Goal: Task Accomplishment & Management: Use online tool/utility

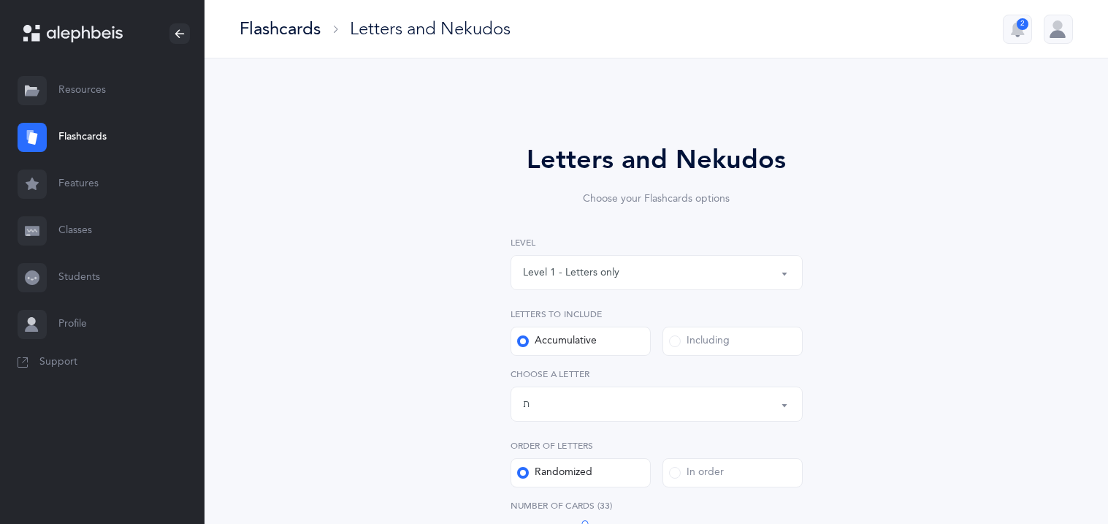
select select "27"
select select "single"
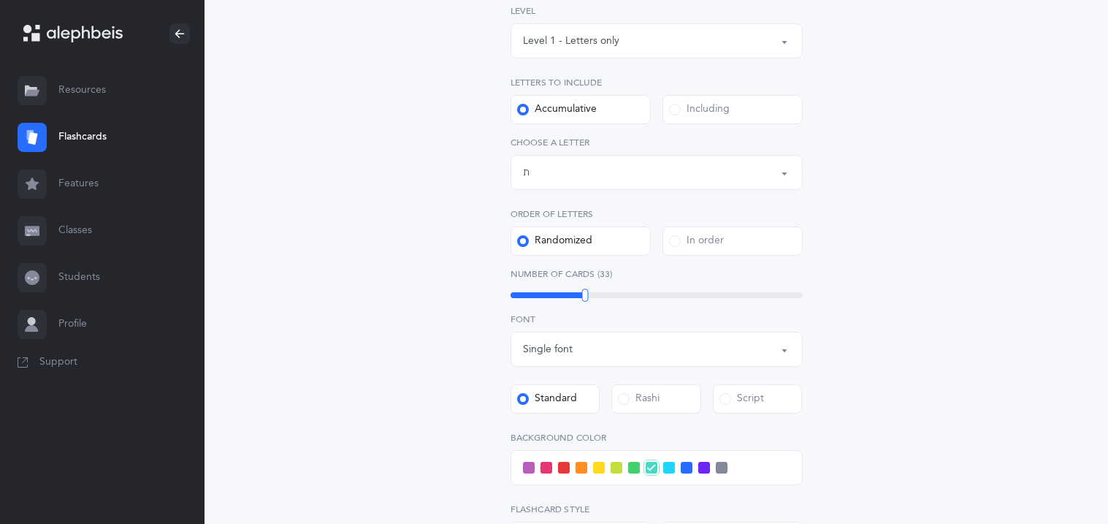
scroll to position [233, 0]
drag, startPoint x: 585, startPoint y: 294, endPoint x: 575, endPoint y: 294, distance: 10.2
click at [575, 294] on div at bounding box center [575, 293] width 7 height 13
click at [412, 296] on div "Letters and Nekudos Choose your Flashcards options Level 1 - Letters only Level…" at bounding box center [657, 334] width 666 height 937
click at [759, 406] on label "Script" at bounding box center [758, 397] width 90 height 29
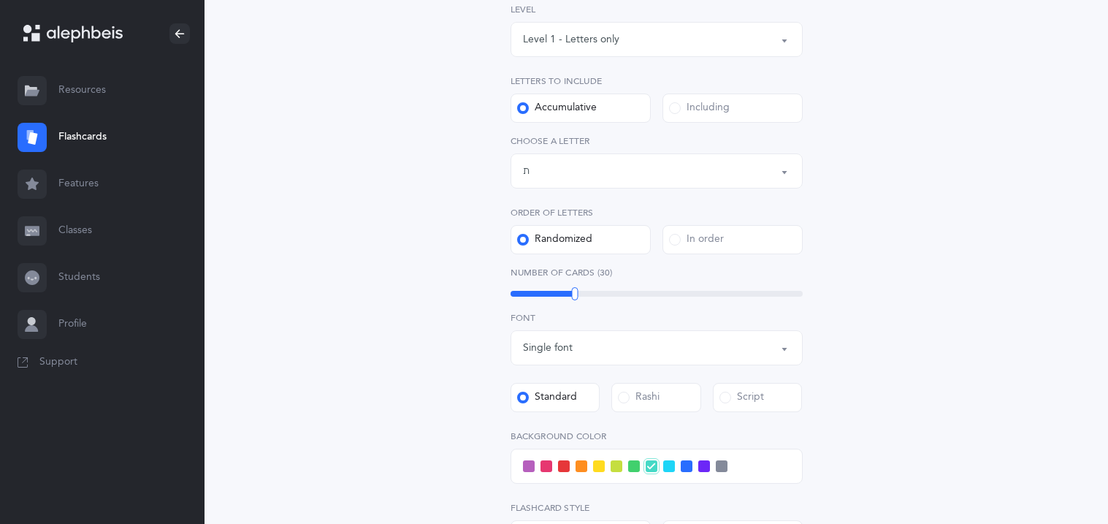
click at [0, 0] on input "Script" at bounding box center [0, 0] width 0 height 0
click at [383, 334] on div "Letters and Nekudos Choose your Flashcards options Level 1 - Letters only Level…" at bounding box center [657, 334] width 666 height 937
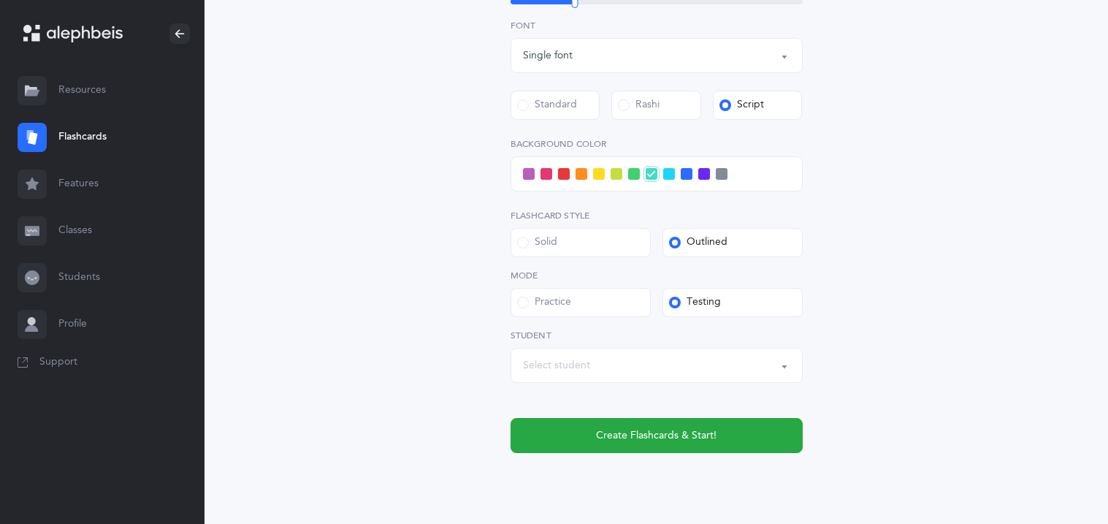
scroll to position [554, 0]
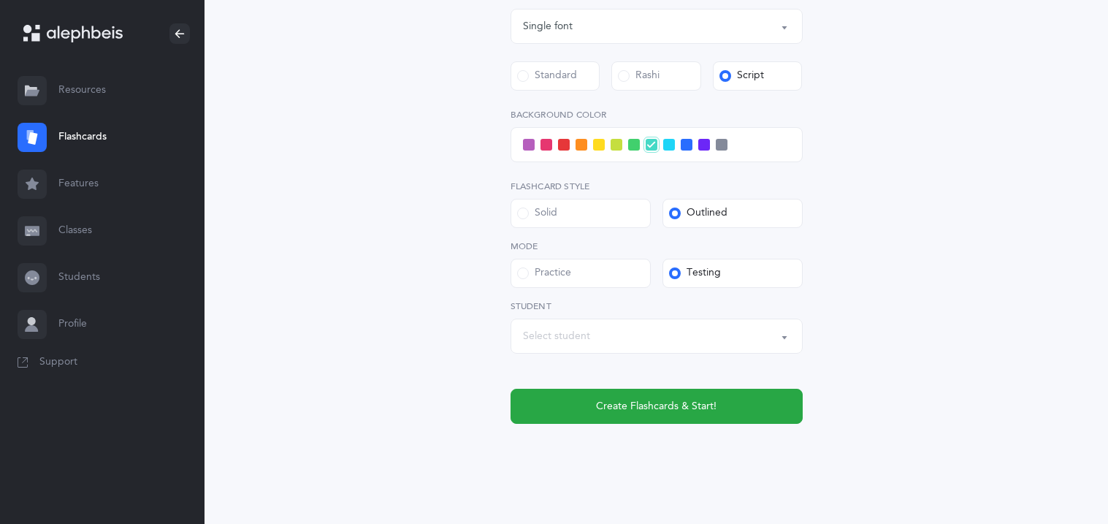
click at [564, 147] on span at bounding box center [564, 145] width 12 height 12
click at [0, 0] on input "checkbox" at bounding box center [0, 0] width 0 height 0
click at [605, 342] on div "Select student" at bounding box center [656, 336] width 267 height 25
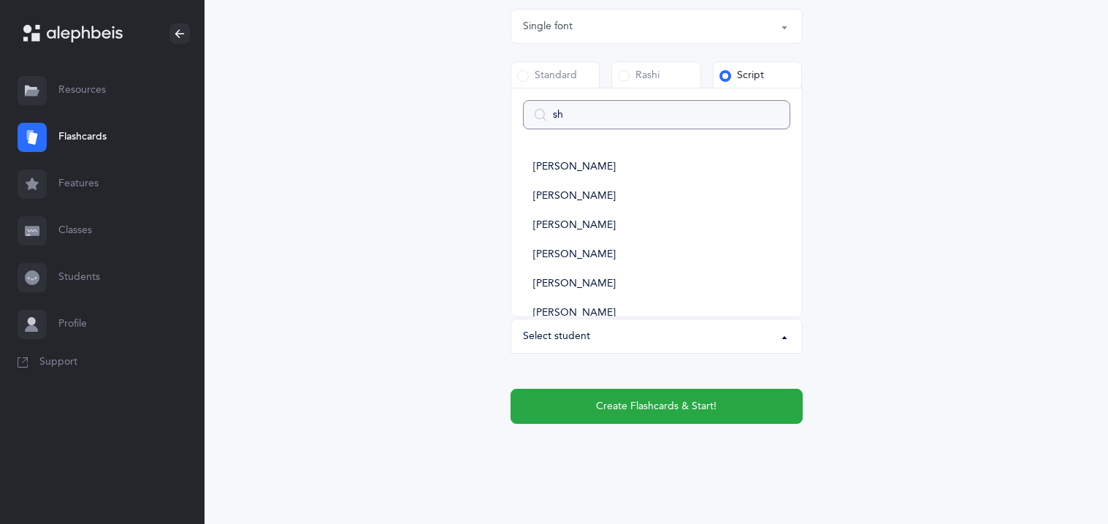
type input "shm"
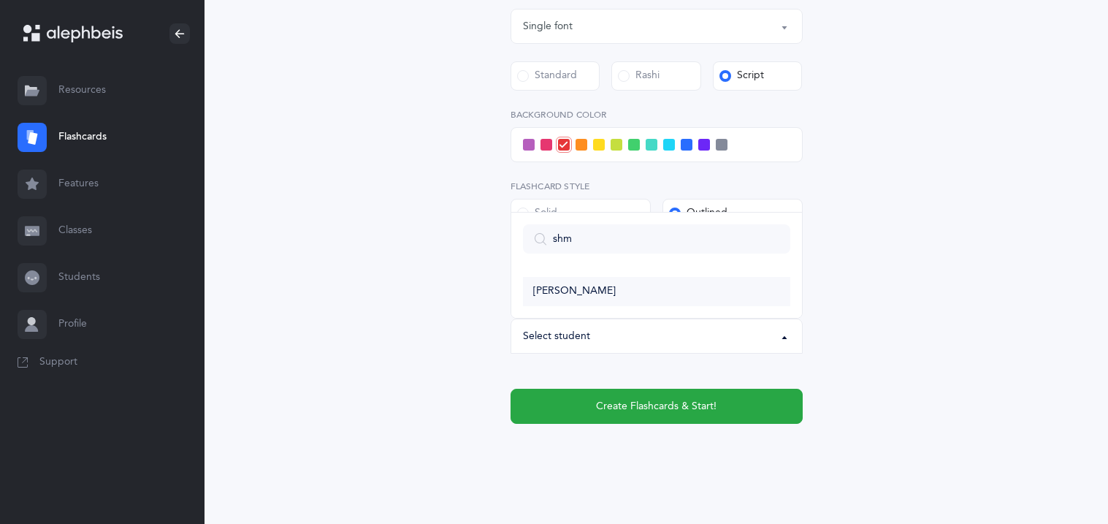
click at [625, 286] on link "[PERSON_NAME]" at bounding box center [656, 291] width 267 height 29
select select "11301"
click at [459, 354] on div "Letters and Nekudos Choose your Flashcards options Level 1 - Letters only Level…" at bounding box center [657, 13] width 666 height 937
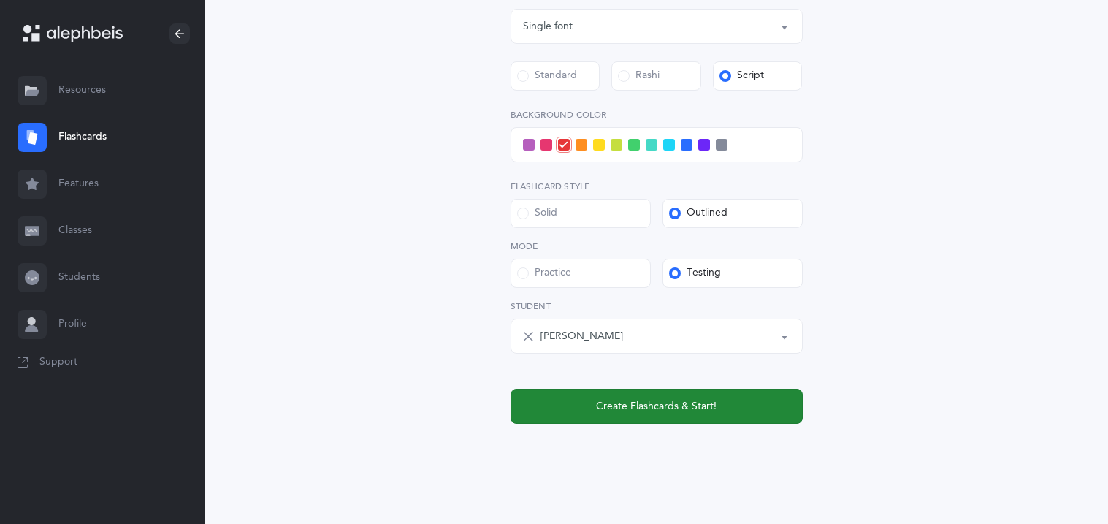
click at [554, 398] on button "Create Flashcards & Start!" at bounding box center [656, 405] width 292 height 35
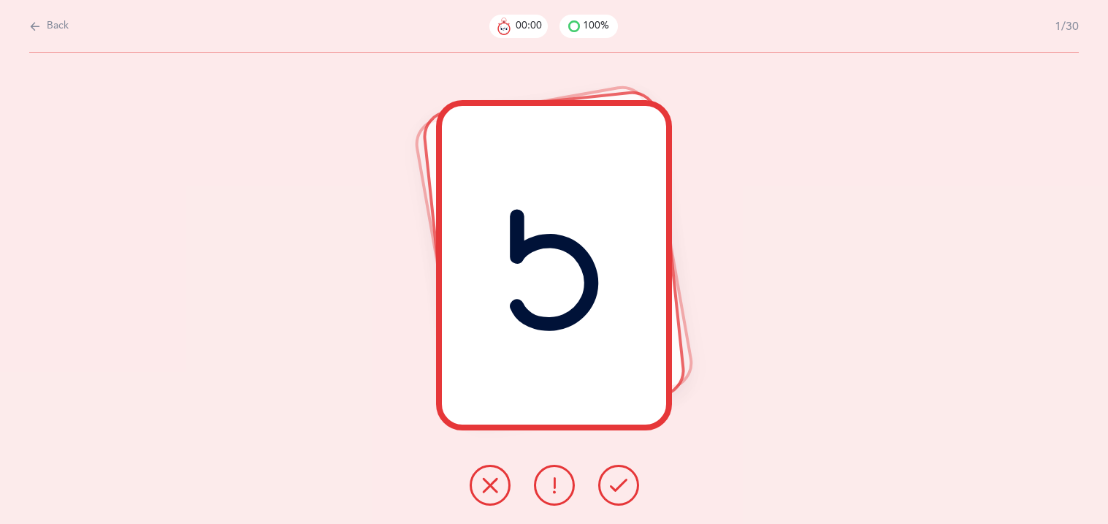
scroll to position [0, 0]
click at [613, 488] on icon at bounding box center [619, 485] width 18 height 18
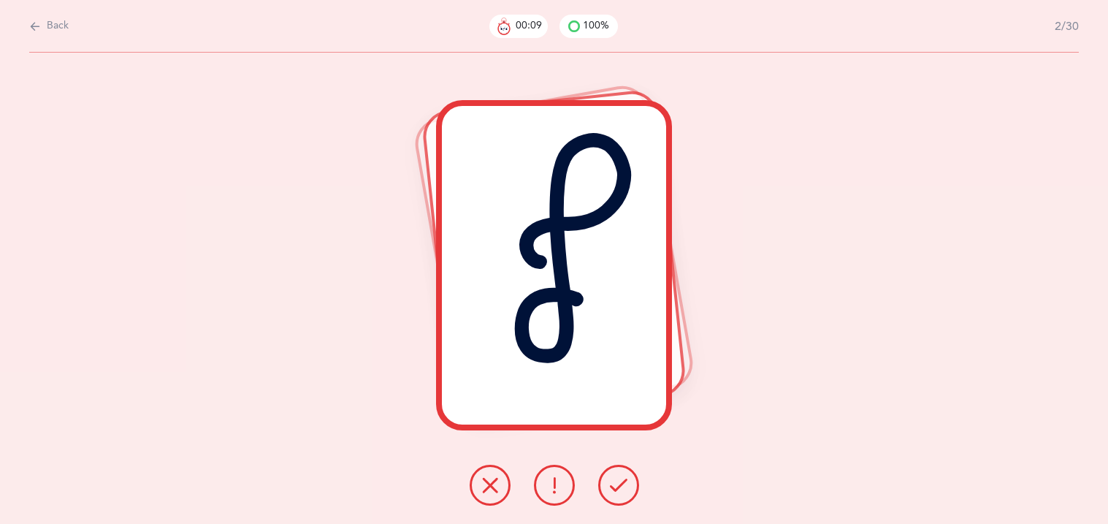
click at [613, 488] on icon at bounding box center [619, 485] width 18 height 18
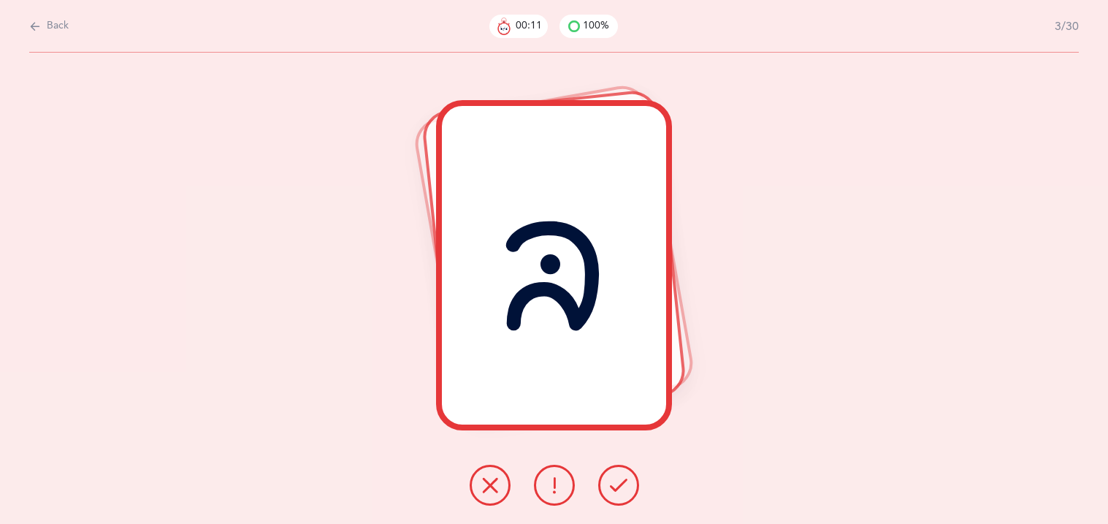
click at [613, 488] on icon at bounding box center [619, 485] width 18 height 18
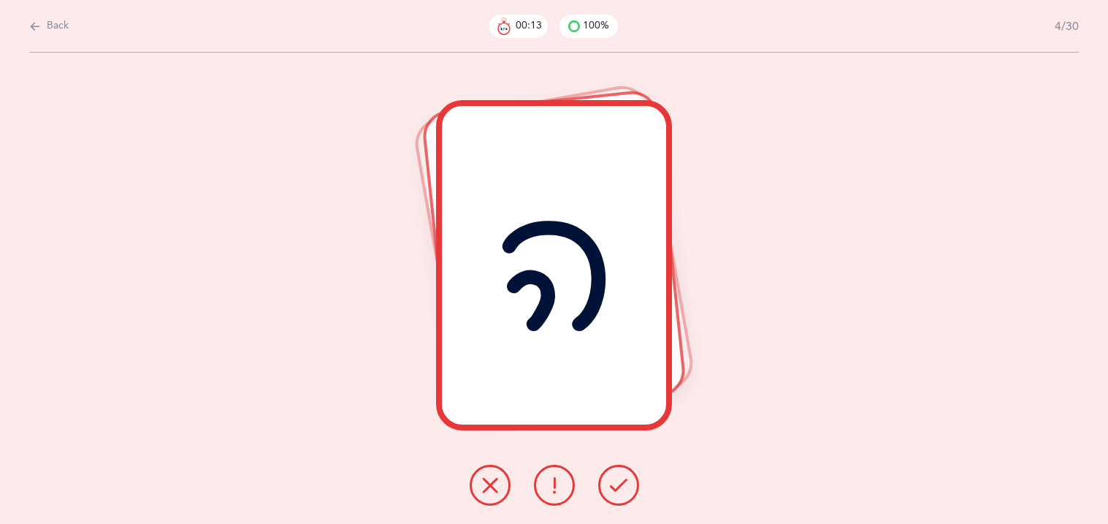
click at [613, 488] on icon at bounding box center [619, 485] width 18 height 18
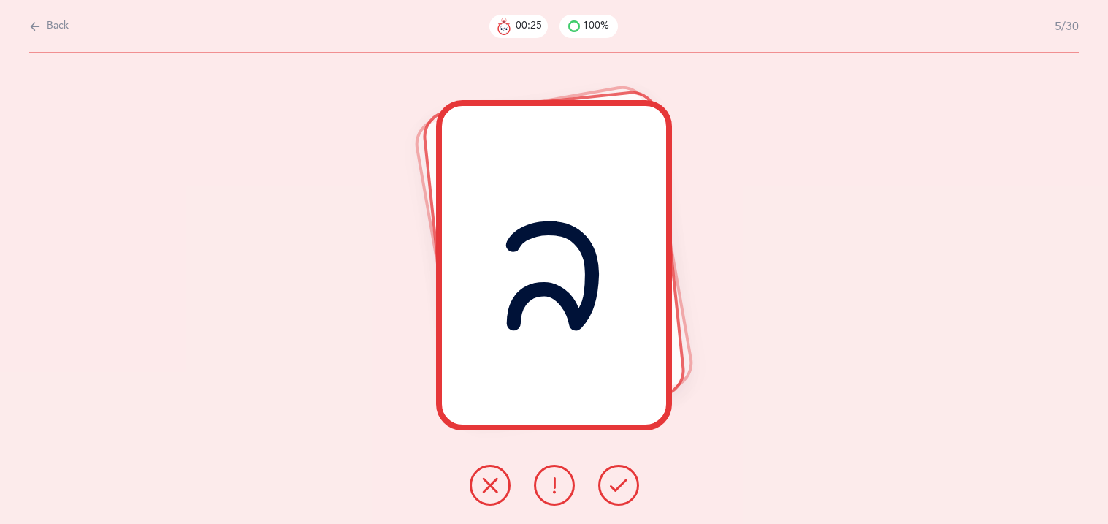
click at [483, 470] on button at bounding box center [490, 484] width 41 height 41
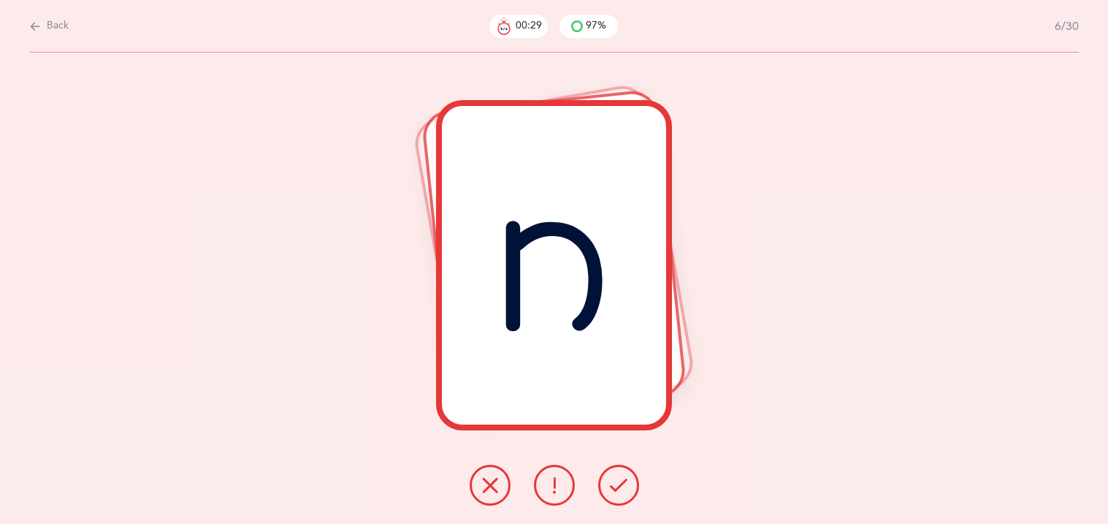
click at [624, 473] on button at bounding box center [618, 484] width 41 height 41
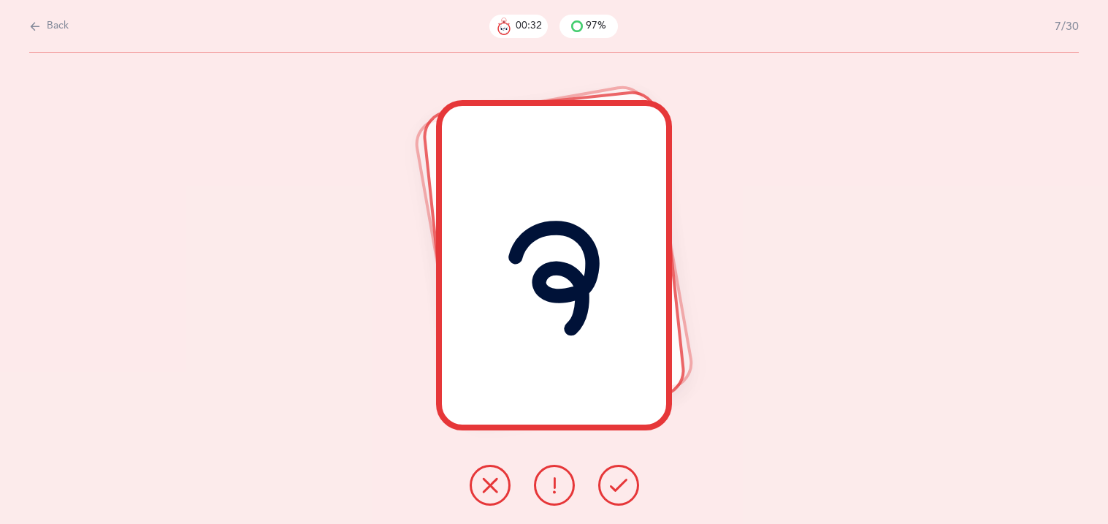
click at [624, 473] on button at bounding box center [618, 484] width 41 height 41
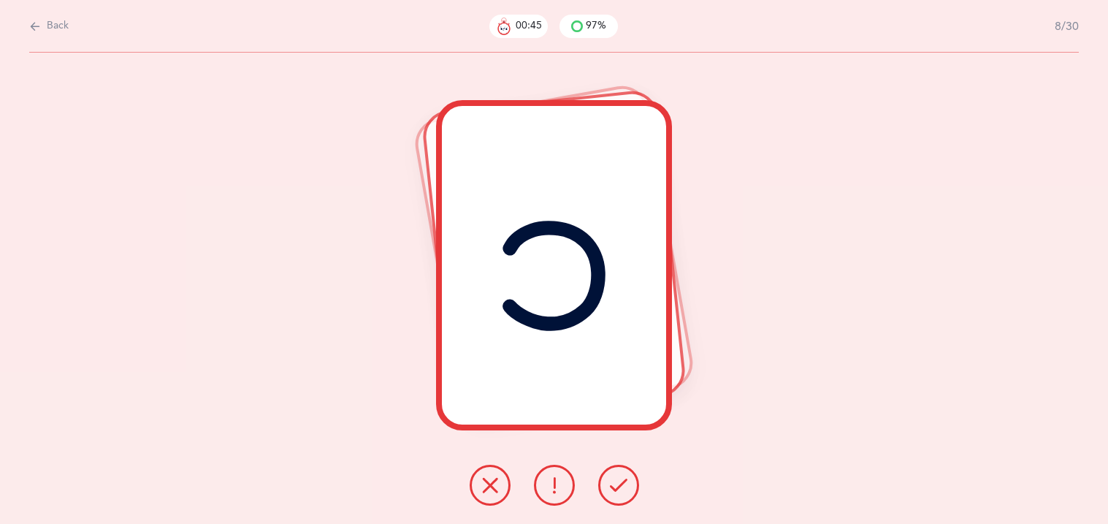
click at [624, 473] on button at bounding box center [618, 484] width 41 height 41
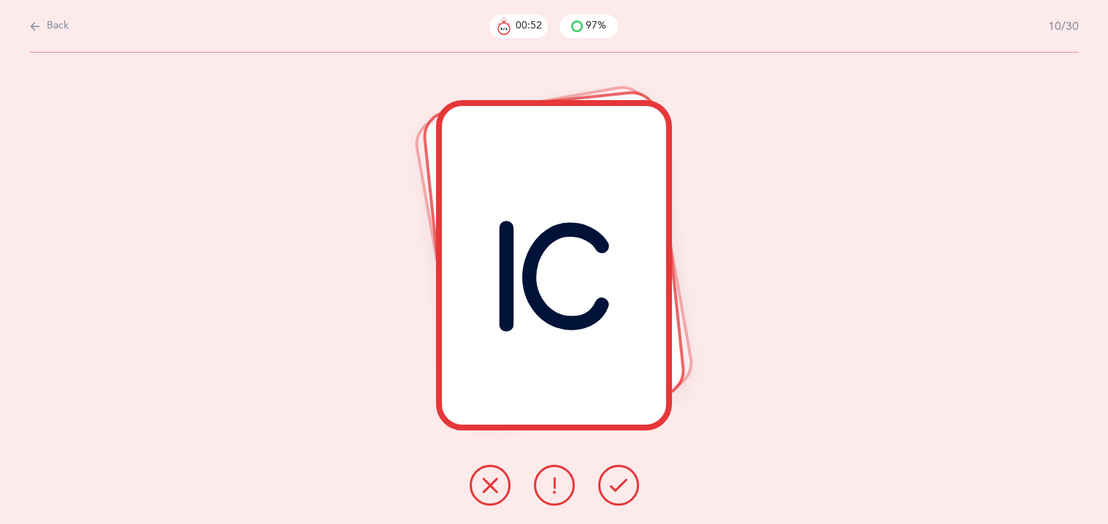
click at [624, 473] on button at bounding box center [618, 484] width 41 height 41
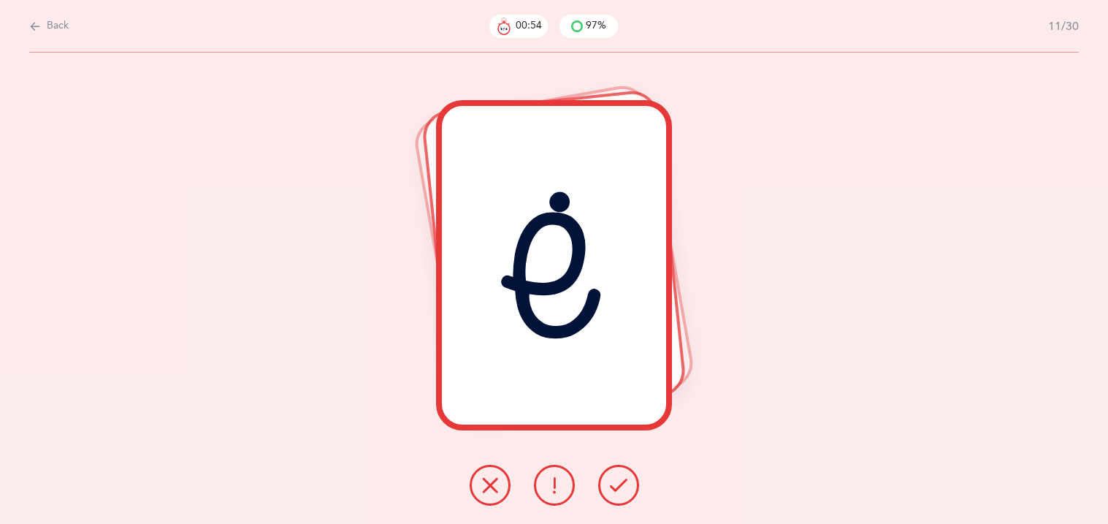
click at [624, 473] on button at bounding box center [618, 484] width 41 height 41
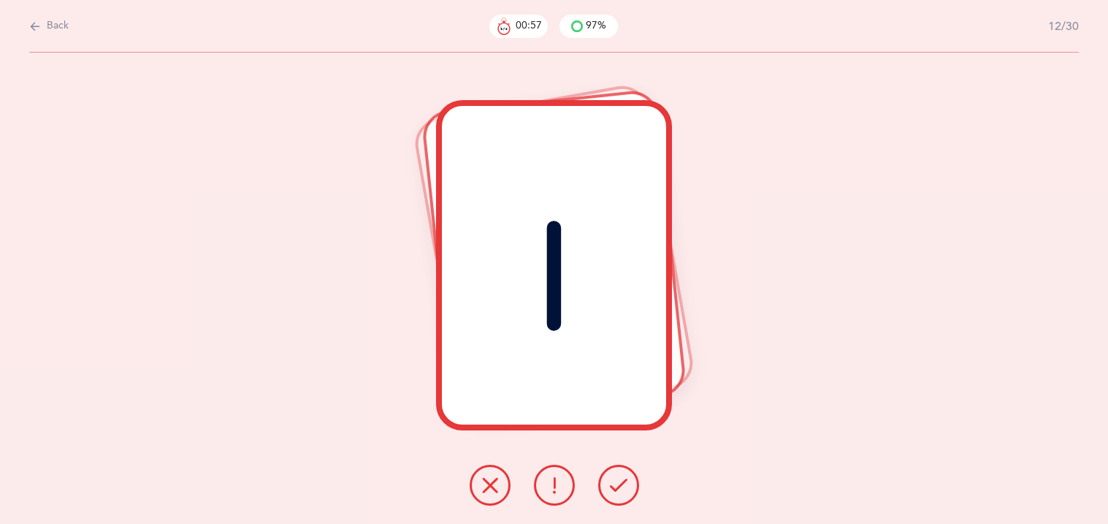
click at [624, 473] on button at bounding box center [618, 484] width 41 height 41
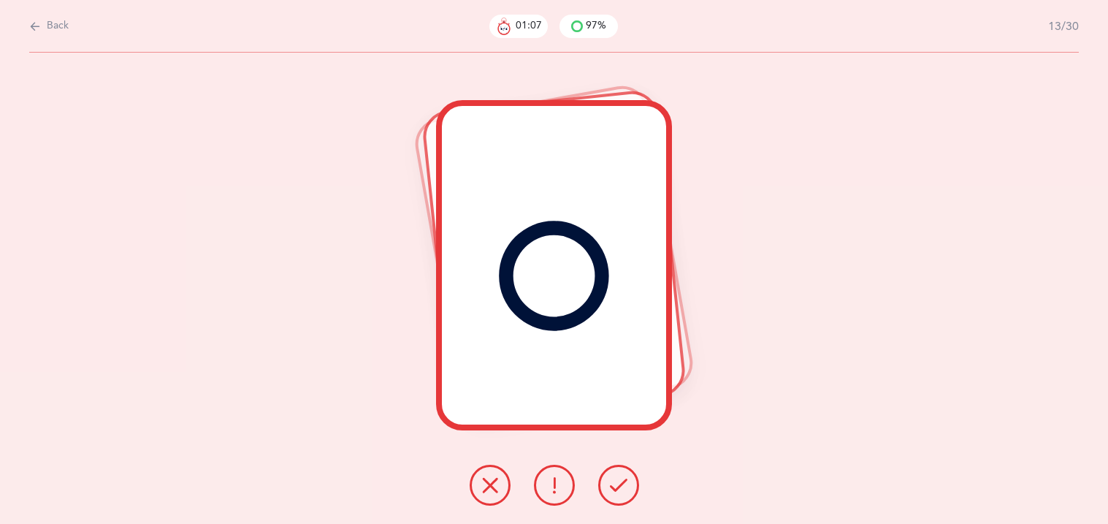
click at [493, 480] on icon at bounding box center [490, 485] width 18 height 18
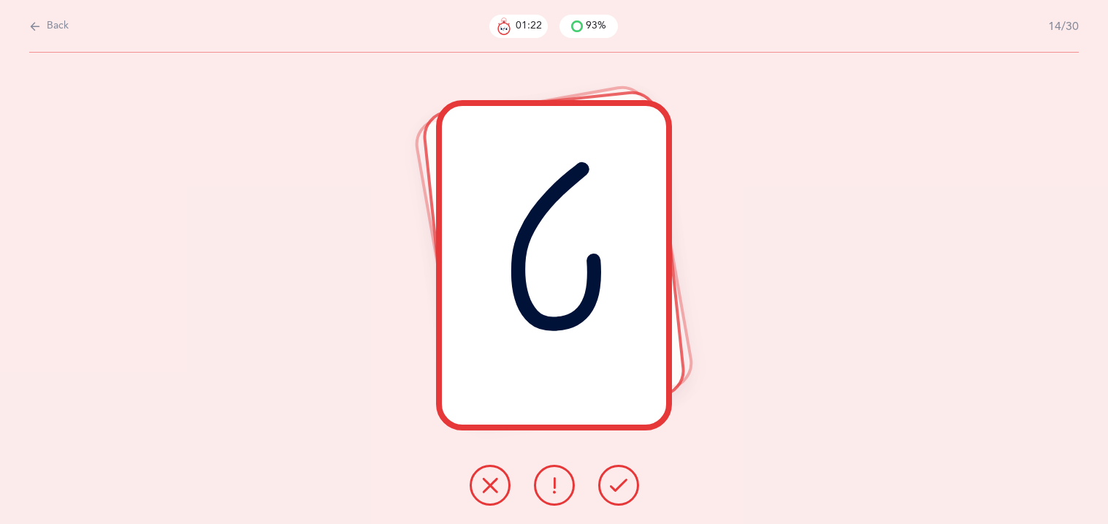
click at [503, 487] on button at bounding box center [490, 484] width 41 height 41
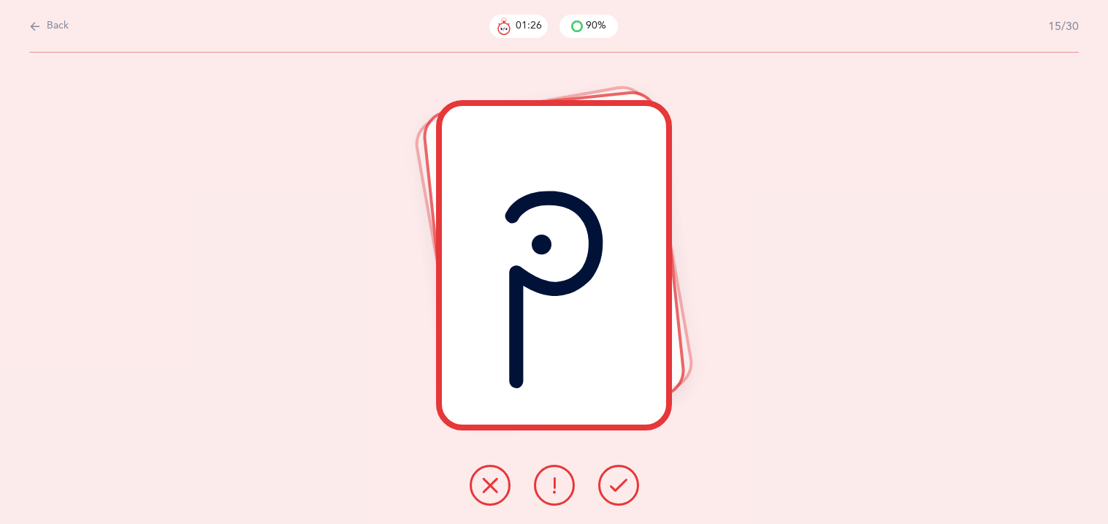
click at [628, 483] on button at bounding box center [618, 484] width 41 height 41
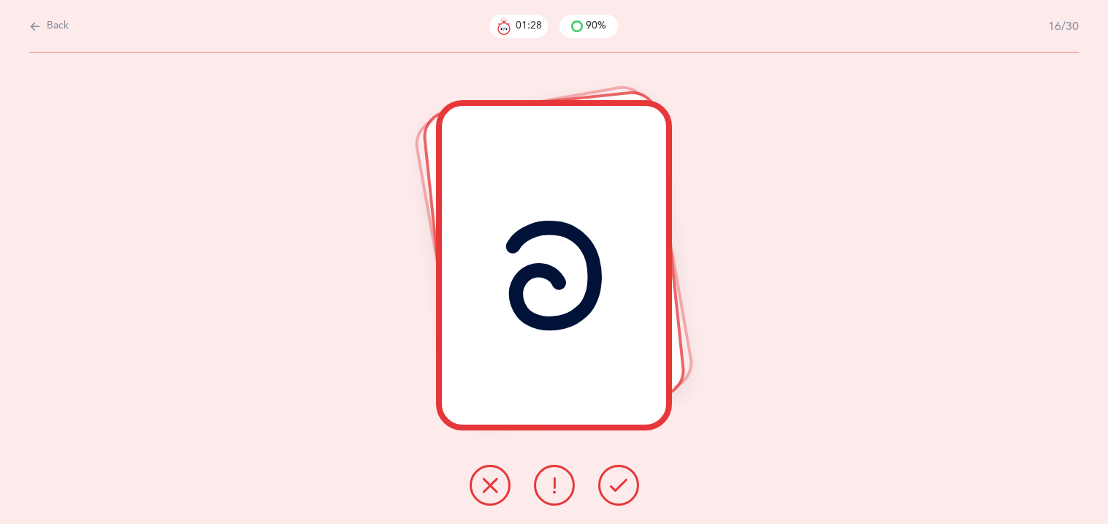
click at [628, 483] on button at bounding box center [618, 484] width 41 height 41
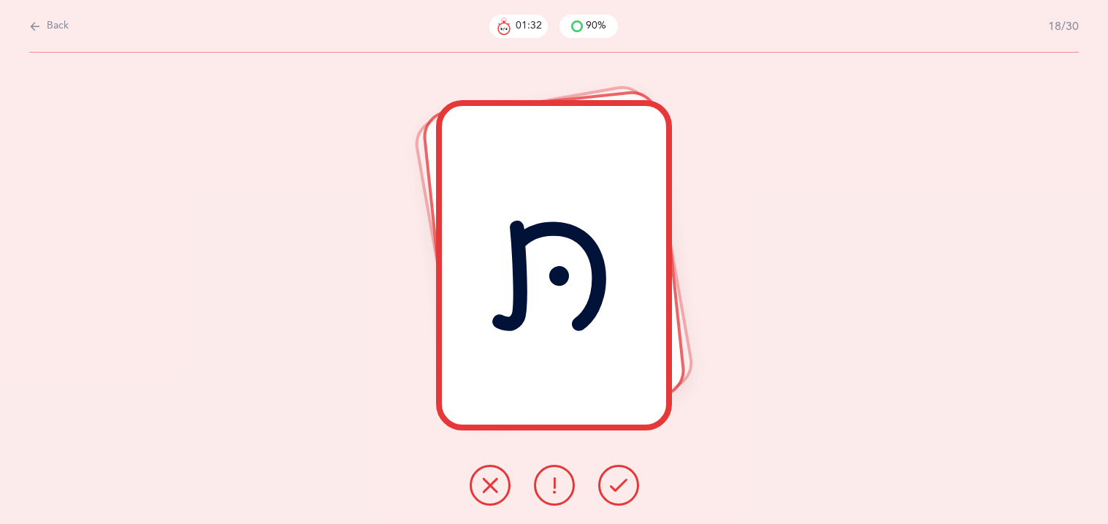
click at [628, 483] on button at bounding box center [618, 484] width 41 height 41
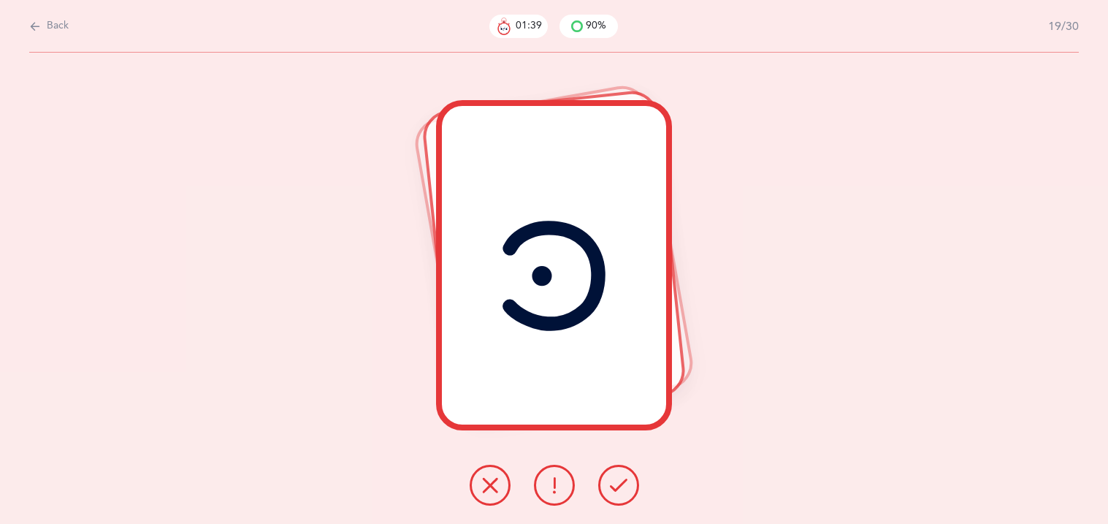
click at [628, 483] on button at bounding box center [618, 484] width 41 height 41
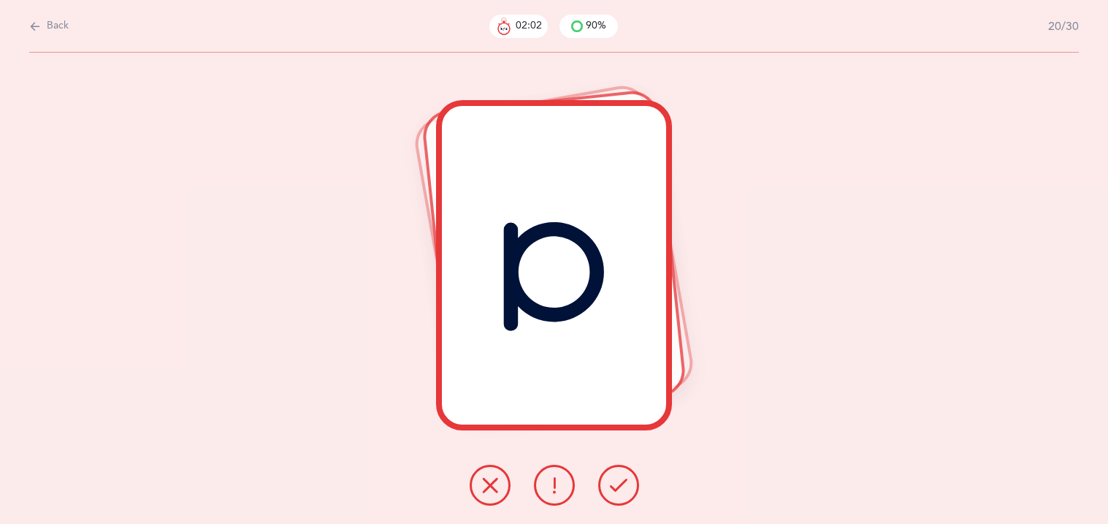
click at [489, 486] on icon at bounding box center [490, 485] width 18 height 18
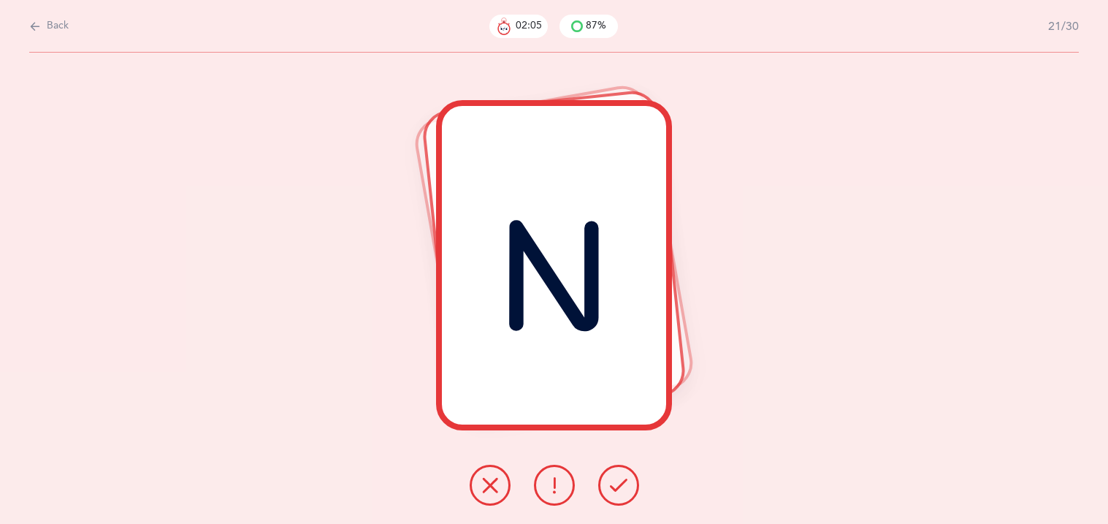
click at [604, 478] on button at bounding box center [618, 484] width 41 height 41
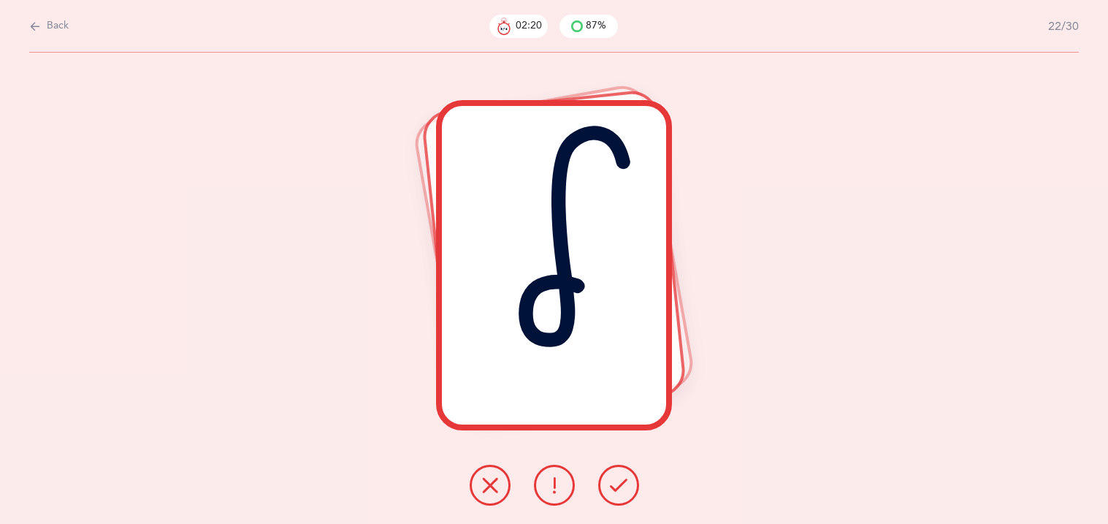
click at [481, 480] on icon at bounding box center [490, 485] width 18 height 18
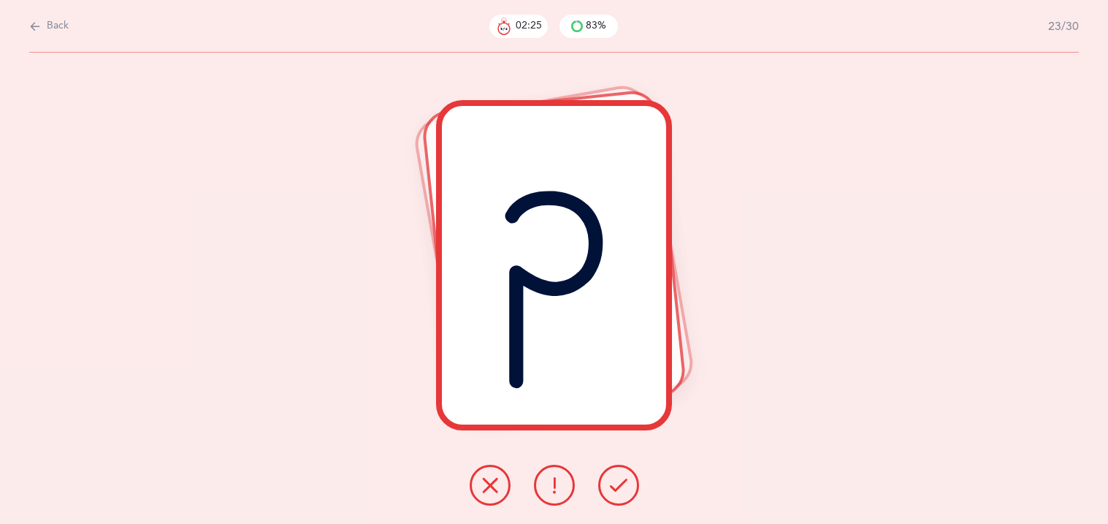
click at [604, 484] on button at bounding box center [618, 484] width 41 height 41
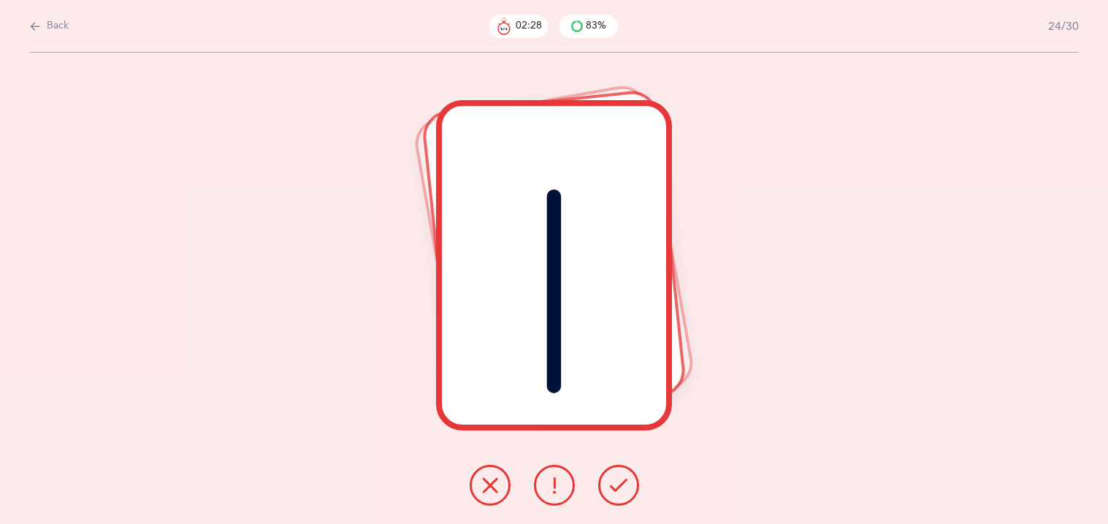
click at [602, 486] on button at bounding box center [618, 484] width 41 height 41
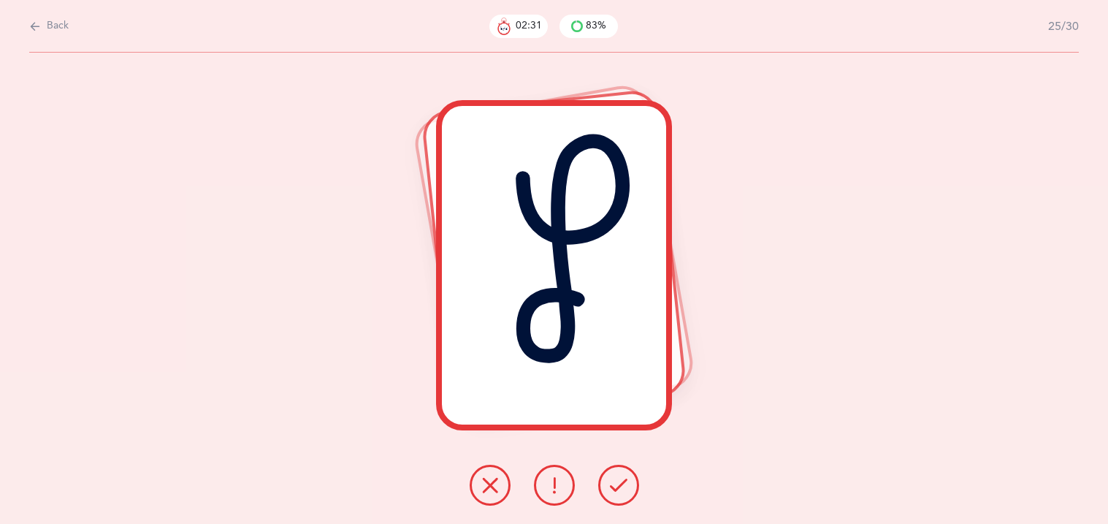
click at [602, 486] on button at bounding box center [618, 484] width 41 height 41
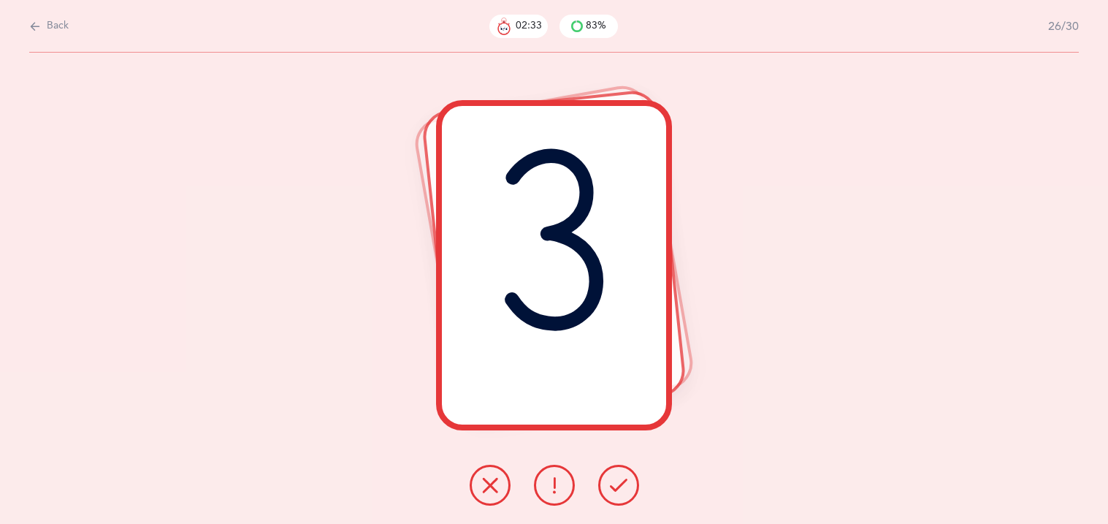
click at [602, 486] on button at bounding box center [618, 484] width 41 height 41
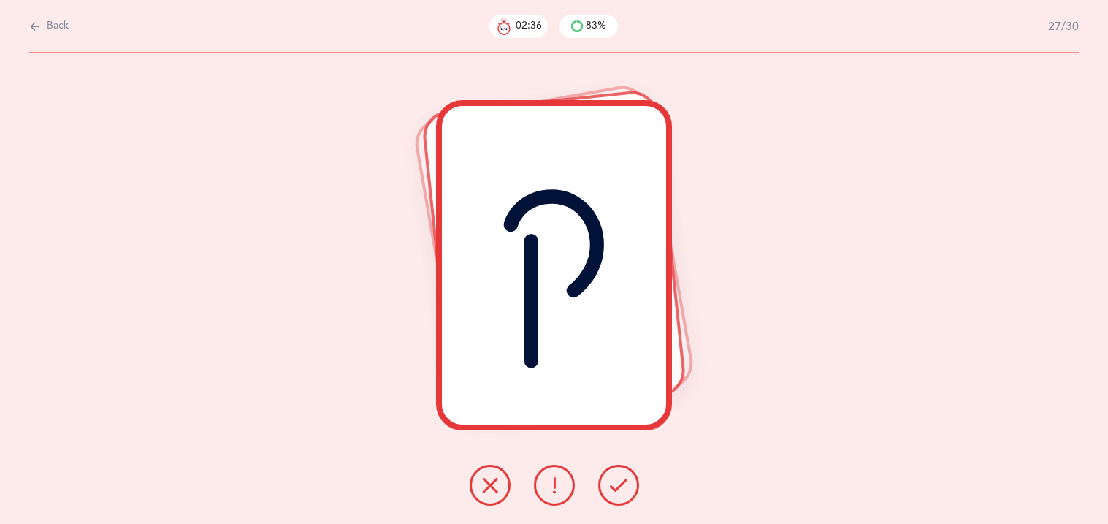
click at [602, 486] on button at bounding box center [618, 484] width 41 height 41
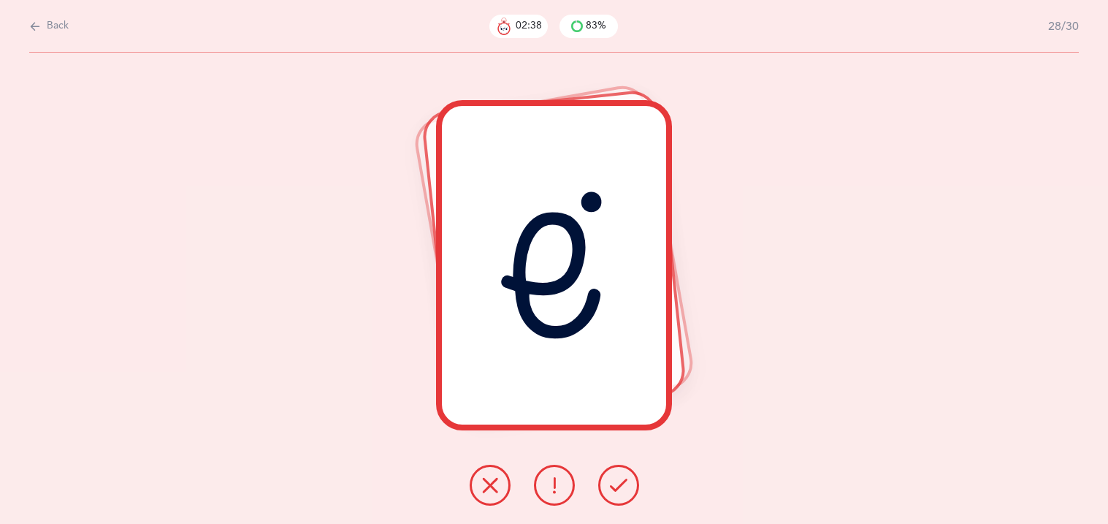
click at [602, 486] on button at bounding box center [618, 484] width 41 height 41
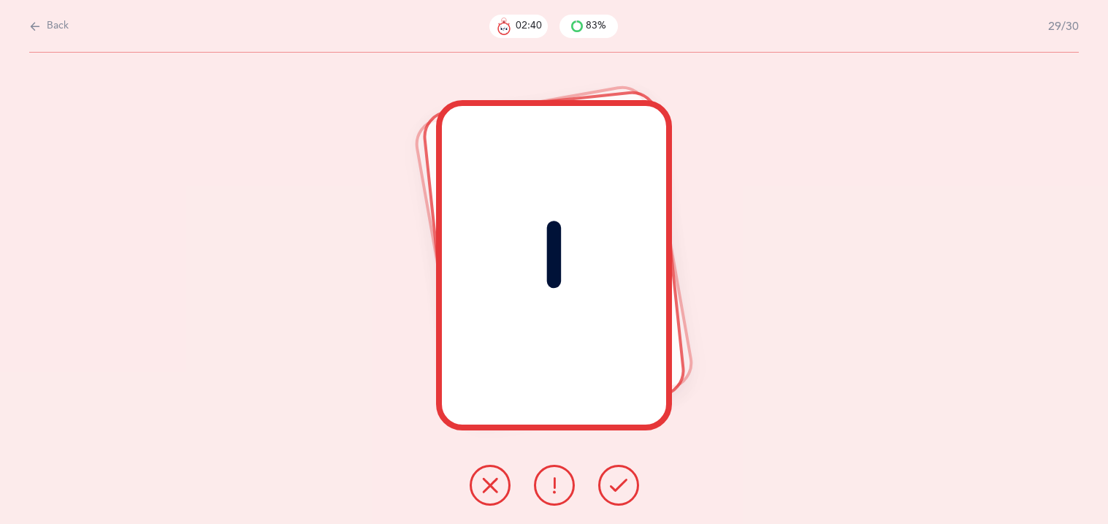
click at [602, 486] on button at bounding box center [618, 484] width 41 height 41
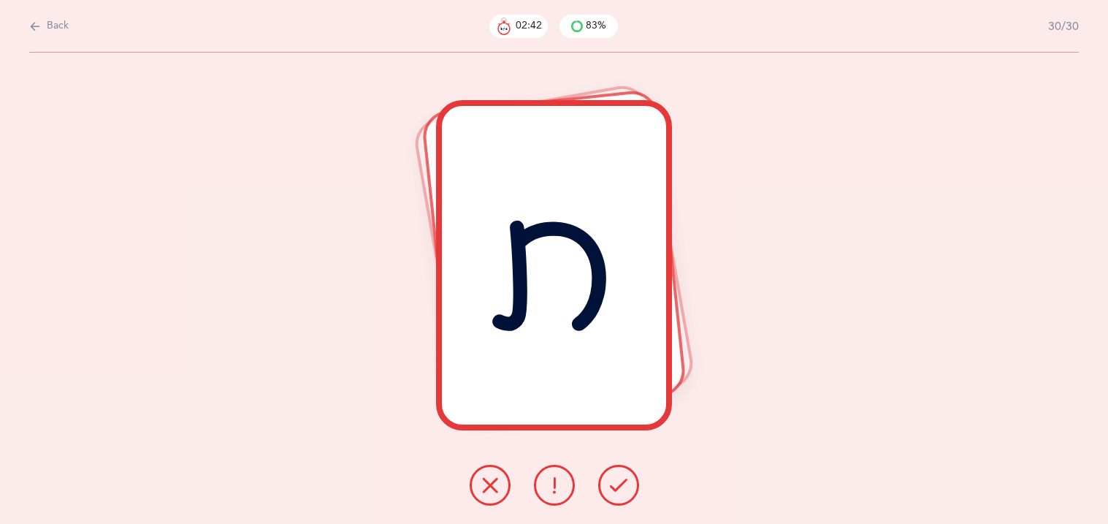
click at [602, 486] on button at bounding box center [618, 484] width 41 height 41
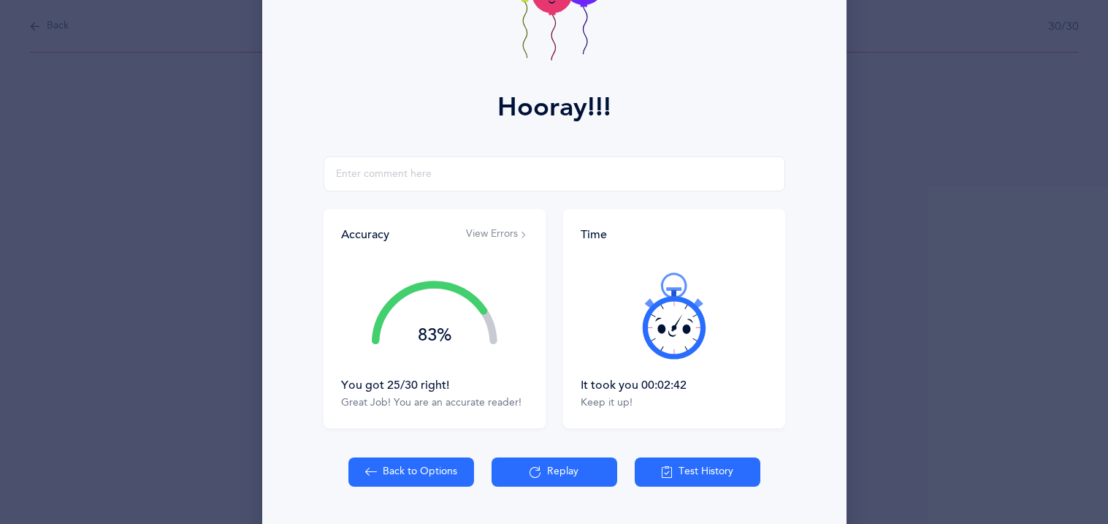
scroll to position [145, 0]
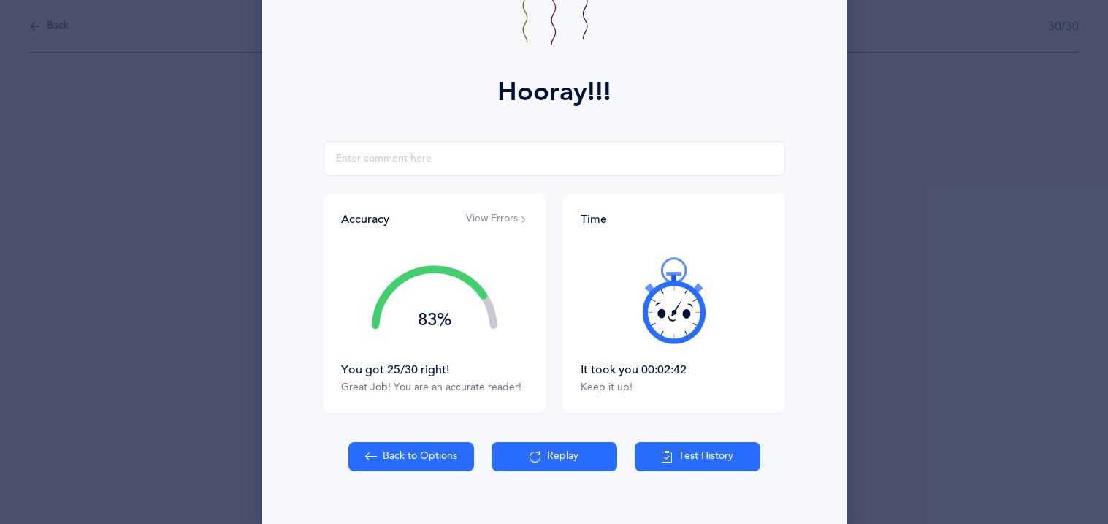
click at [427, 444] on button "Back to Options" at bounding box center [411, 456] width 126 height 29
select select "27"
select select "single"
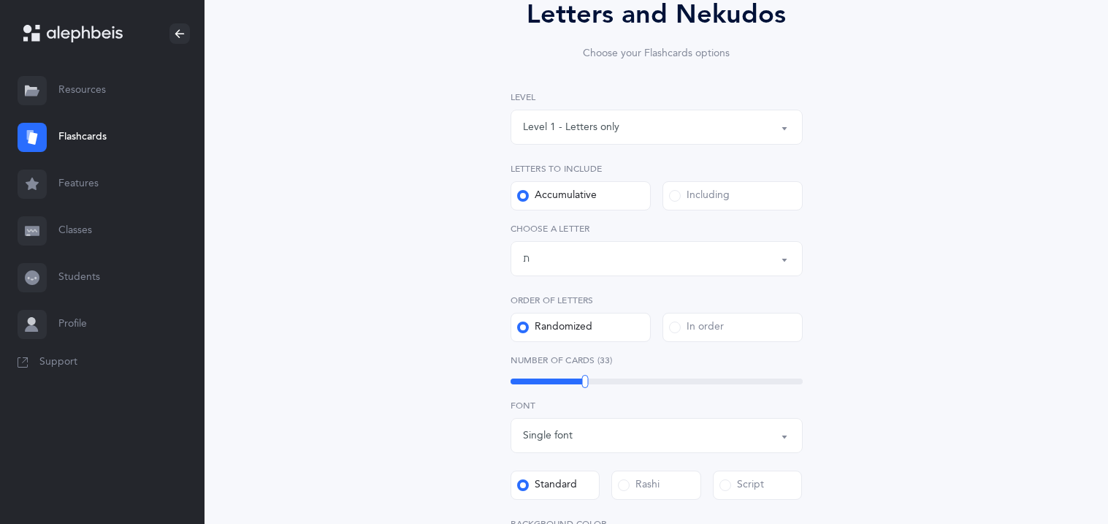
click at [724, 181] on label "Including" at bounding box center [732, 195] width 140 height 29
click at [0, 0] on input "Including" at bounding box center [0, 0] width 0 height 0
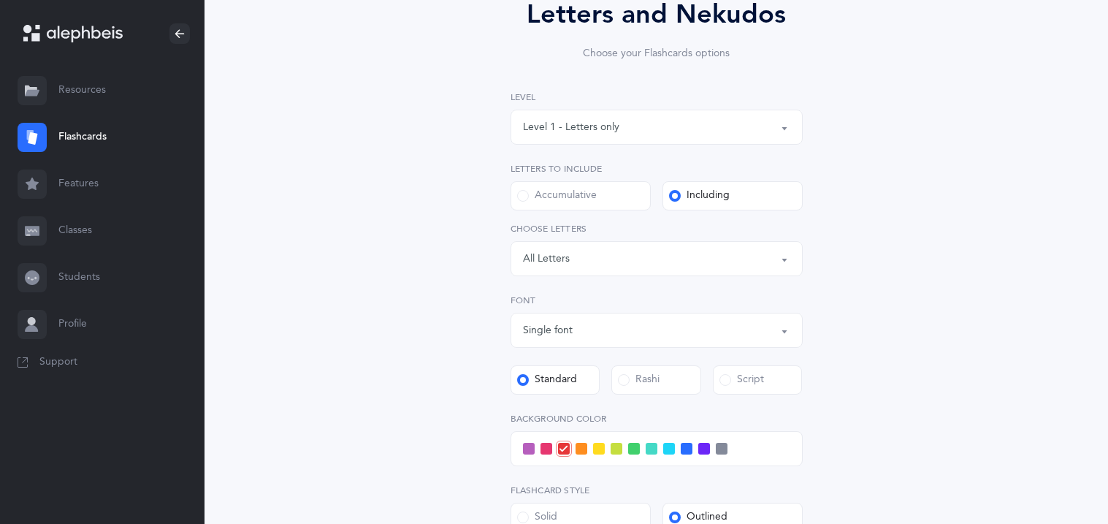
click at [565, 264] on div "All Letters" at bounding box center [546, 258] width 47 height 15
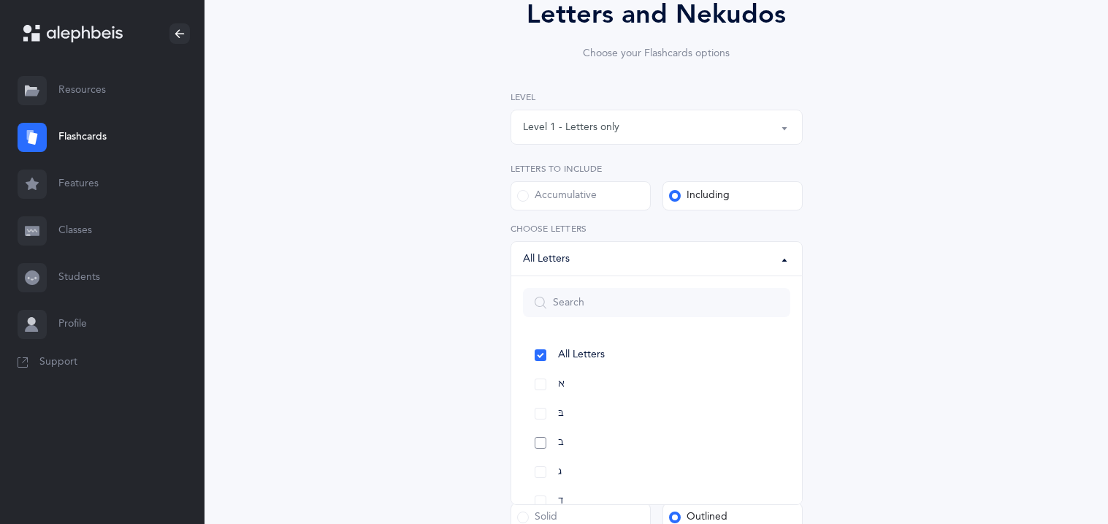
click at [527, 439] on link "ב" at bounding box center [656, 442] width 267 height 29
click at [539, 417] on link "בּ" at bounding box center [656, 413] width 267 height 29
select select "81"
click at [544, 414] on link "ל" at bounding box center [656, 413] width 267 height 29
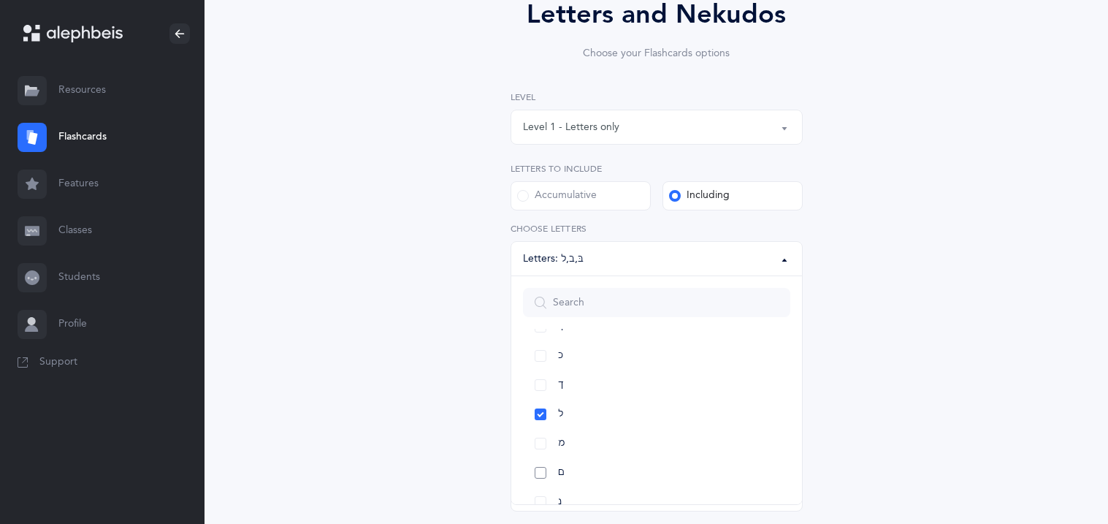
click at [537, 470] on link "ם" at bounding box center [656, 472] width 267 height 29
click at [545, 358] on link "ס" at bounding box center [656, 355] width 267 height 29
click at [1021, 359] on div "Letters and Nekudos Choose your Flashcards options Level 1 - Letters only Level…" at bounding box center [656, 392] width 759 height 877
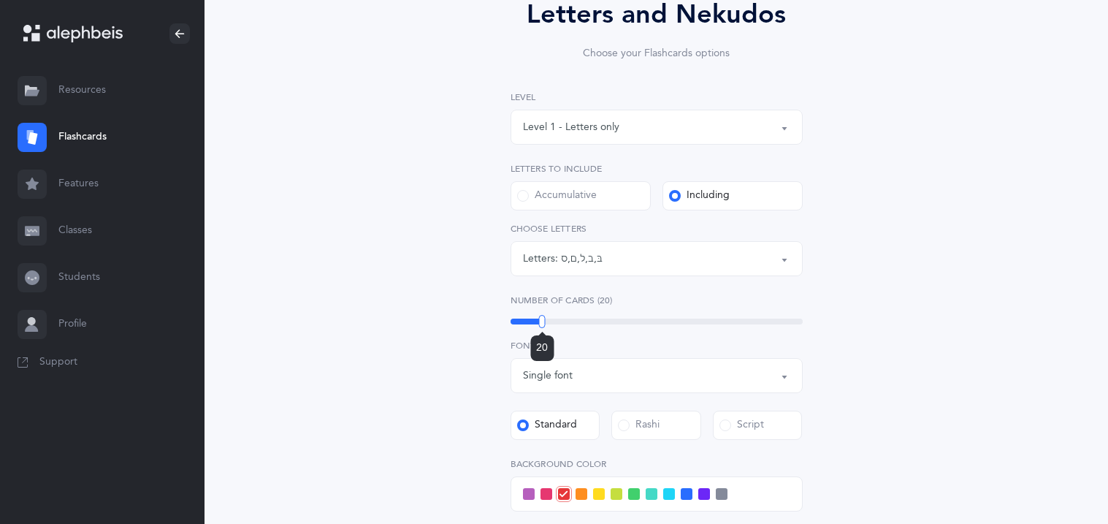
drag, startPoint x: 574, startPoint y: 320, endPoint x: 542, endPoint y: 322, distance: 32.2
click at [542, 322] on div at bounding box center [542, 321] width 7 height 13
click at [424, 312] on div "Letters and Nekudos Choose your Flashcards options Level 1 - Letters only Level…" at bounding box center [657, 392] width 666 height 877
click at [735, 429] on div "Script" at bounding box center [741, 425] width 45 height 15
click at [0, 0] on input "Script" at bounding box center [0, 0] width 0 height 0
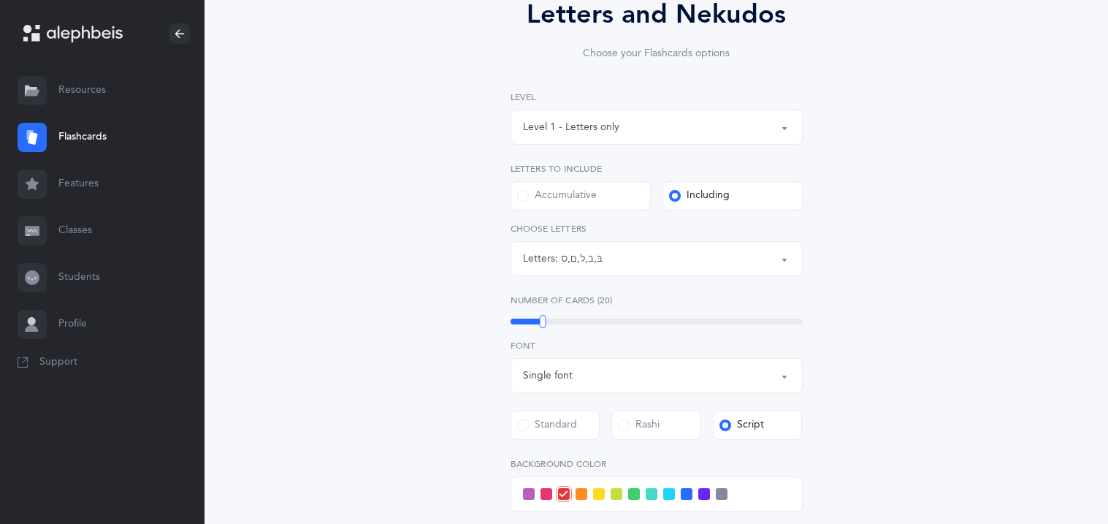
click at [1059, 409] on div "Letters and Nekudos Choose your Flashcards options Level 1 - Letters only Level…" at bounding box center [655, 401] width 903 height 976
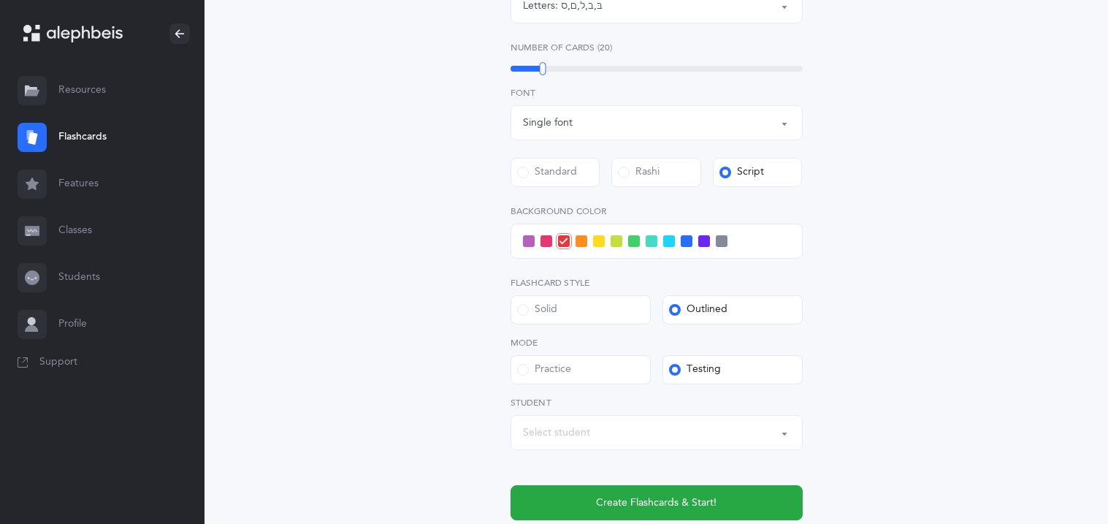
scroll to position [408, 0]
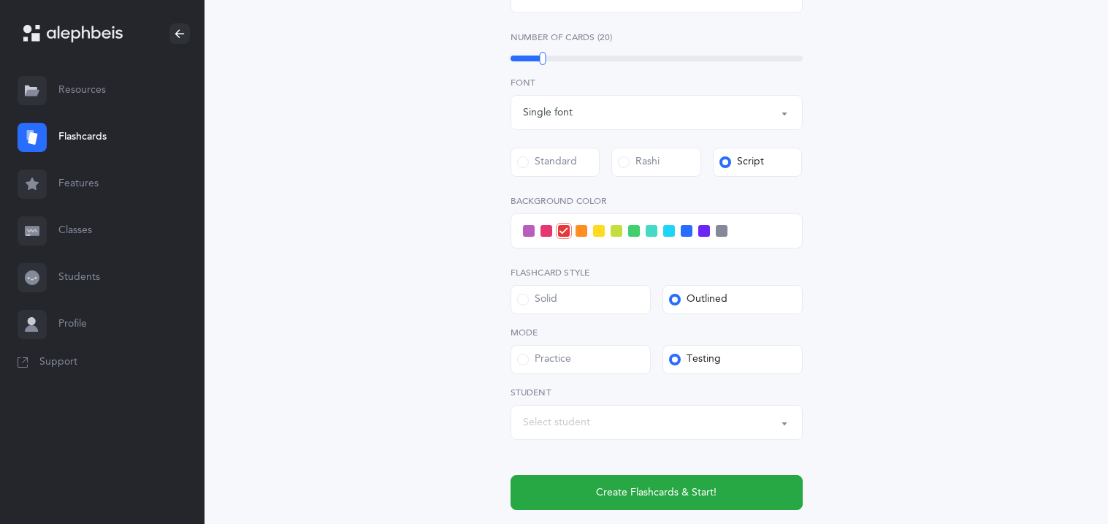
click at [532, 229] on span at bounding box center [529, 231] width 12 height 12
click at [0, 0] on input "checkbox" at bounding box center [0, 0] width 0 height 0
click at [598, 432] on div "Select student" at bounding box center [656, 422] width 267 height 25
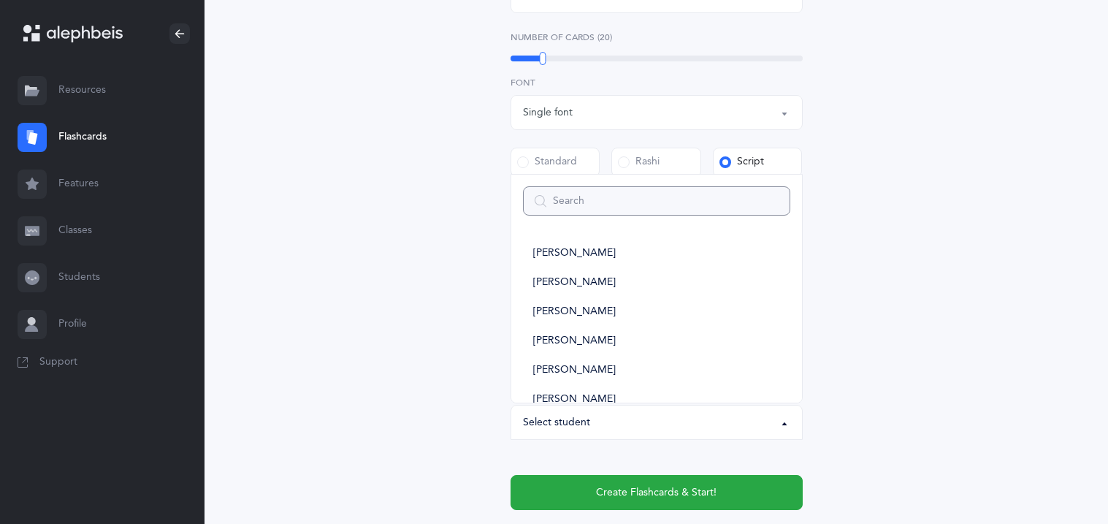
type input "s"
select select
type input "sh"
select select
type input "shm"
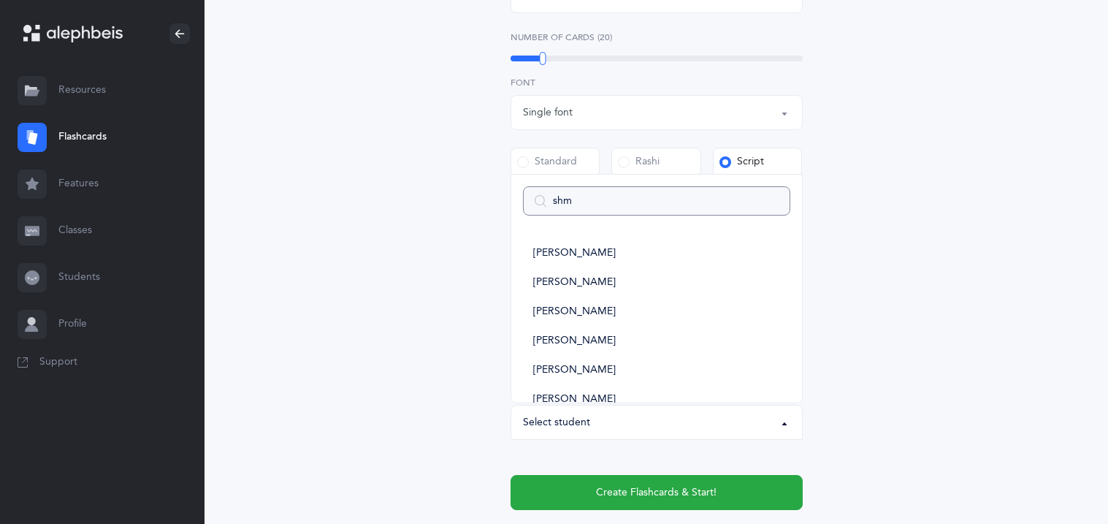
select select
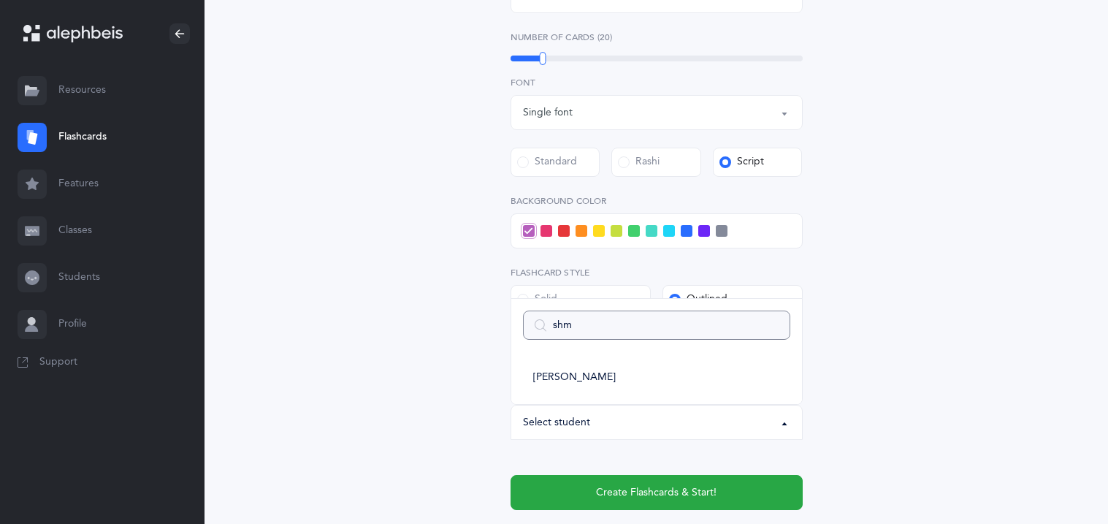
type input "shmu"
click at [542, 373] on span "[PERSON_NAME]" at bounding box center [574, 377] width 83 height 13
select select "11301"
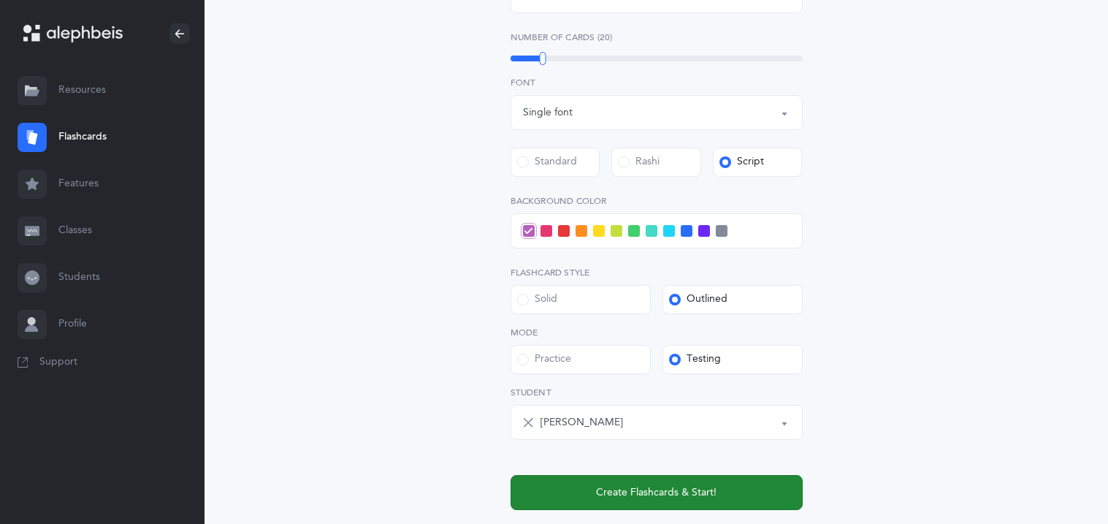
click at [665, 494] on span "Create Flashcards & Start!" at bounding box center [656, 492] width 120 height 15
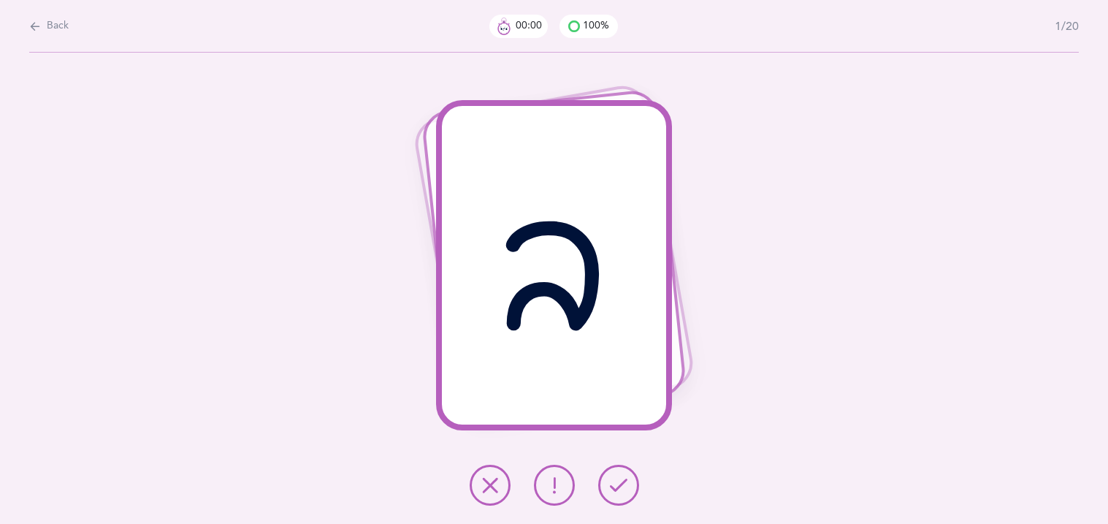
scroll to position [0, 0]
click at [499, 477] on button at bounding box center [490, 484] width 41 height 41
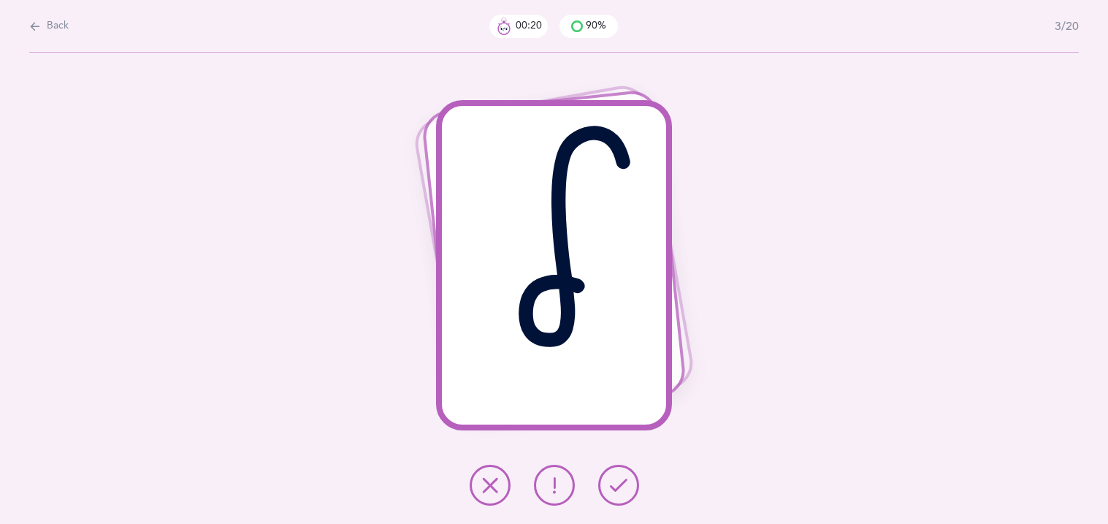
click at [616, 483] on icon at bounding box center [619, 485] width 18 height 18
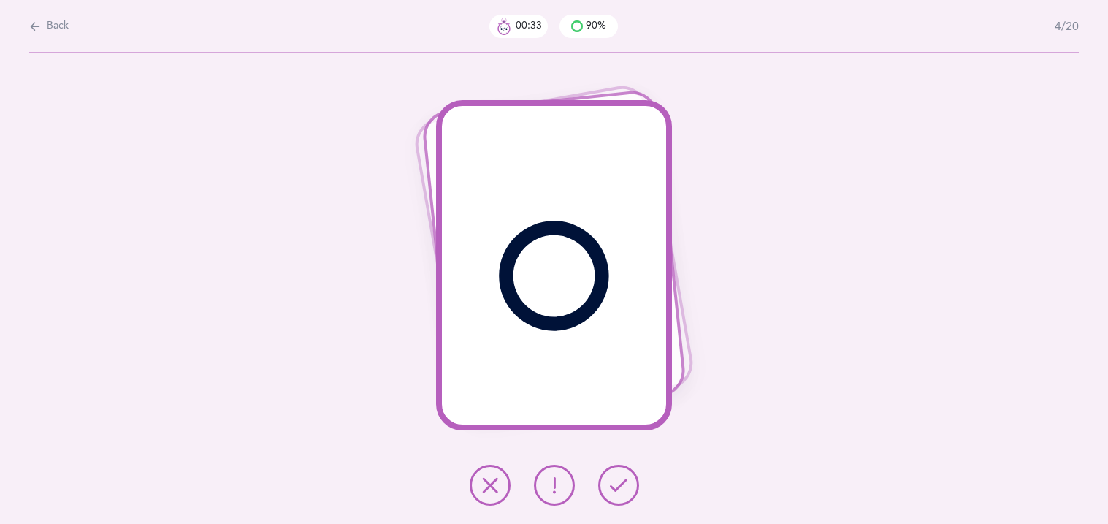
click at [564, 486] on button at bounding box center [554, 484] width 41 height 41
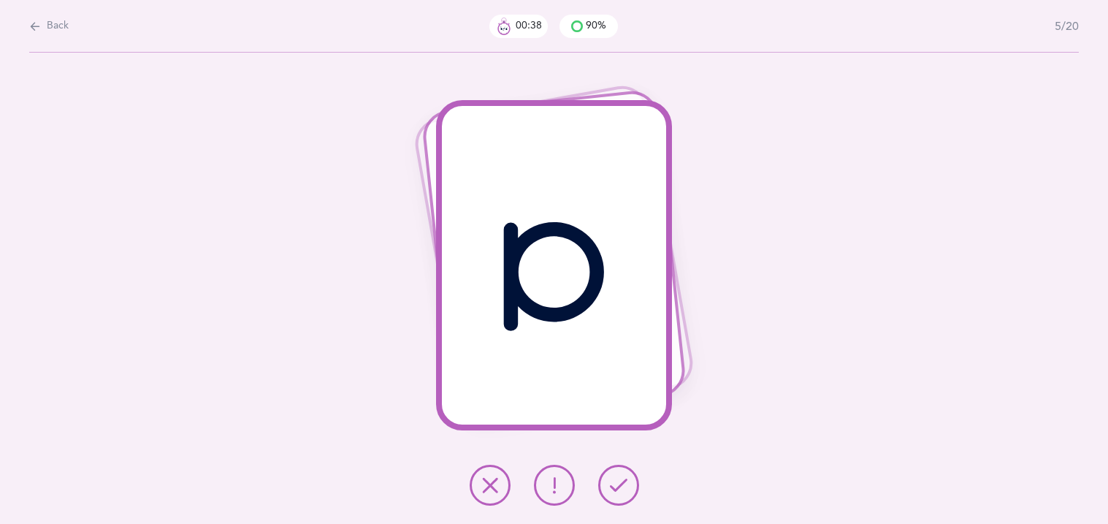
click at [623, 486] on icon at bounding box center [619, 485] width 18 height 18
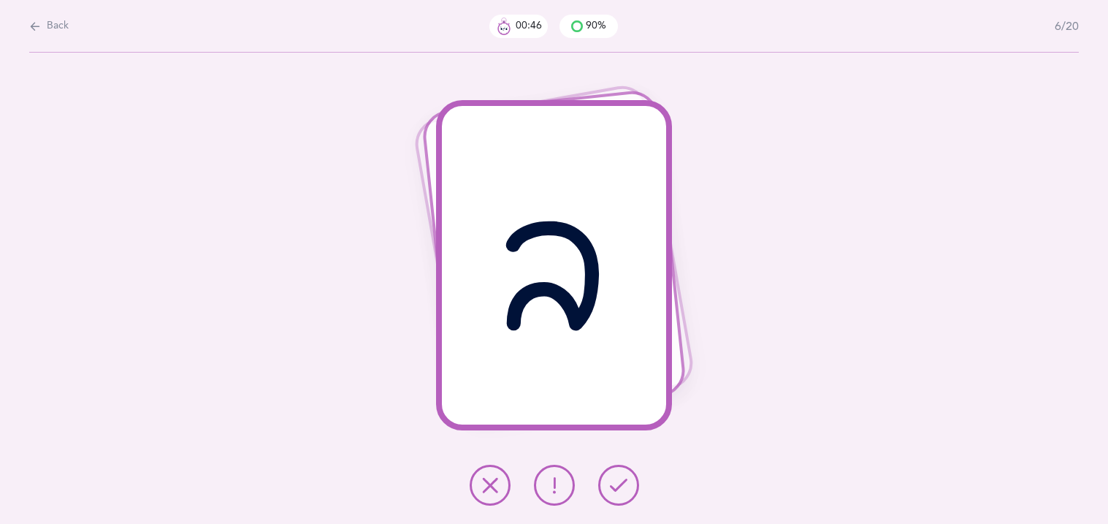
click at [623, 486] on icon at bounding box center [619, 485] width 18 height 18
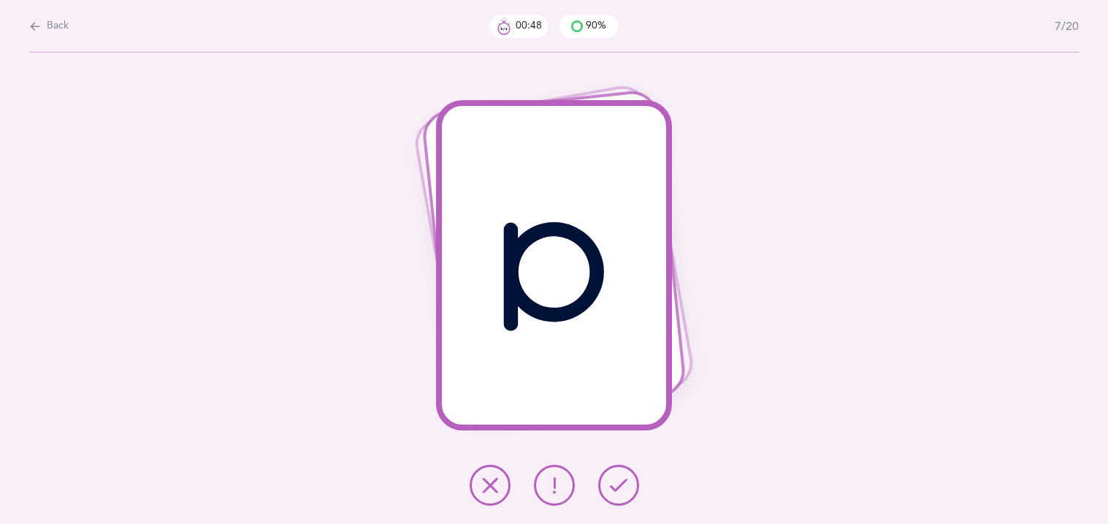
click at [623, 486] on icon at bounding box center [619, 485] width 18 height 18
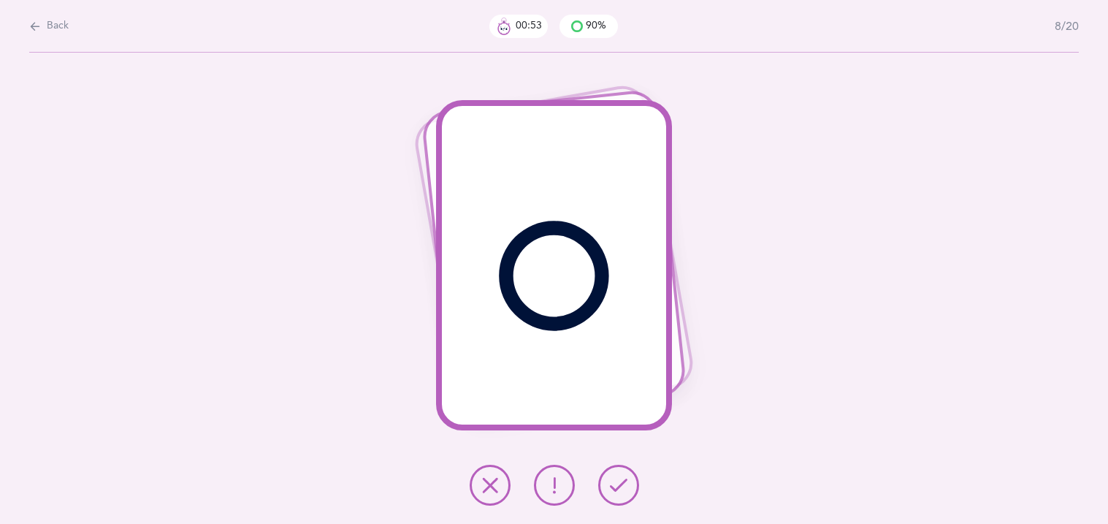
click at [623, 486] on icon at bounding box center [619, 485] width 18 height 18
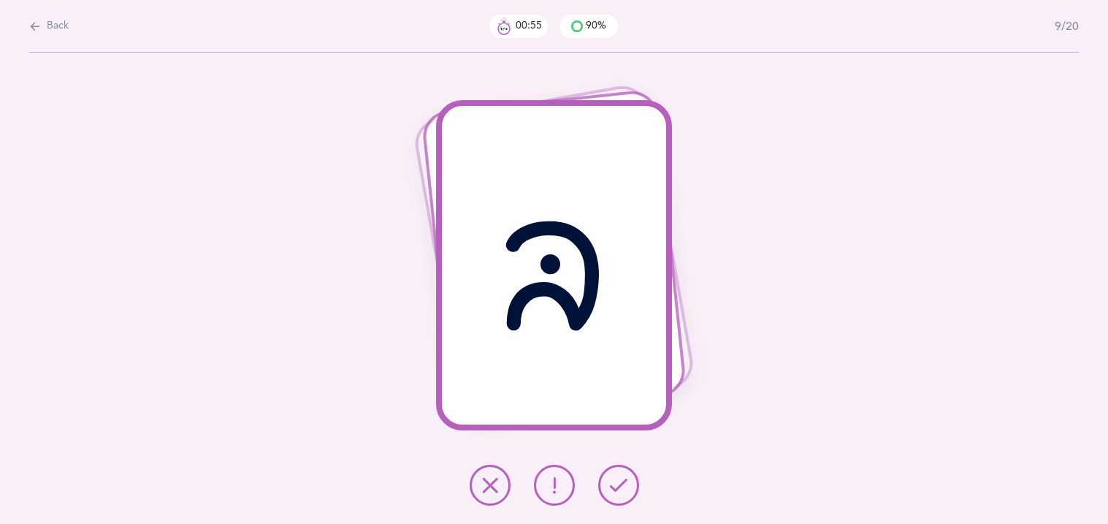
click at [623, 486] on icon at bounding box center [619, 485] width 18 height 18
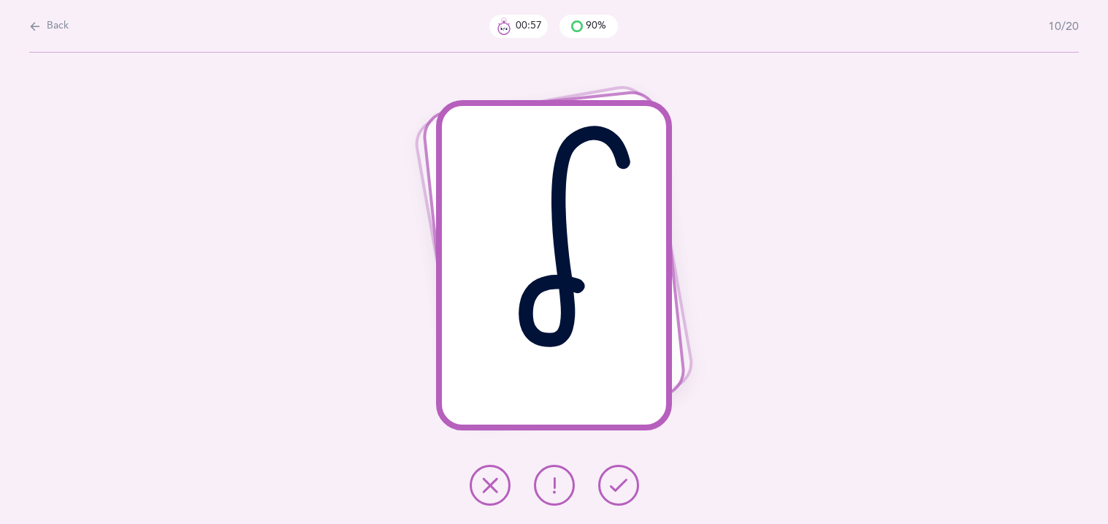
click at [623, 486] on icon at bounding box center [619, 485] width 18 height 18
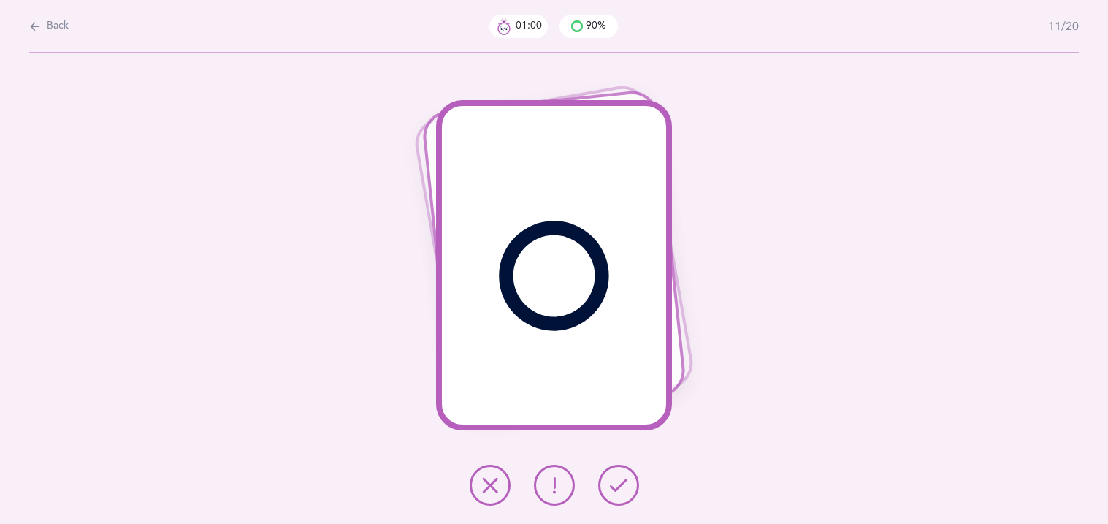
click at [623, 486] on icon at bounding box center [619, 485] width 18 height 18
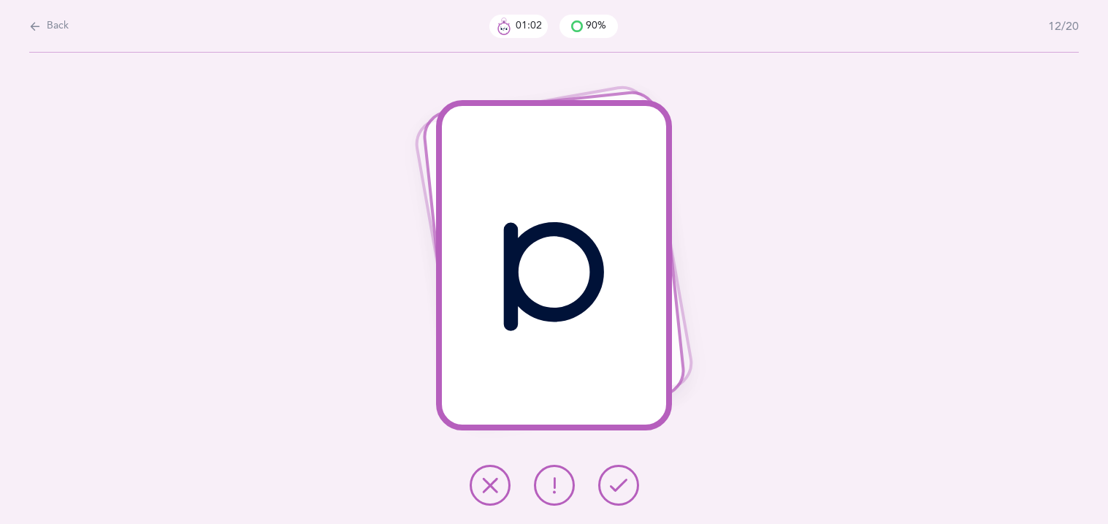
click at [623, 486] on icon at bounding box center [619, 485] width 18 height 18
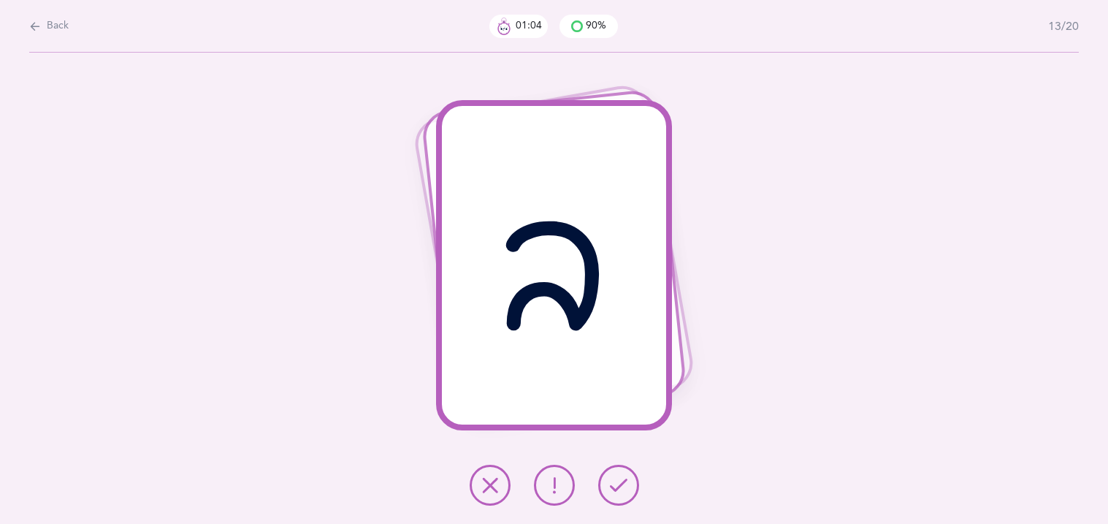
click at [623, 486] on icon at bounding box center [619, 485] width 18 height 18
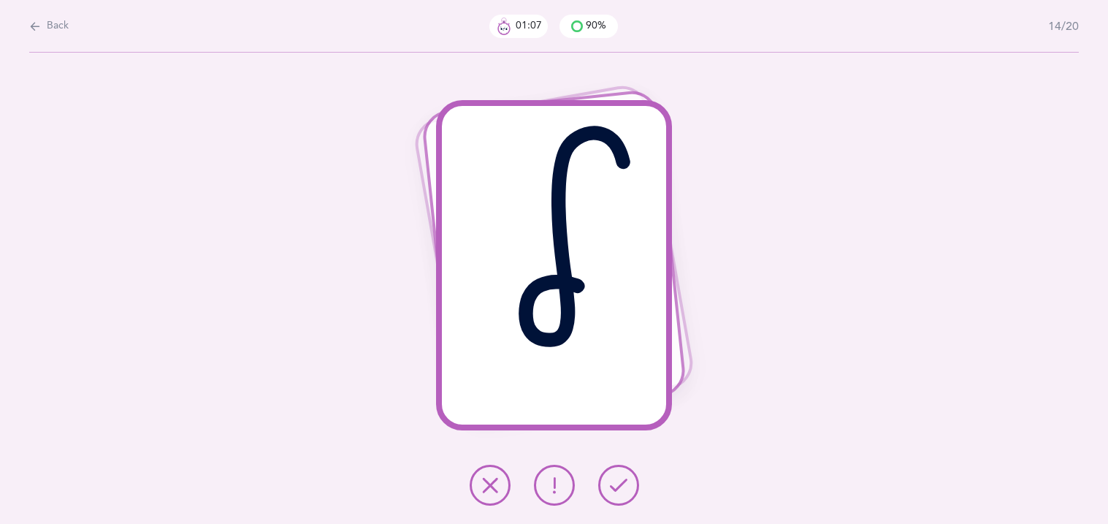
click at [621, 489] on icon at bounding box center [619, 485] width 18 height 18
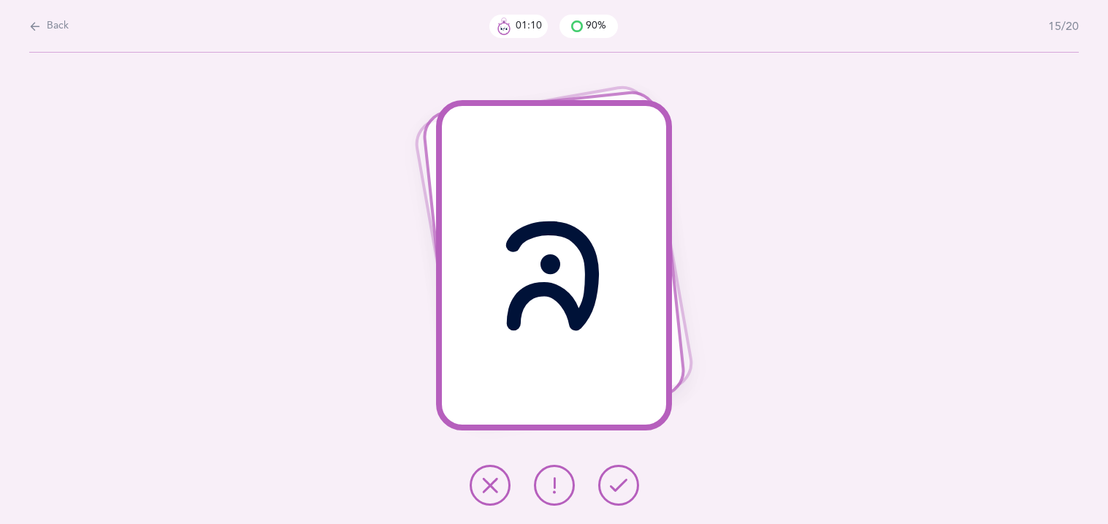
click at [621, 489] on icon at bounding box center [619, 485] width 18 height 18
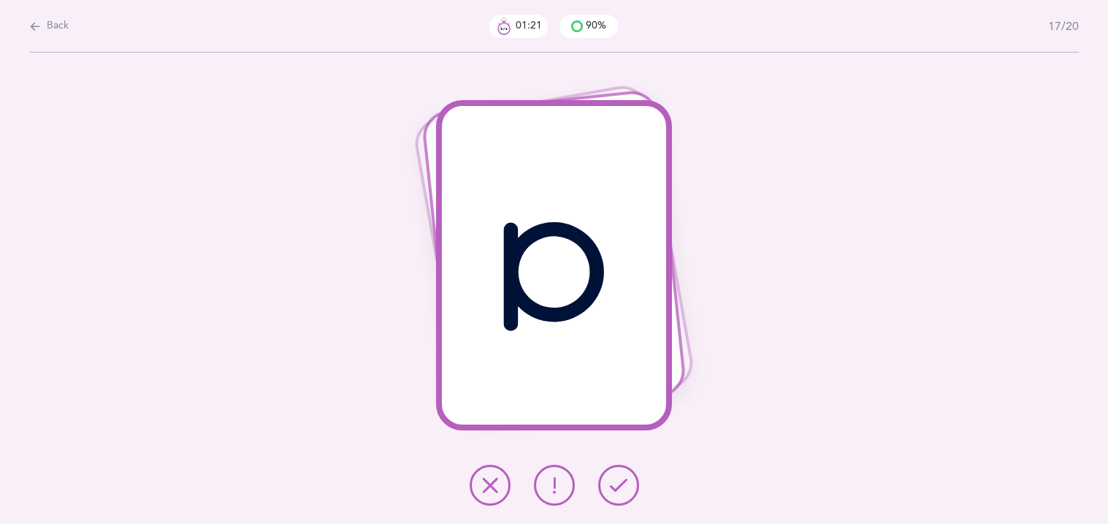
click at [550, 485] on icon at bounding box center [555, 485] width 18 height 18
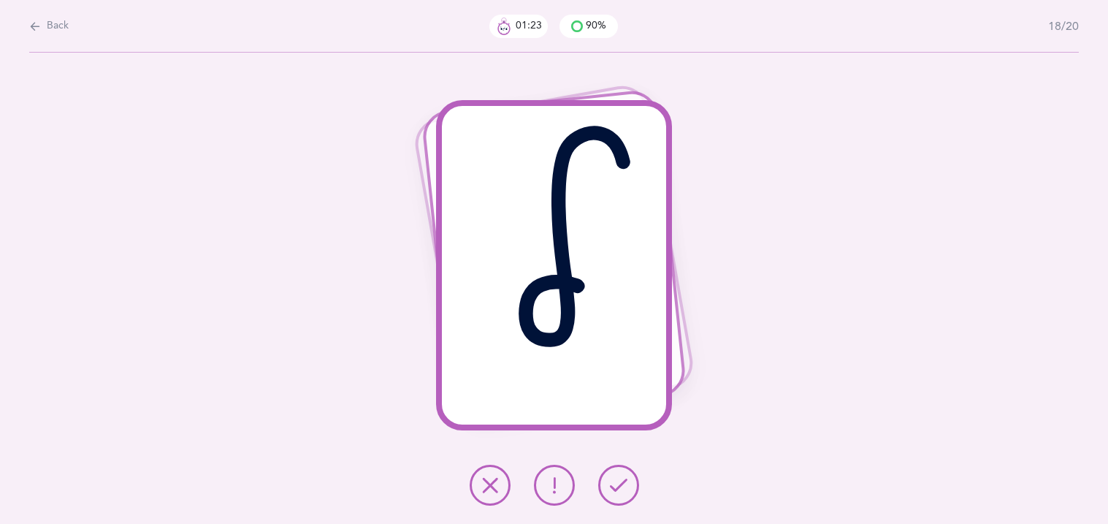
click at [611, 483] on icon at bounding box center [619, 485] width 18 height 18
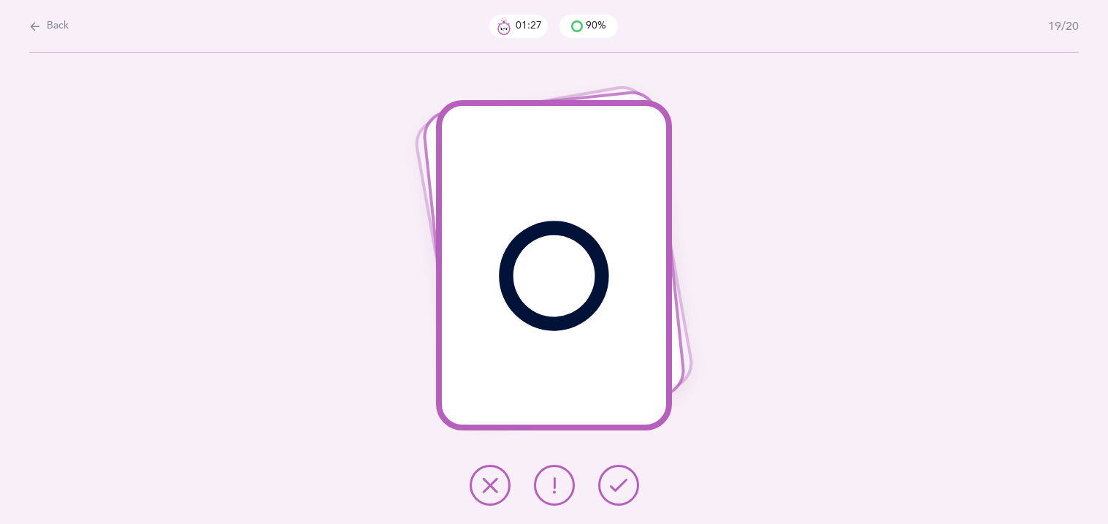
click at [610, 487] on icon at bounding box center [619, 485] width 18 height 18
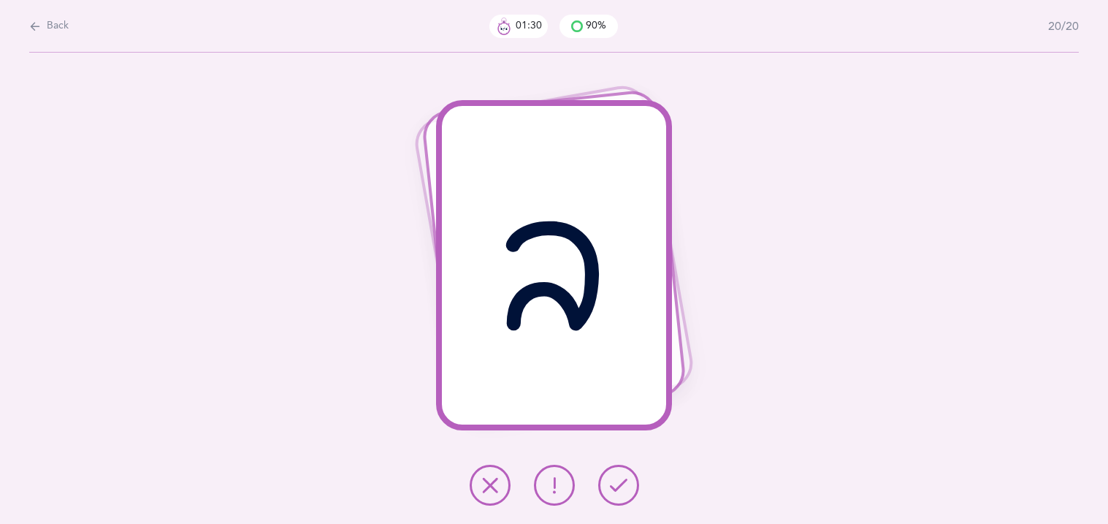
click at [607, 489] on button at bounding box center [618, 484] width 41 height 41
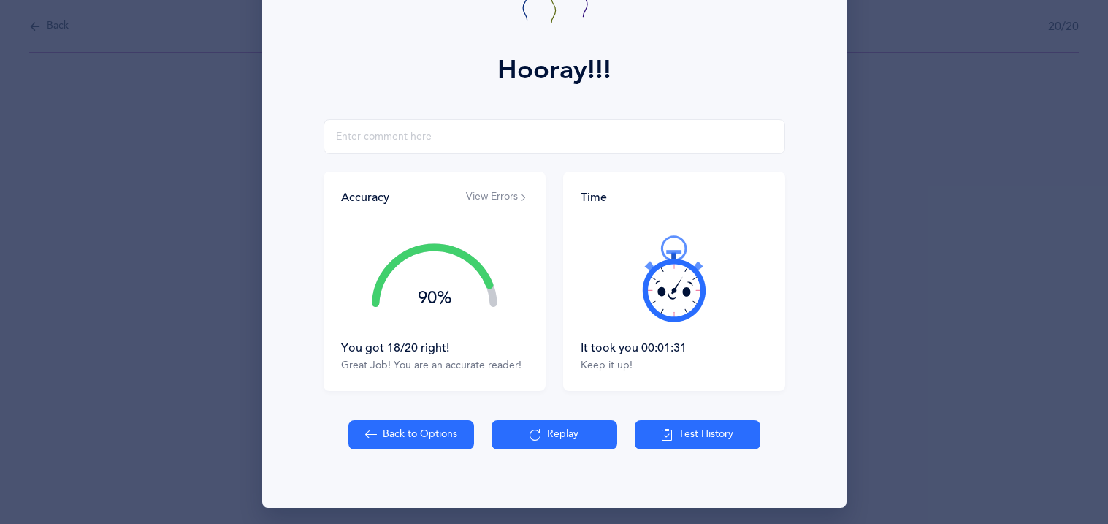
scroll to position [171, 0]
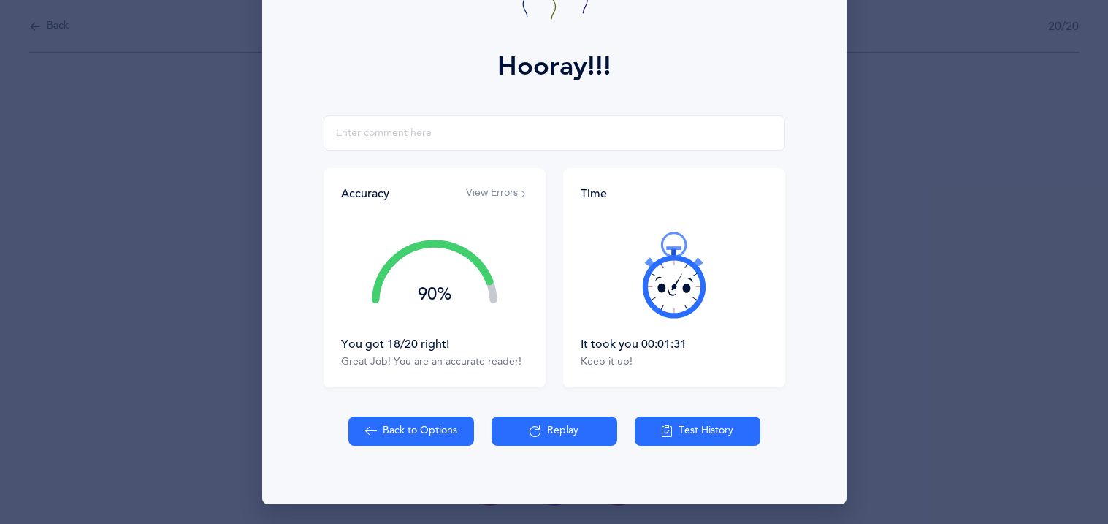
click at [422, 443] on button "Back to Options" at bounding box center [411, 430] width 126 height 29
select select "81"
select select "single"
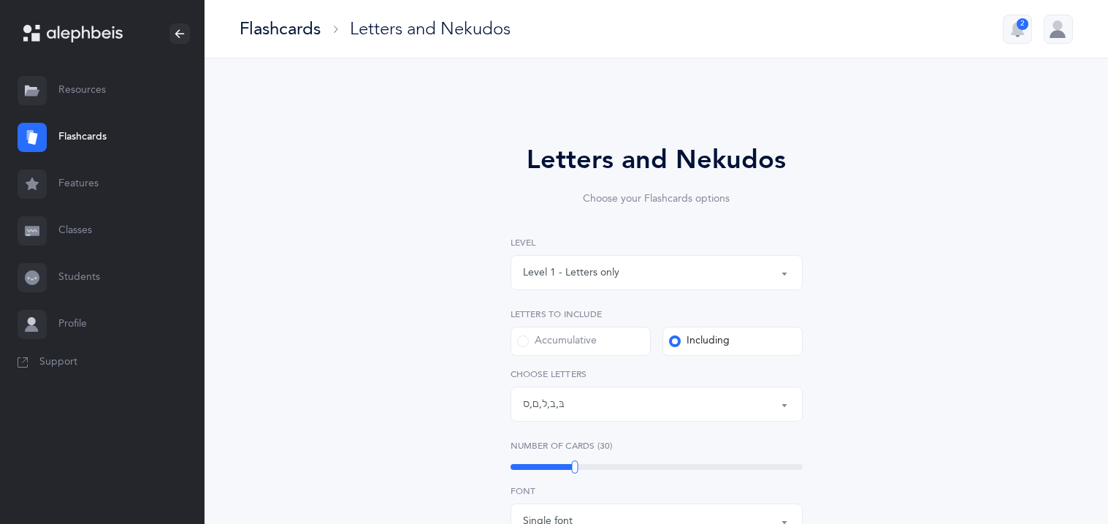
scroll to position [1, 0]
click at [367, 421] on div "Letters and Nekudos Choose your Flashcards options Level 1 - Letters only Level…" at bounding box center [657, 520] width 666 height 842
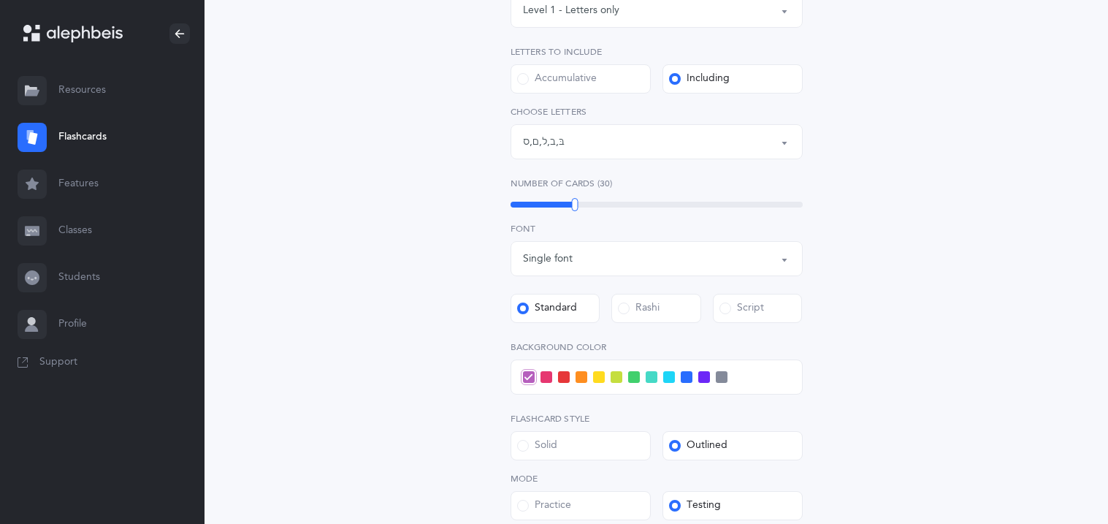
scroll to position [291, 0]
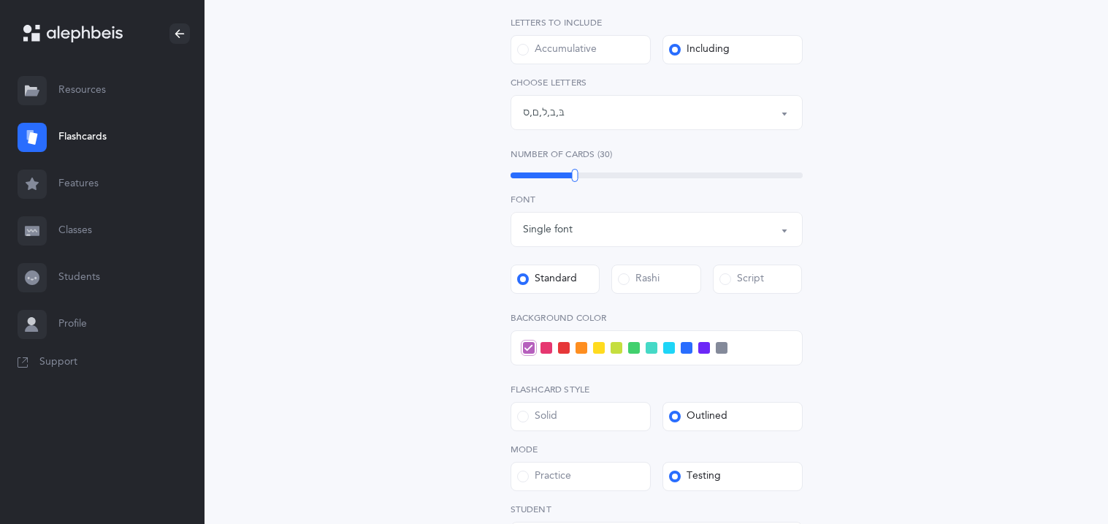
click at [759, 284] on div "Script" at bounding box center [741, 279] width 45 height 15
click at [0, 0] on input "Script" at bounding box center [0, 0] width 0 height 0
click at [581, 347] on span at bounding box center [581, 348] width 12 height 12
click at [0, 0] on input "checkbox" at bounding box center [0, 0] width 0 height 0
click at [922, 327] on div "Letters and Nekudos Choose your Flashcards options Level 1 - Letters only Level…" at bounding box center [657, 246] width 666 height 877
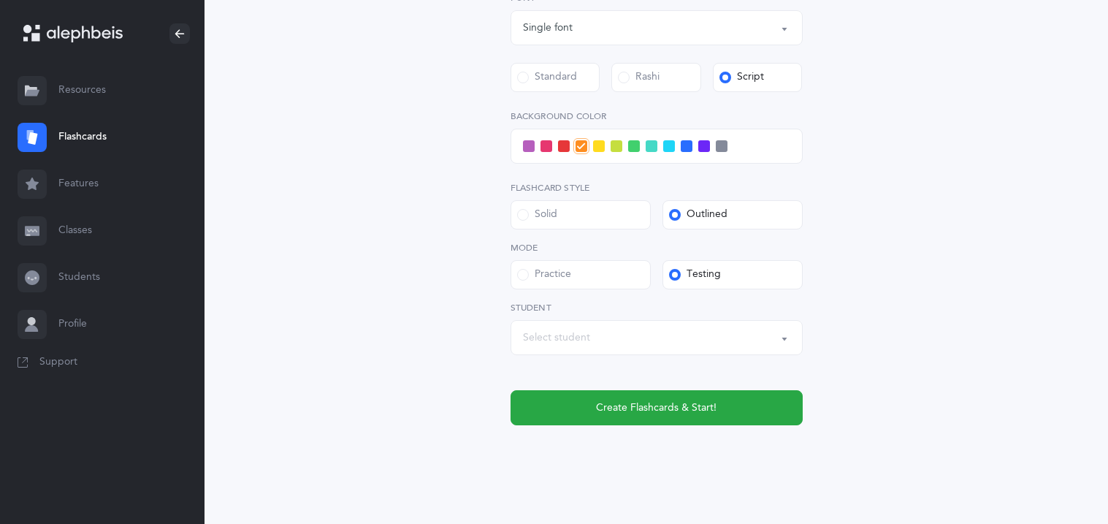
scroll to position [510, 0]
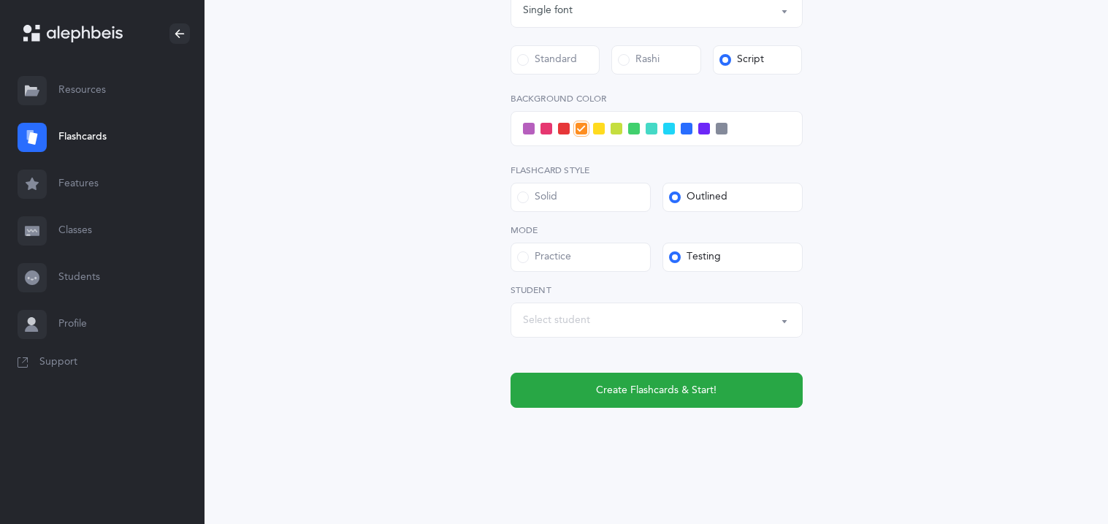
click at [695, 331] on div "Select student" at bounding box center [656, 319] width 267 height 25
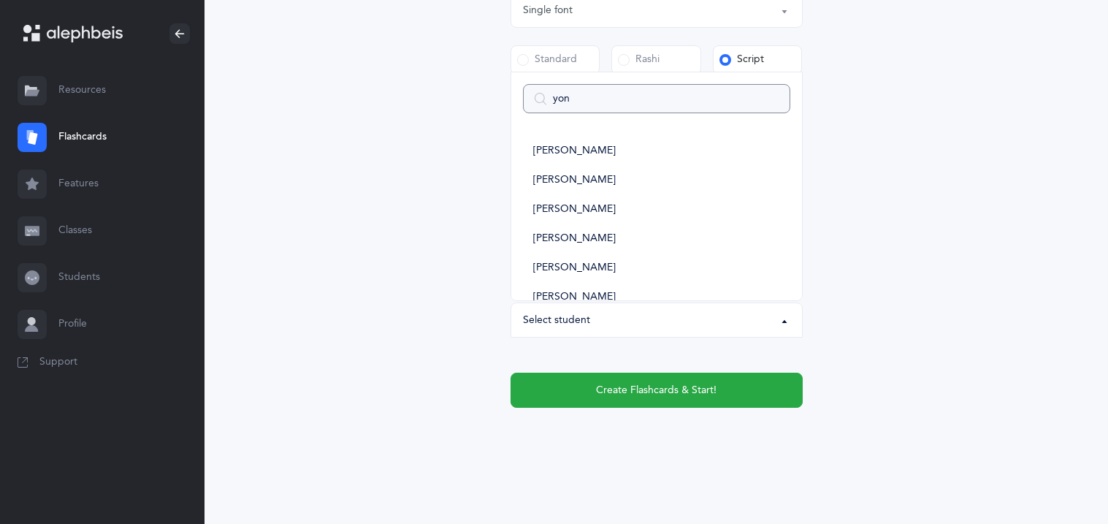
type input "yona"
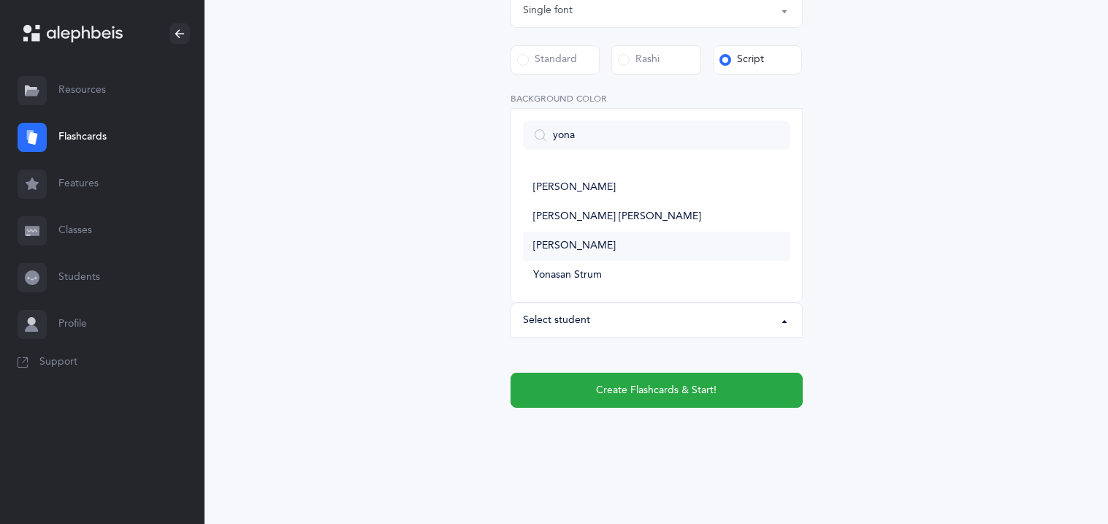
click at [661, 241] on link "[PERSON_NAME]" at bounding box center [656, 245] width 267 height 29
select select "11362"
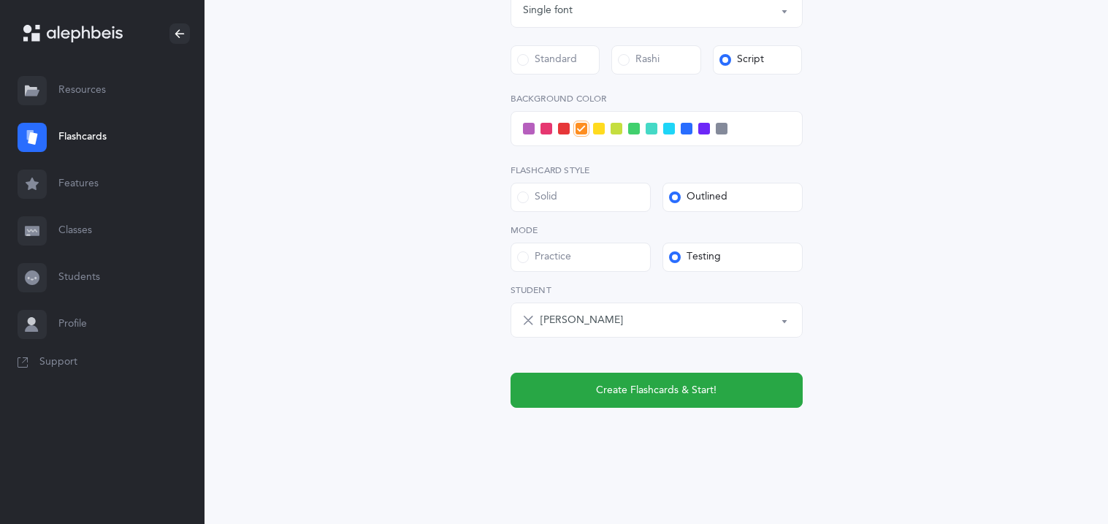
click at [418, 260] on div "Letters and Nekudos Choose your Flashcards options Level 1 - Letters only Level…" at bounding box center [657, 27] width 666 height 877
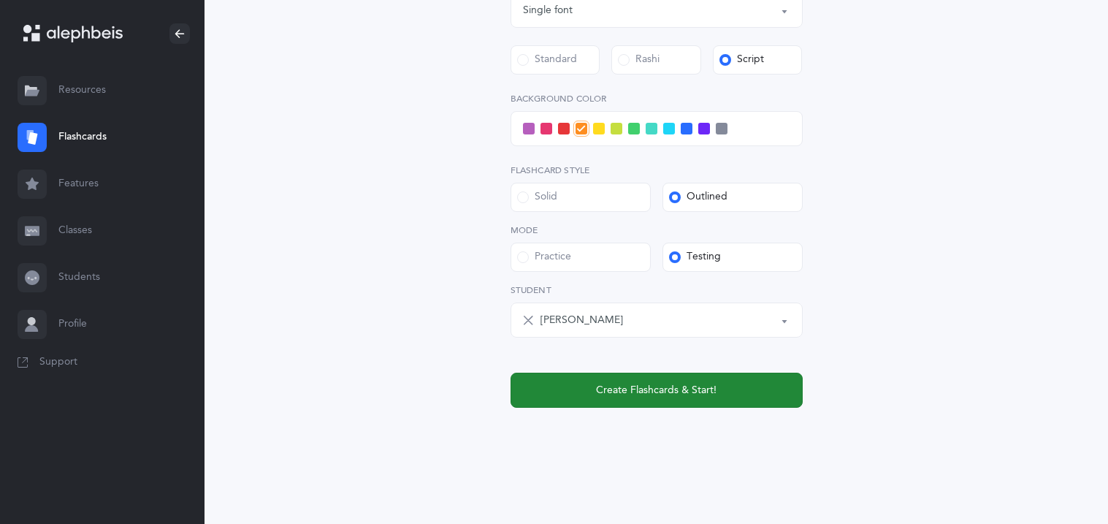
click at [568, 385] on button "Create Flashcards & Start!" at bounding box center [656, 389] width 292 height 35
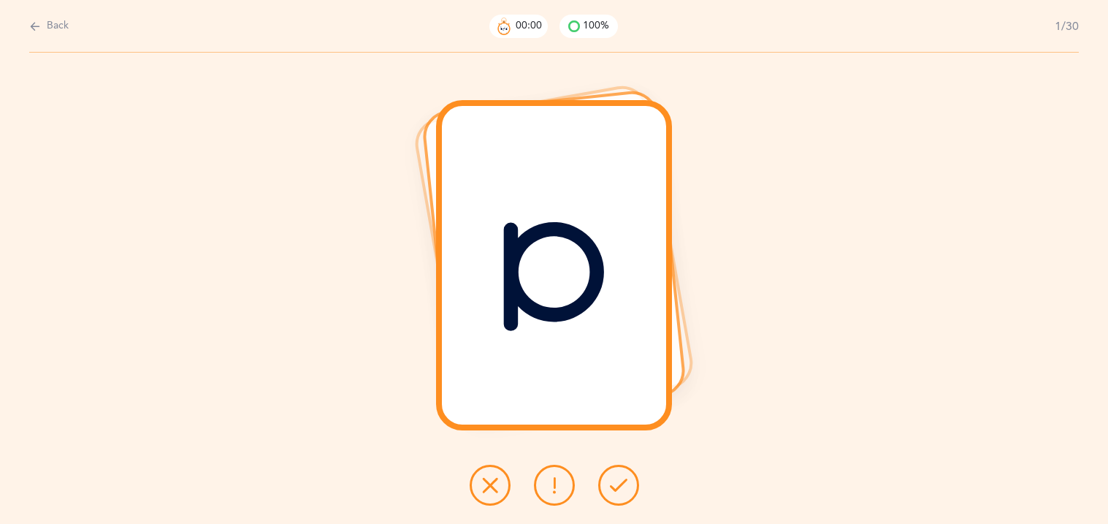
scroll to position [0, 0]
click at [62, 22] on span "Back" at bounding box center [58, 26] width 22 height 15
select select "81"
select select "single"
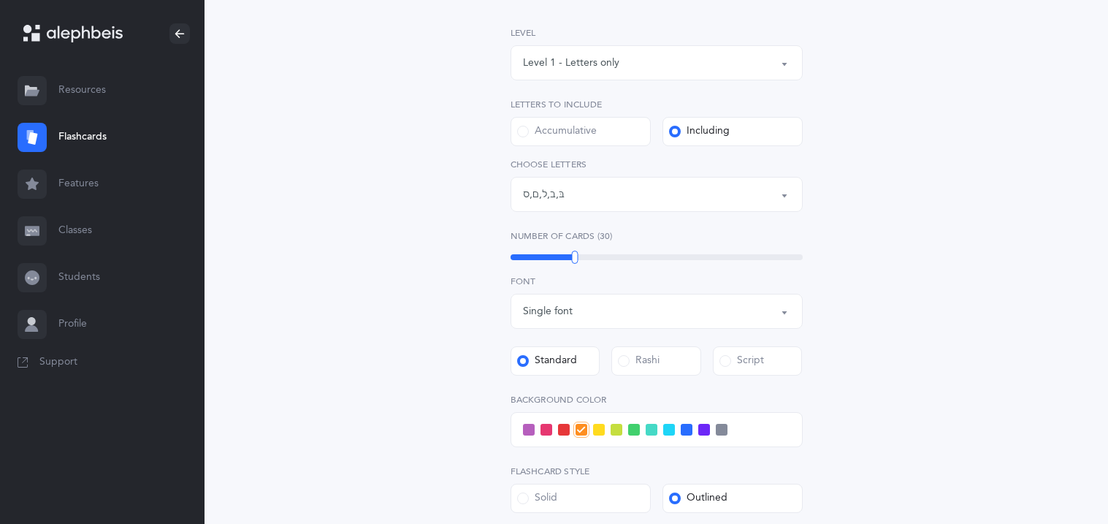
scroll to position [233, 0]
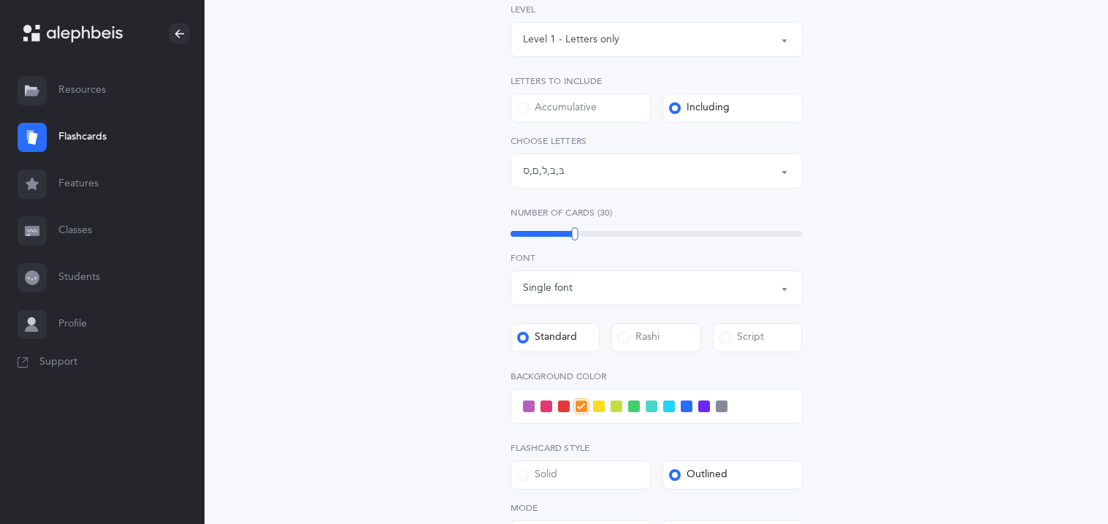
click at [748, 337] on div "Script" at bounding box center [741, 337] width 45 height 15
click at [0, 0] on input "Script" at bounding box center [0, 0] width 0 height 0
click at [887, 329] on div "Letters and Nekudos Choose your Flashcards options Level 1 - Letters only Level…" at bounding box center [657, 304] width 666 height 877
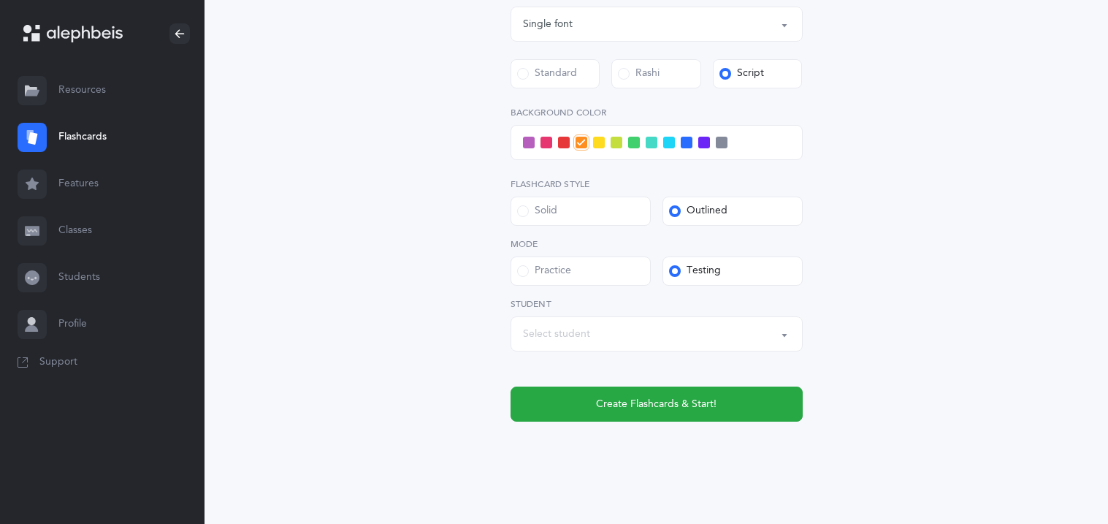
scroll to position [510, 0]
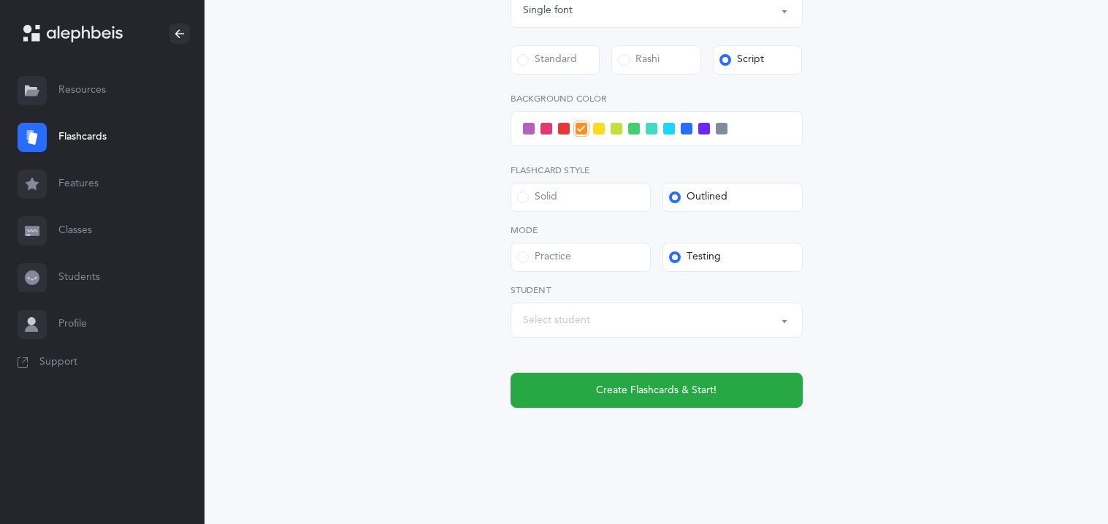
click at [651, 318] on div "Select student" at bounding box center [656, 319] width 267 height 25
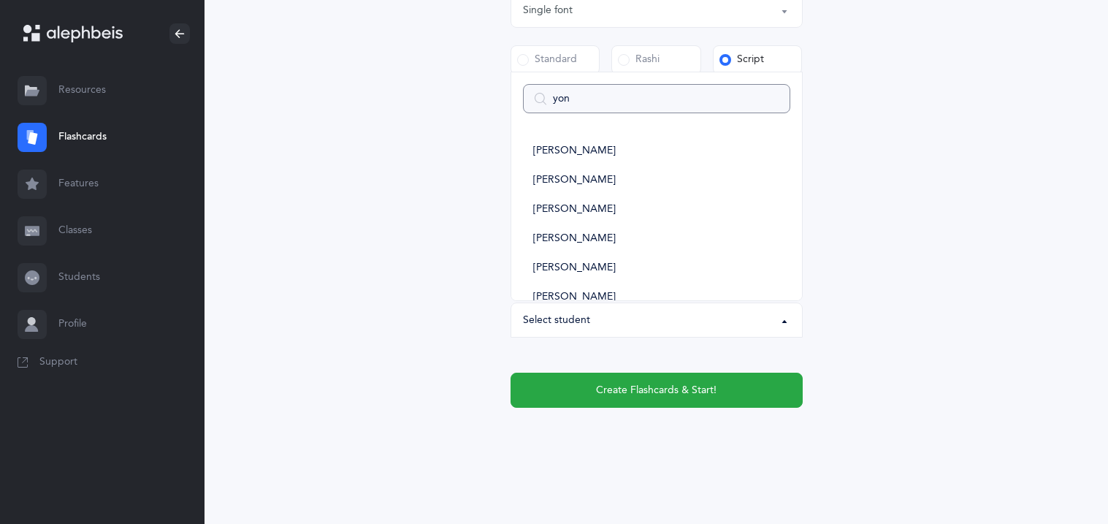
type input "yona"
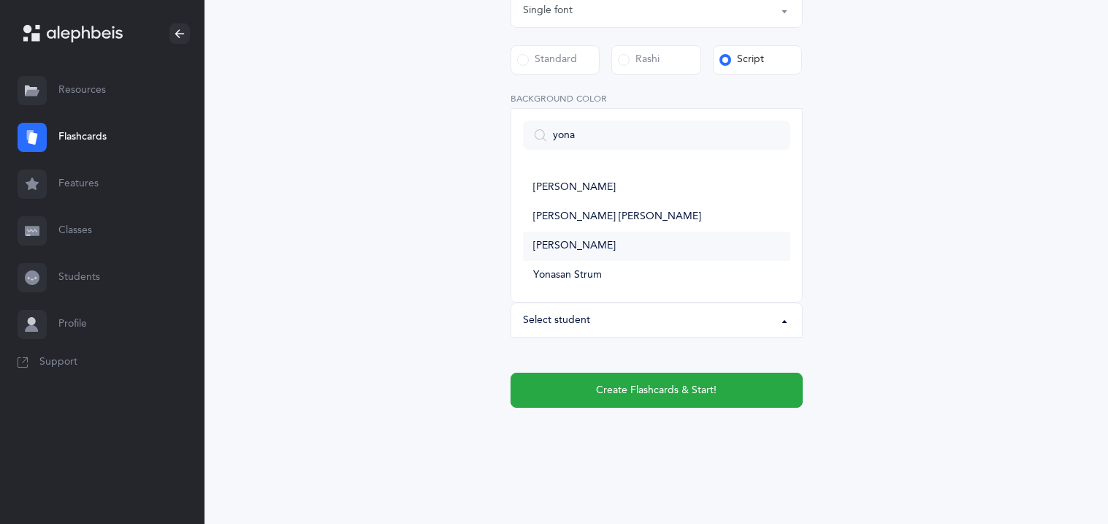
click at [646, 240] on link "[PERSON_NAME]" at bounding box center [656, 245] width 267 height 29
select select "11362"
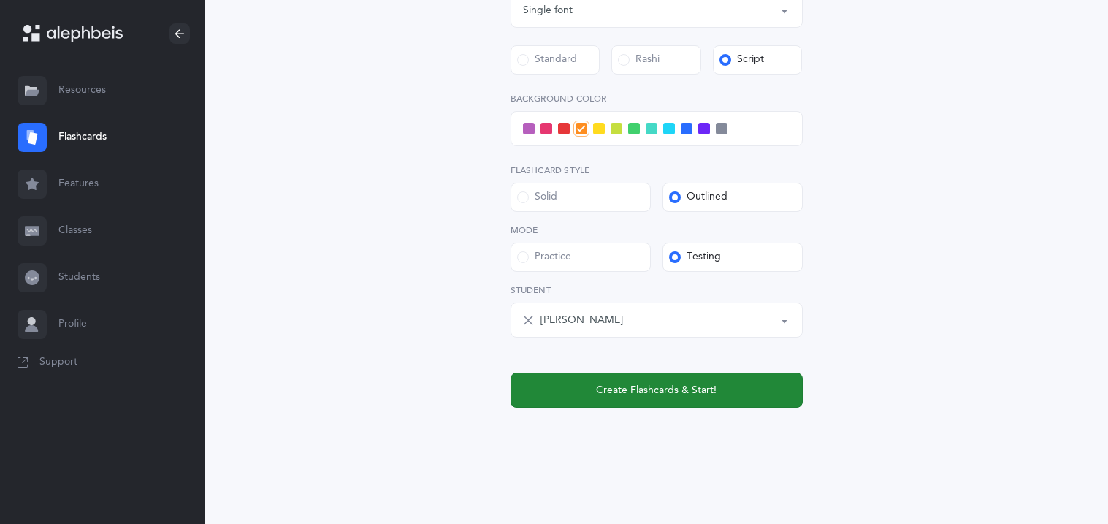
click at [699, 383] on span "Create Flashcards & Start!" at bounding box center [656, 390] width 120 height 15
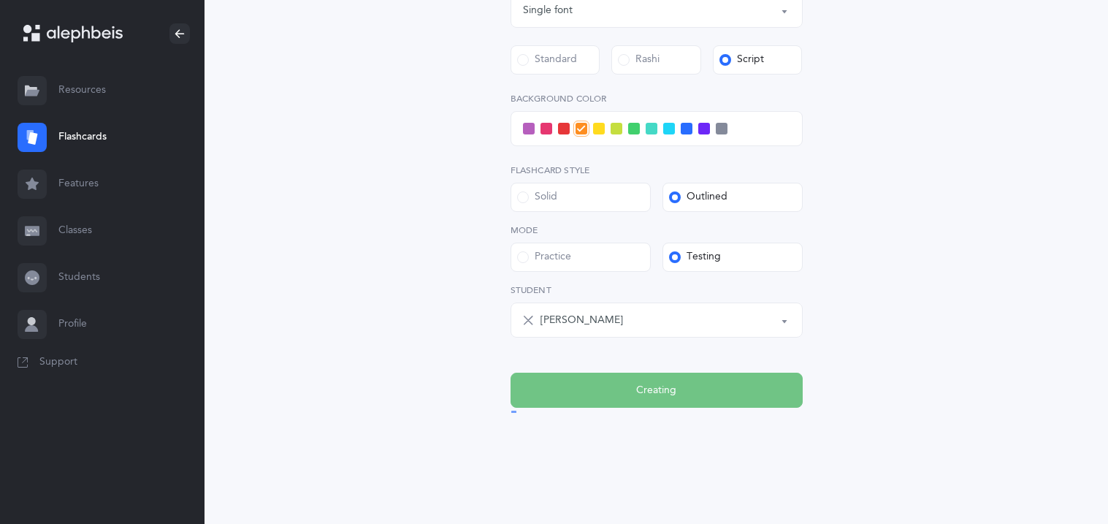
scroll to position [0, 0]
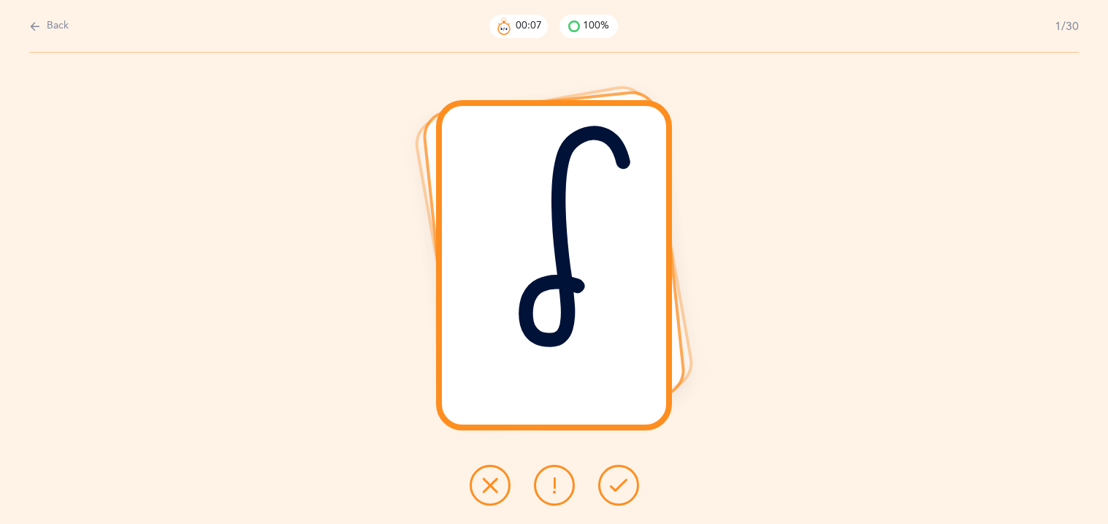
click at [629, 478] on button at bounding box center [618, 484] width 41 height 41
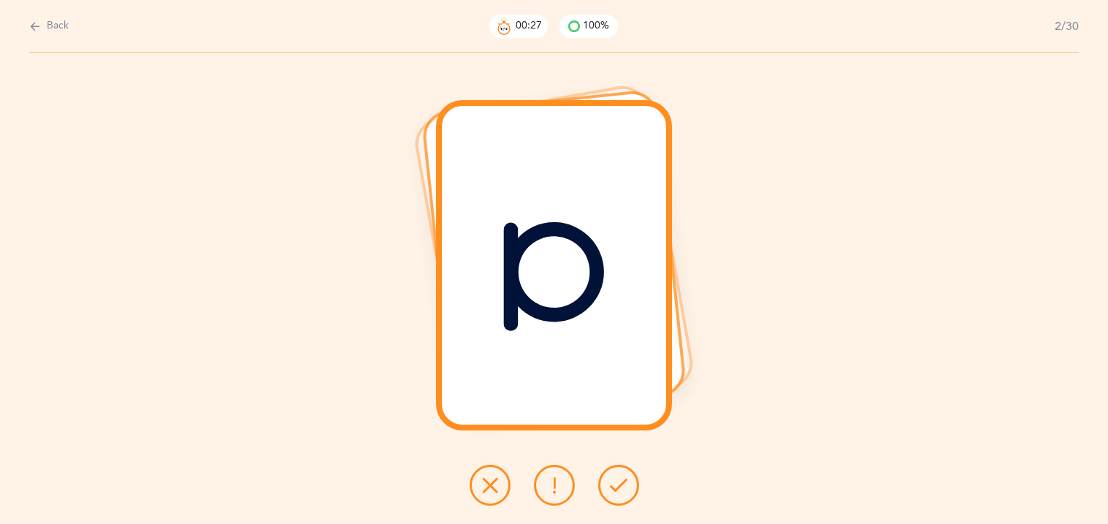
click at [481, 489] on icon at bounding box center [490, 485] width 18 height 18
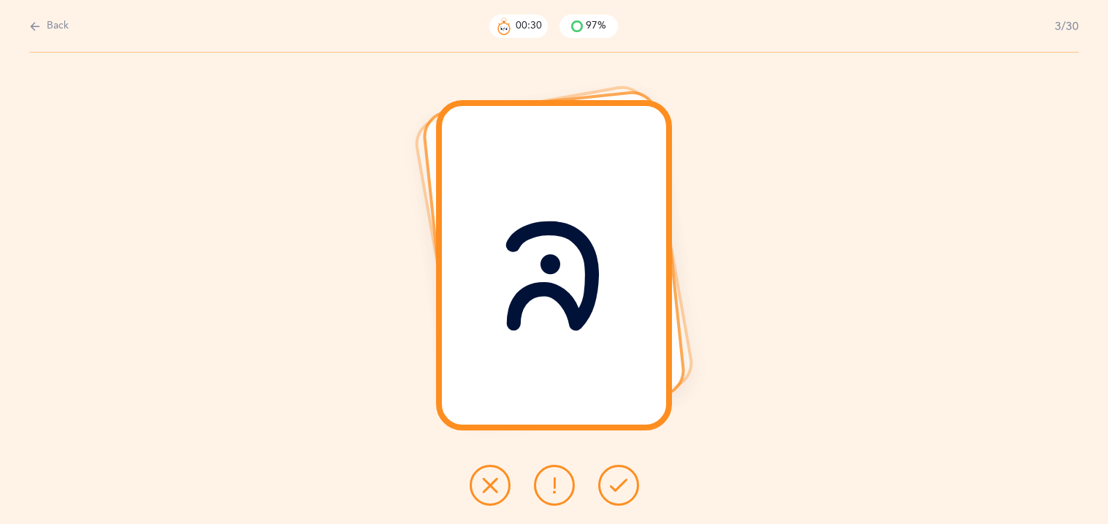
click at [624, 480] on icon at bounding box center [619, 485] width 18 height 18
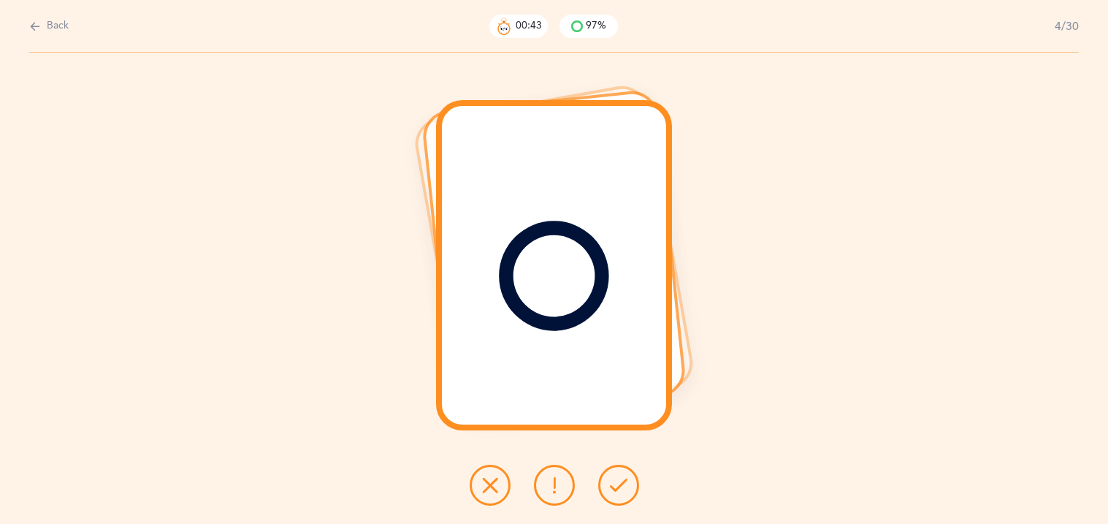
click at [498, 482] on button at bounding box center [490, 484] width 41 height 41
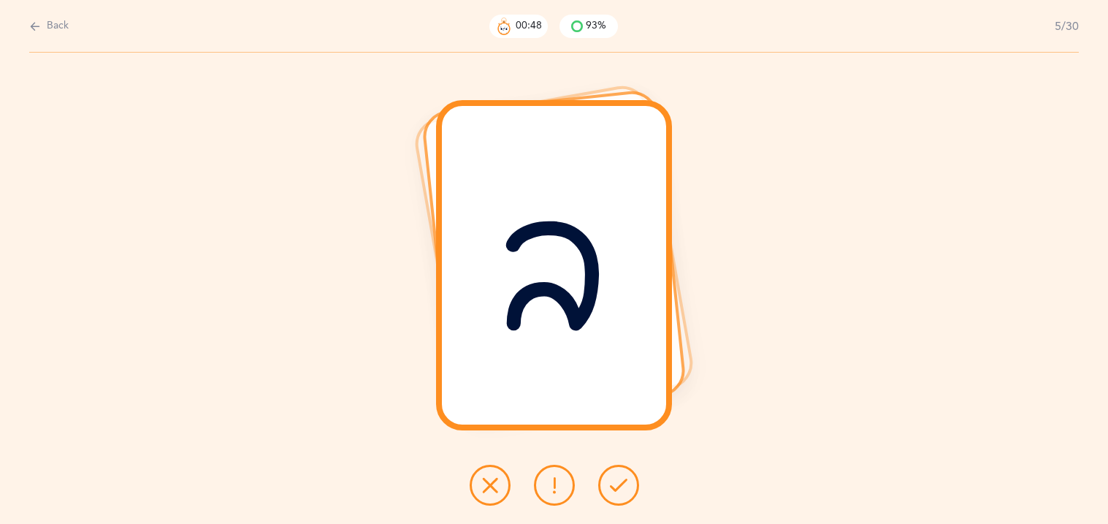
click at [605, 487] on button at bounding box center [618, 484] width 41 height 41
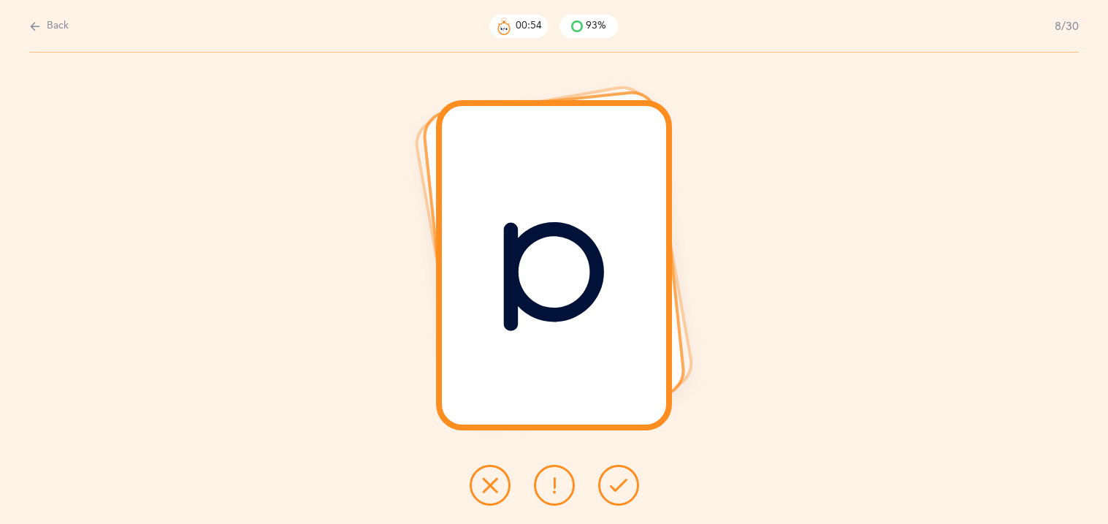
click at [605, 487] on button at bounding box center [618, 484] width 41 height 41
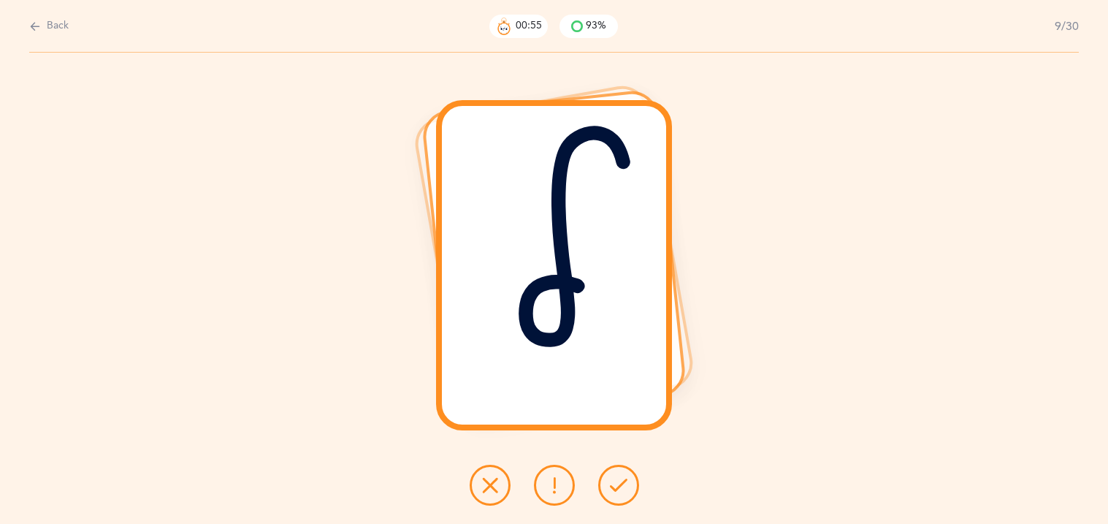
click at [605, 487] on button at bounding box center [618, 484] width 41 height 41
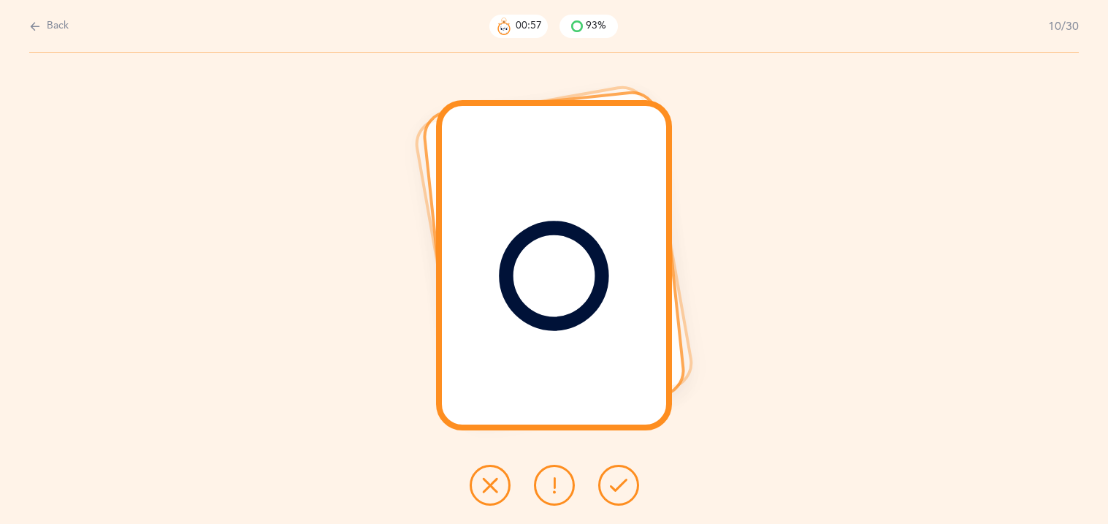
click at [605, 487] on button at bounding box center [618, 484] width 41 height 41
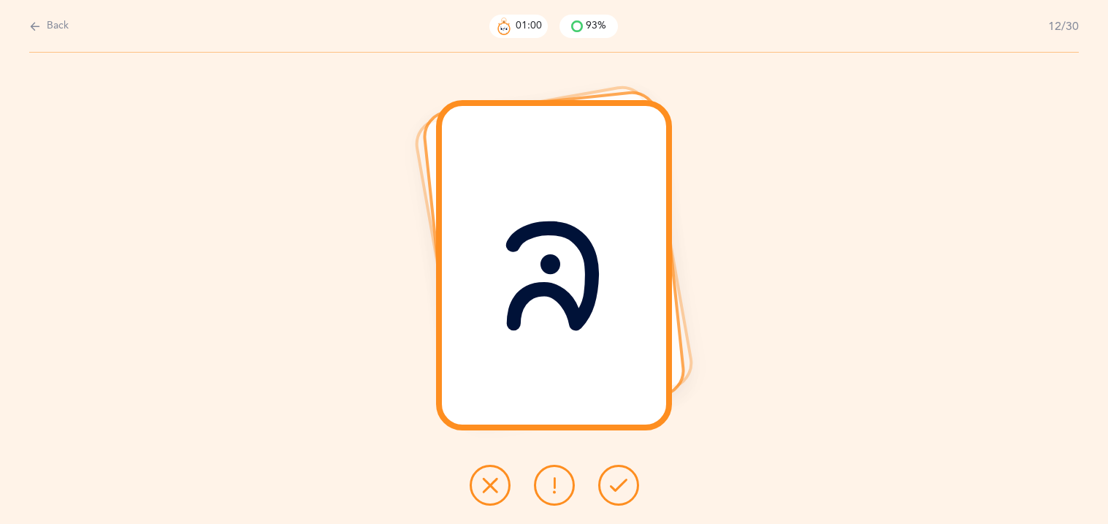
click at [605, 487] on button at bounding box center [618, 484] width 41 height 41
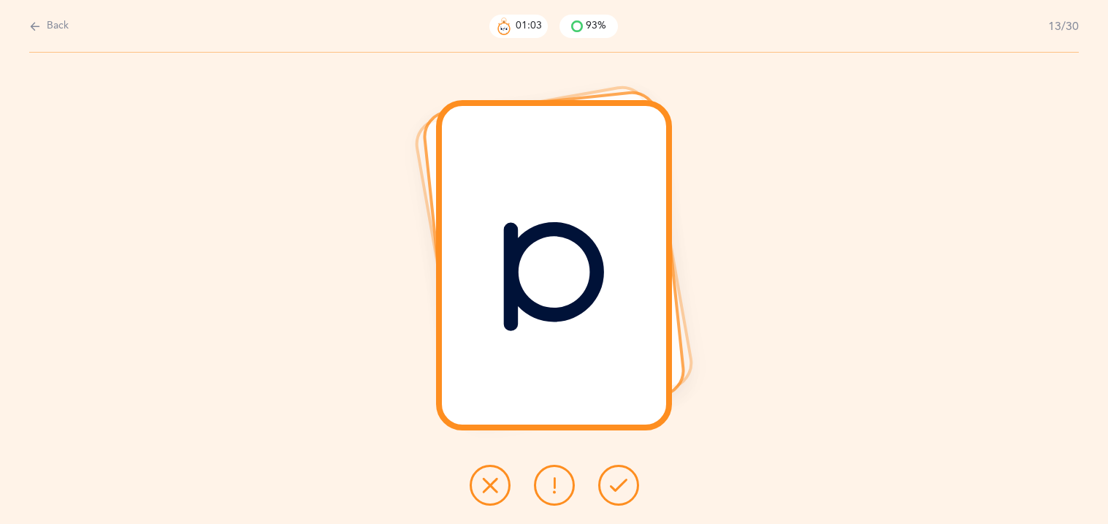
click at [605, 487] on button at bounding box center [618, 484] width 41 height 41
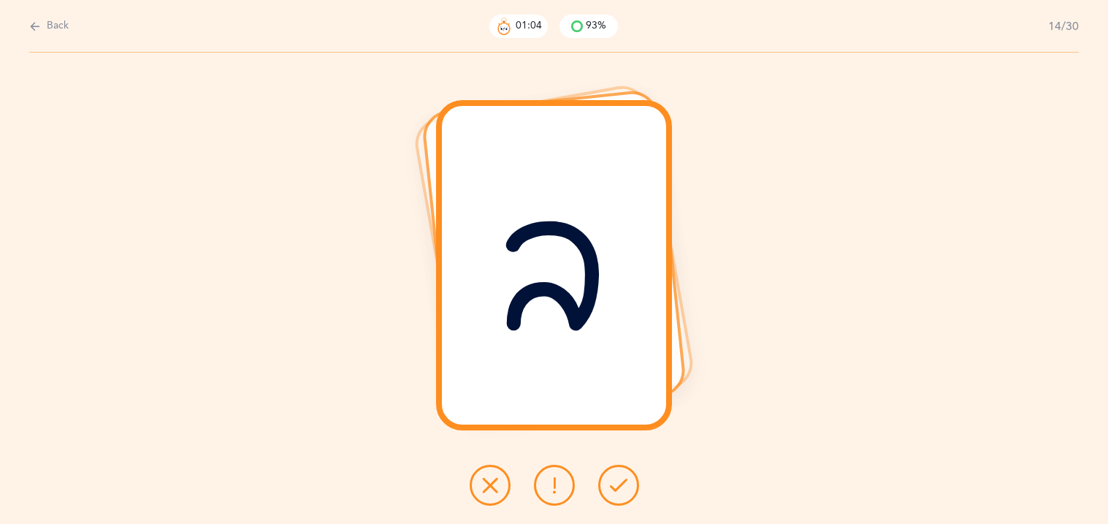
click at [605, 487] on button at bounding box center [618, 484] width 41 height 41
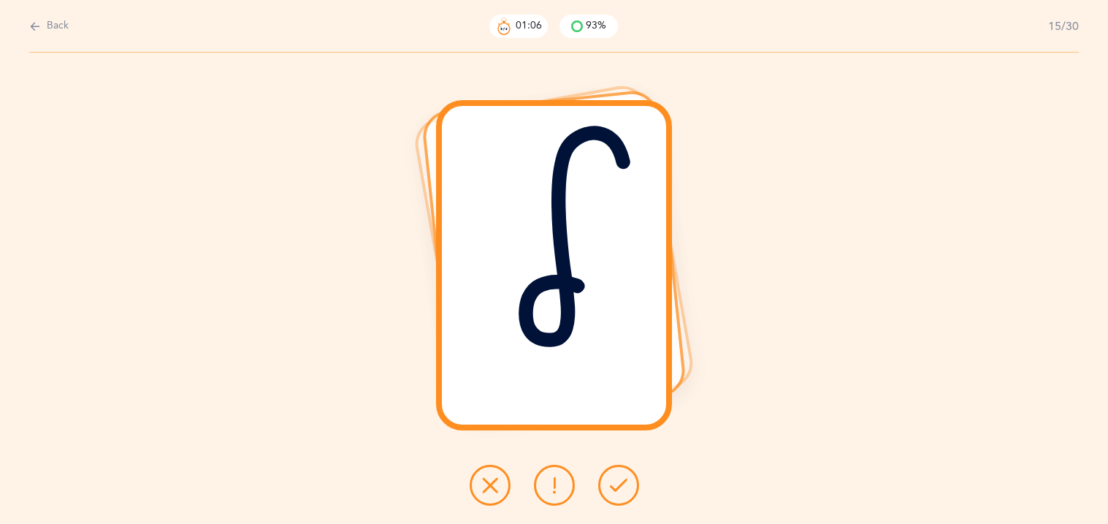
click at [605, 487] on button at bounding box center [618, 484] width 41 height 41
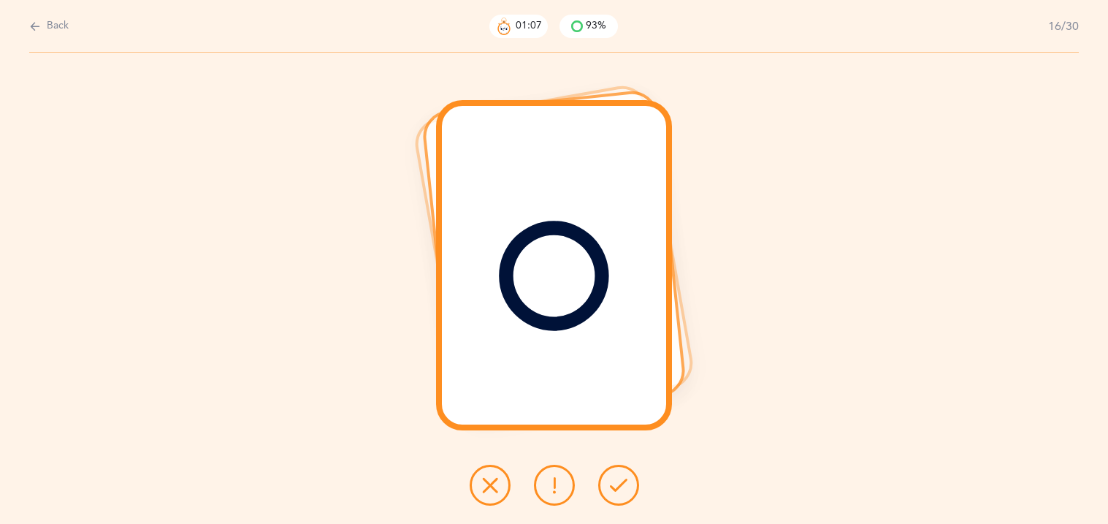
click at [605, 487] on button at bounding box center [618, 484] width 41 height 41
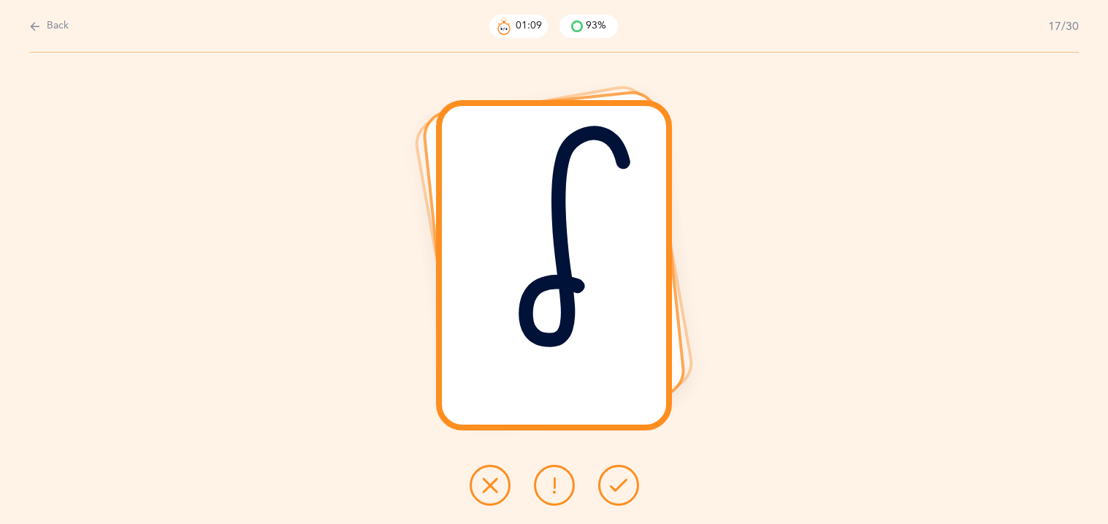
click at [605, 487] on button at bounding box center [618, 484] width 41 height 41
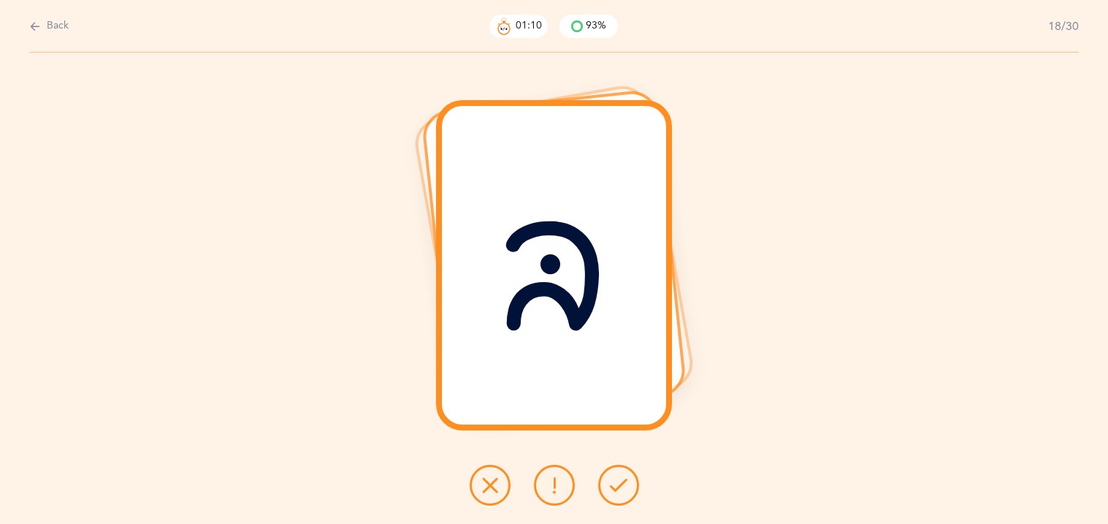
click at [605, 487] on button at bounding box center [618, 484] width 41 height 41
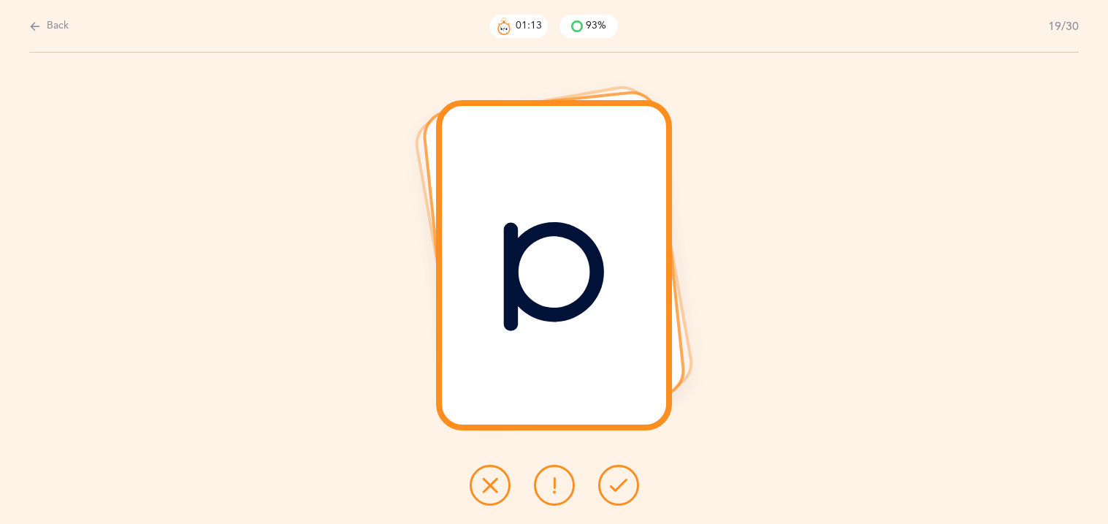
click at [605, 487] on button at bounding box center [618, 484] width 41 height 41
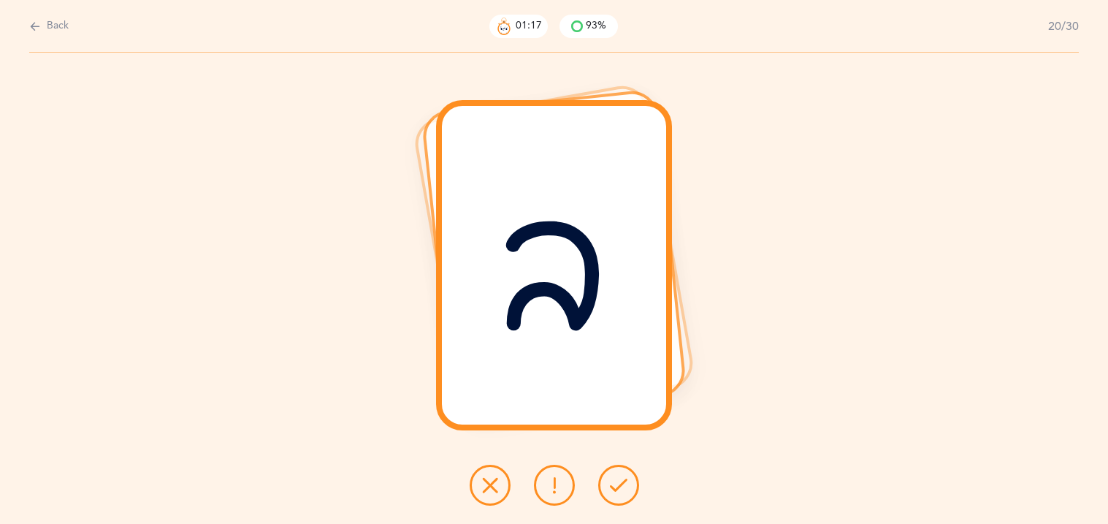
click at [605, 487] on button at bounding box center [618, 484] width 41 height 41
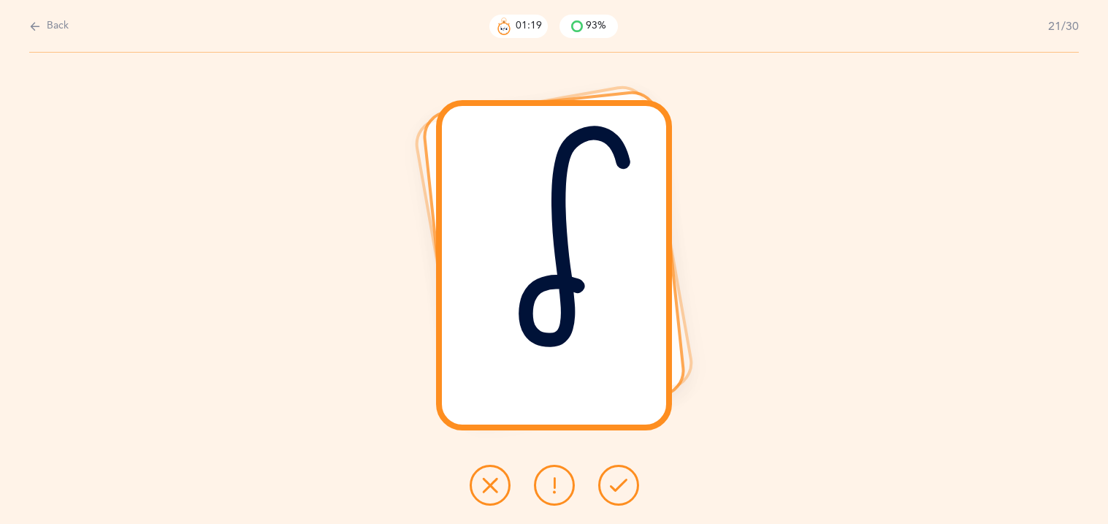
click at [605, 487] on button at bounding box center [618, 484] width 41 height 41
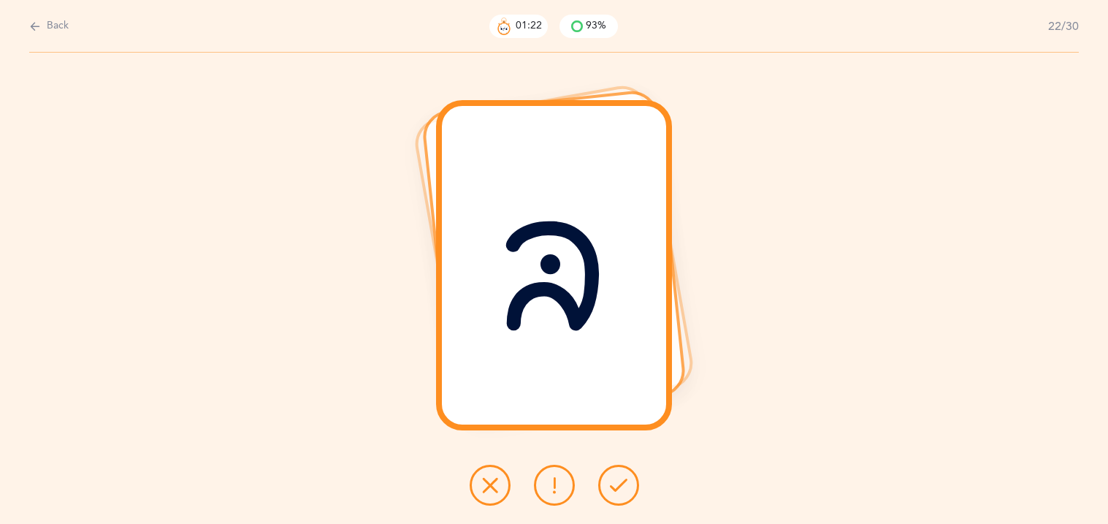
click at [605, 487] on button at bounding box center [618, 484] width 41 height 41
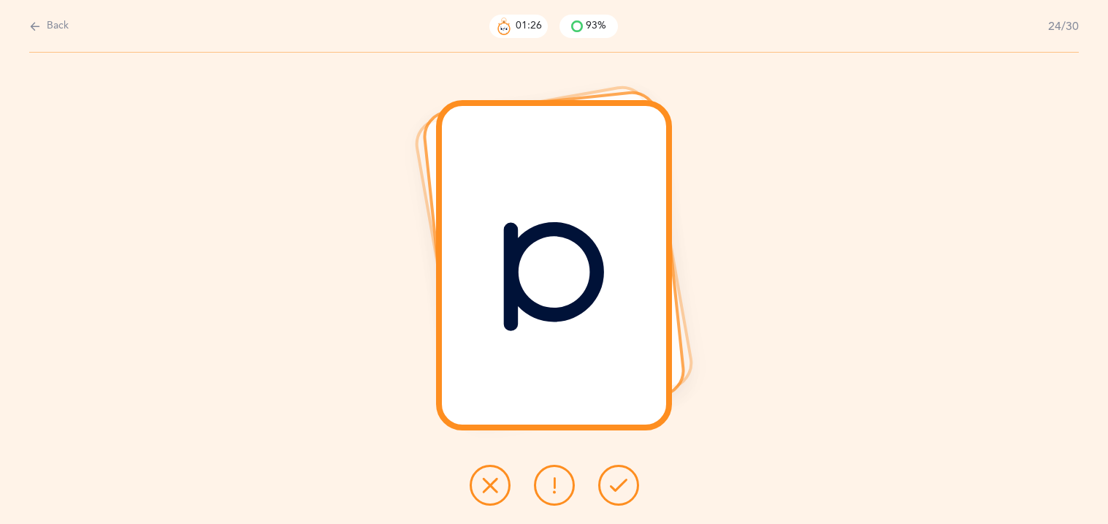
click at [605, 487] on button at bounding box center [618, 484] width 41 height 41
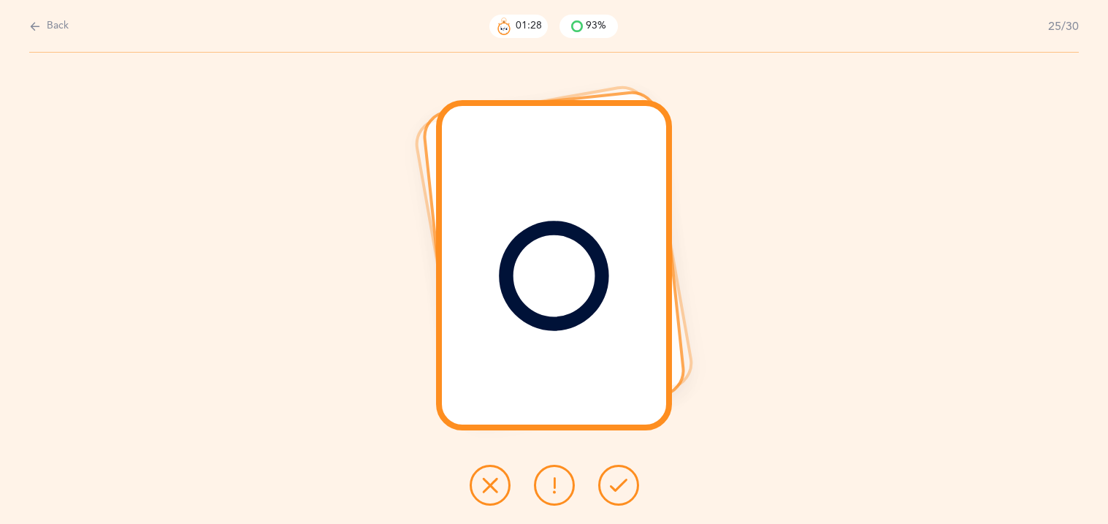
click at [605, 487] on button at bounding box center [618, 484] width 41 height 41
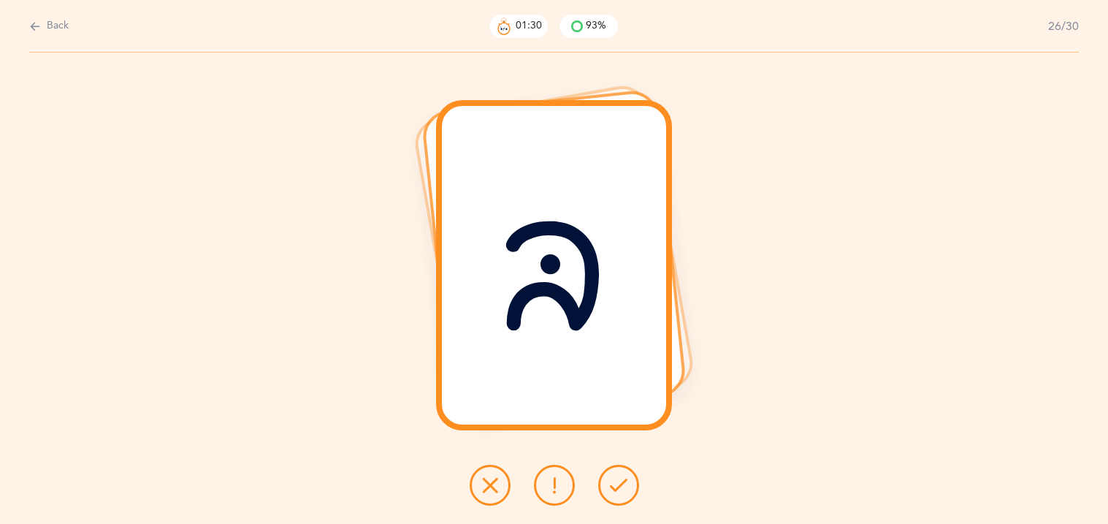
click at [605, 487] on button at bounding box center [618, 484] width 41 height 41
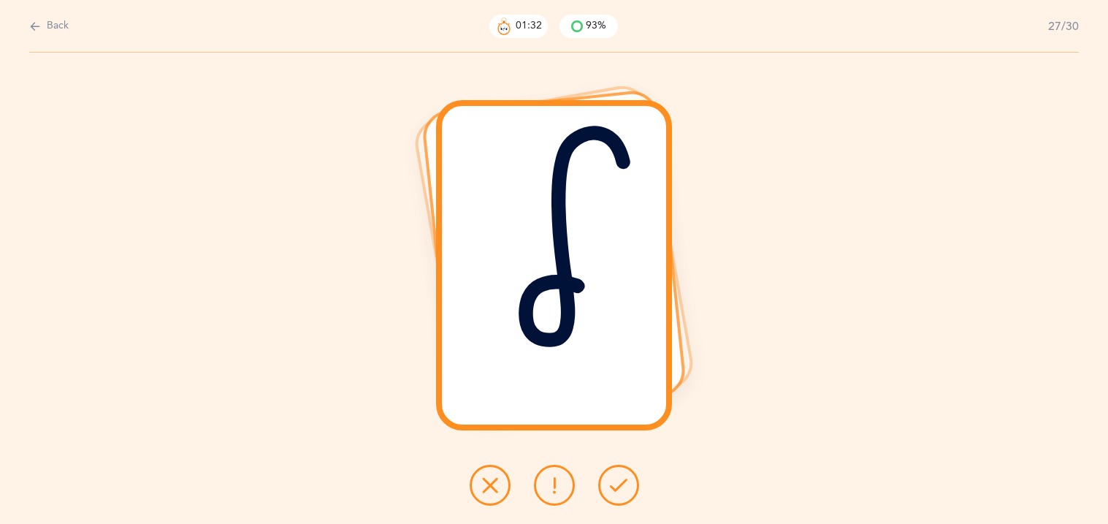
click at [605, 487] on button at bounding box center [618, 484] width 41 height 41
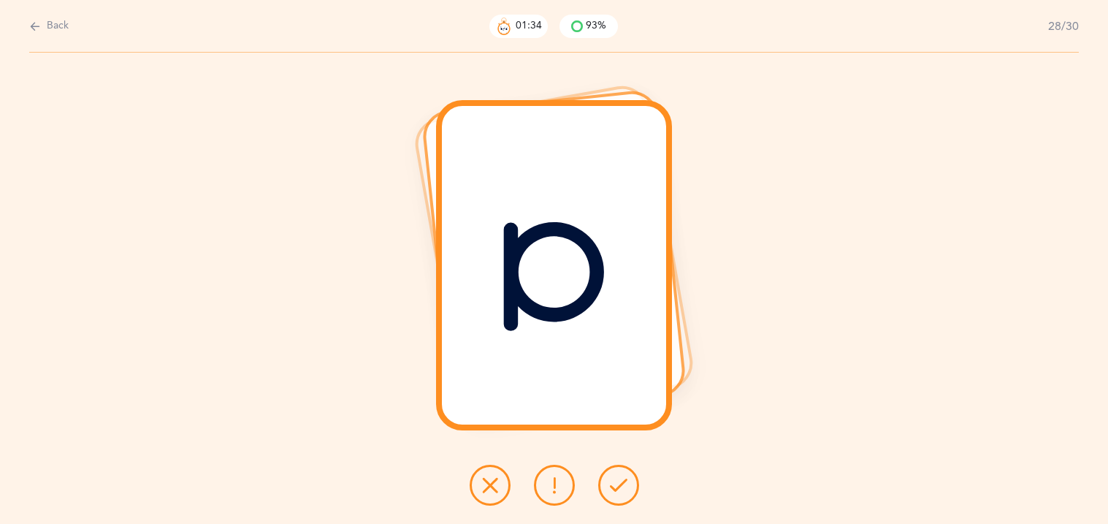
click at [605, 487] on button at bounding box center [618, 484] width 41 height 41
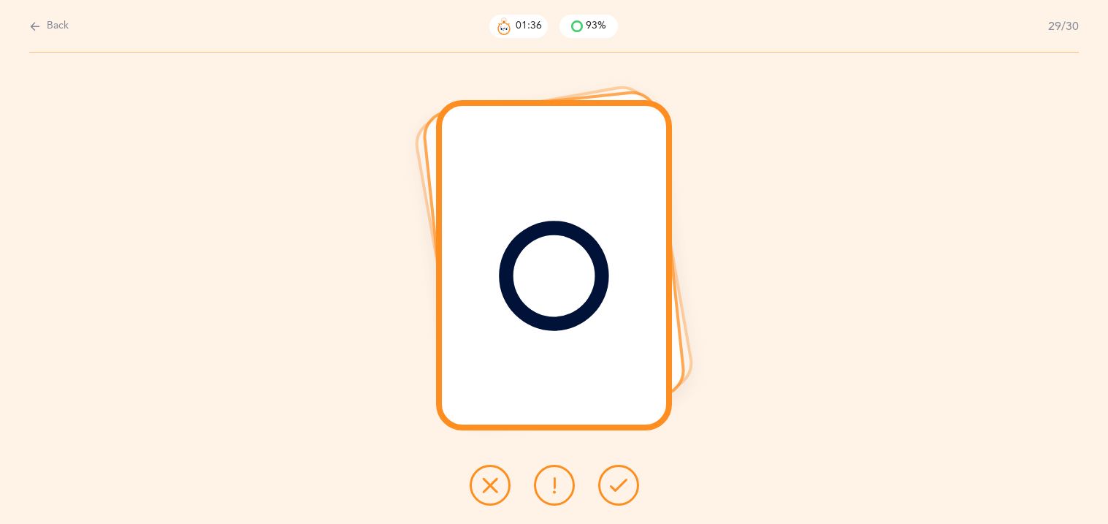
click at [605, 487] on button at bounding box center [618, 484] width 41 height 41
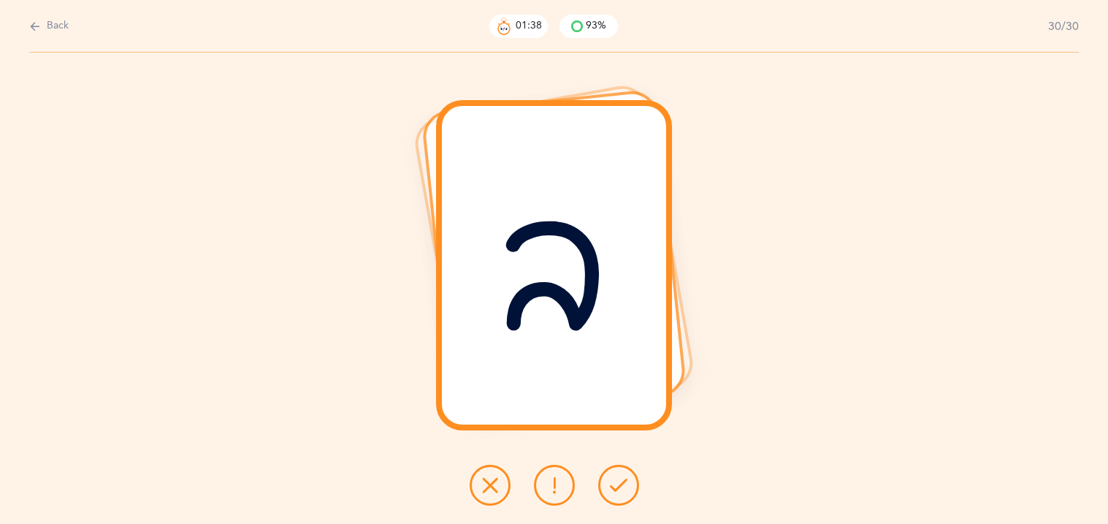
click at [605, 488] on button at bounding box center [618, 484] width 41 height 41
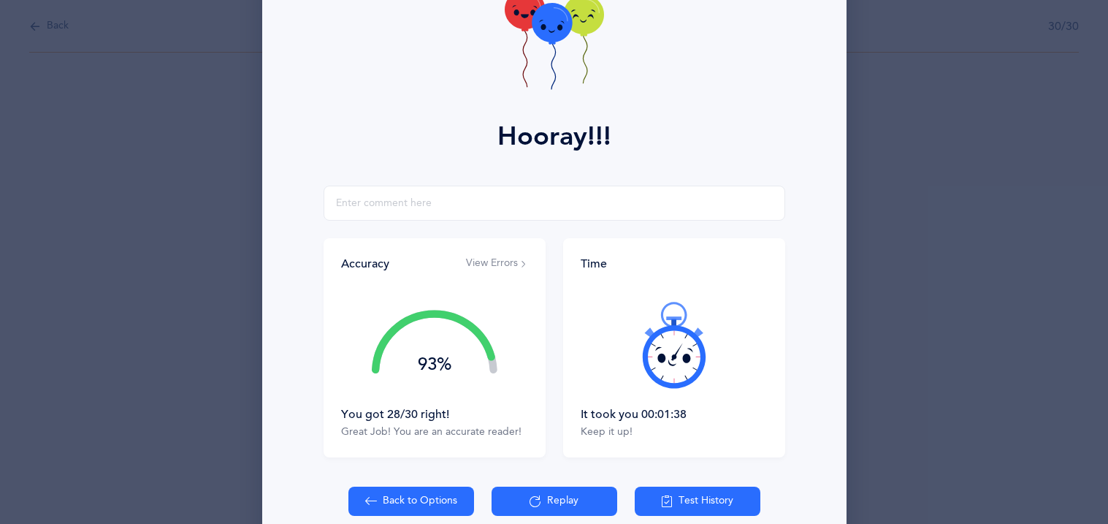
scroll to position [171, 0]
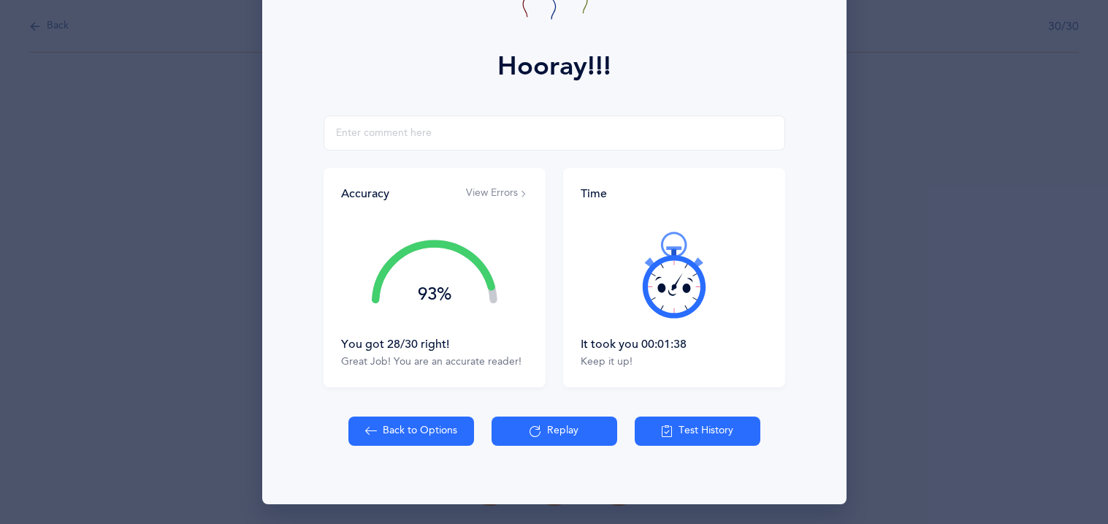
click at [451, 426] on button "Back to Options" at bounding box center [411, 430] width 126 height 29
select select "81"
select select "single"
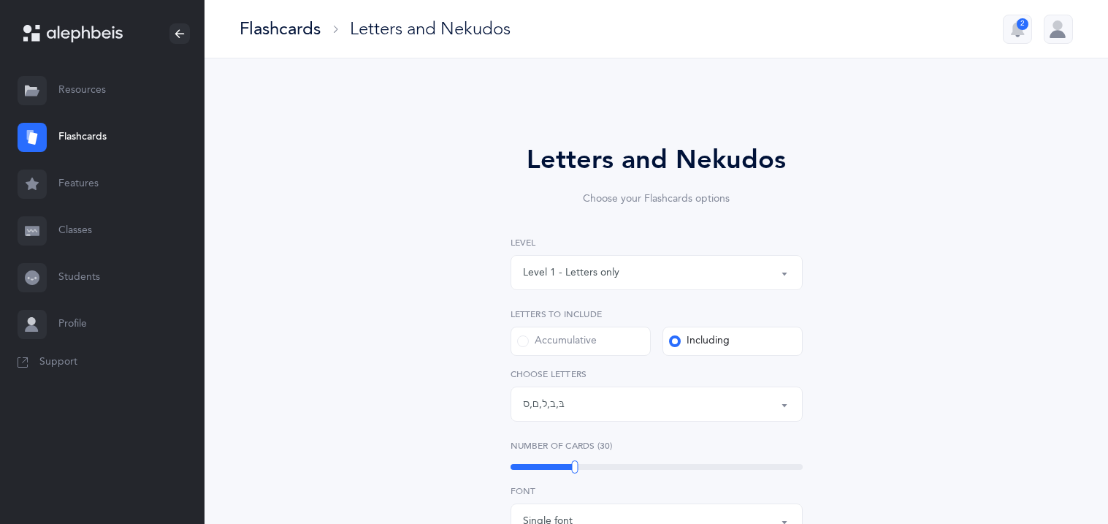
scroll to position [1, 0]
click at [551, 355] on label "Accumulative" at bounding box center [580, 340] width 140 height 29
click at [0, 0] on input "Accumulative" at bounding box center [0, 0] width 0 height 0
select select "27"
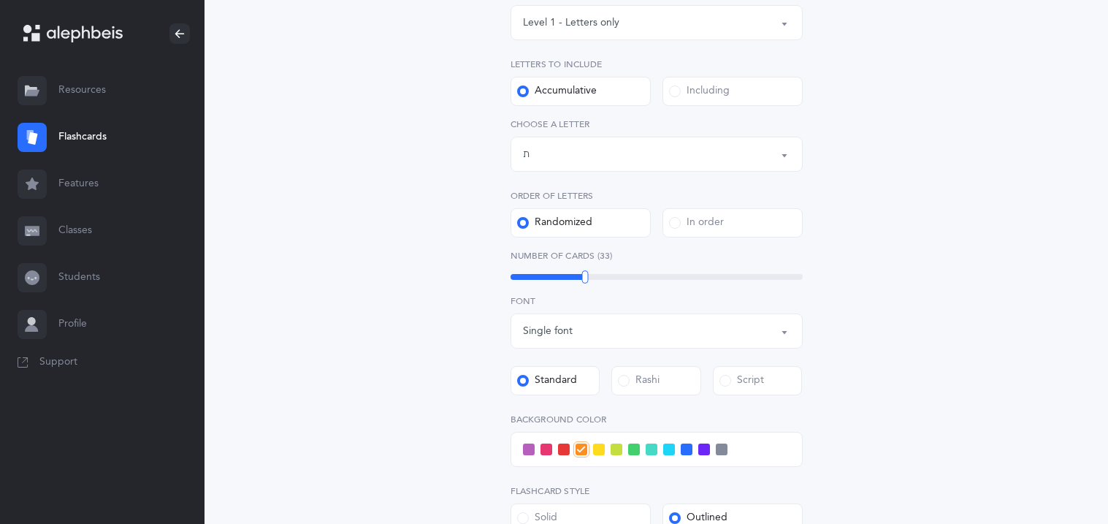
scroll to position [262, 0]
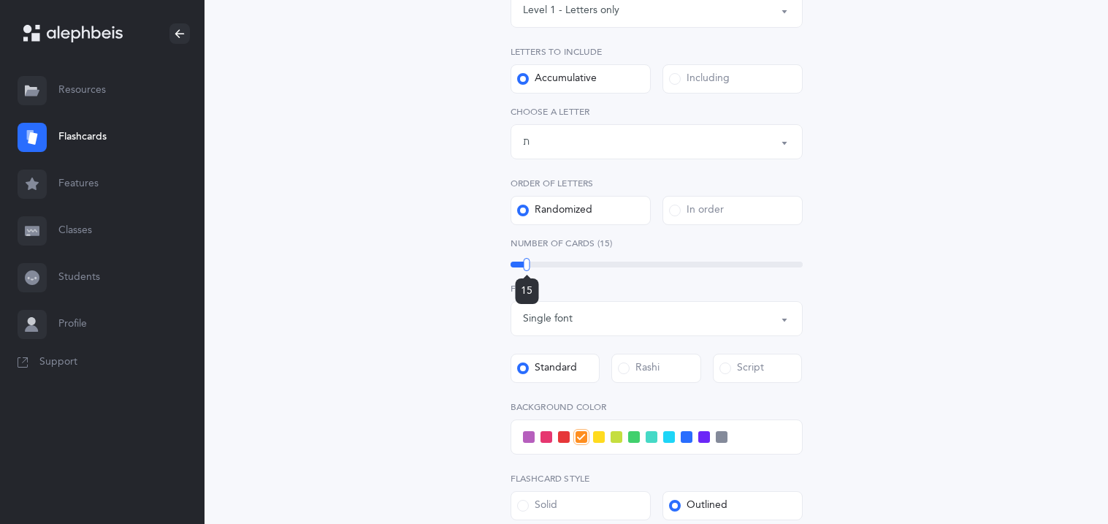
drag, startPoint x: 586, startPoint y: 262, endPoint x: 527, endPoint y: 262, distance: 59.2
click at [527, 262] on div at bounding box center [527, 264] width 7 height 13
click at [717, 363] on label "Script" at bounding box center [758, 367] width 90 height 29
click at [0, 0] on input "Script" at bounding box center [0, 0] width 0 height 0
click at [1012, 358] on div "Letters and Nekudos Choose your Flashcards options Level 1 - Letters only Level…" at bounding box center [656, 305] width 759 height 937
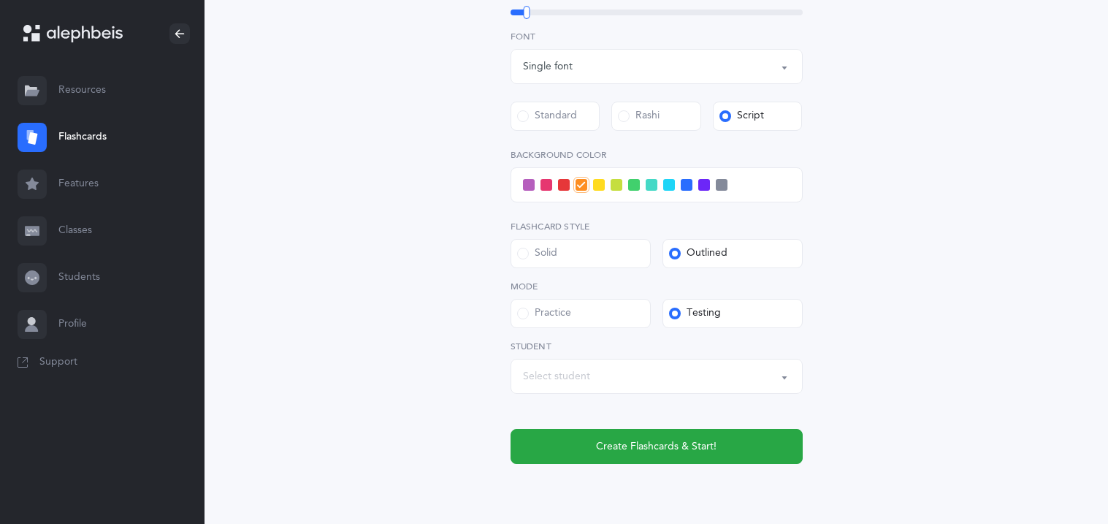
scroll to position [570, 0]
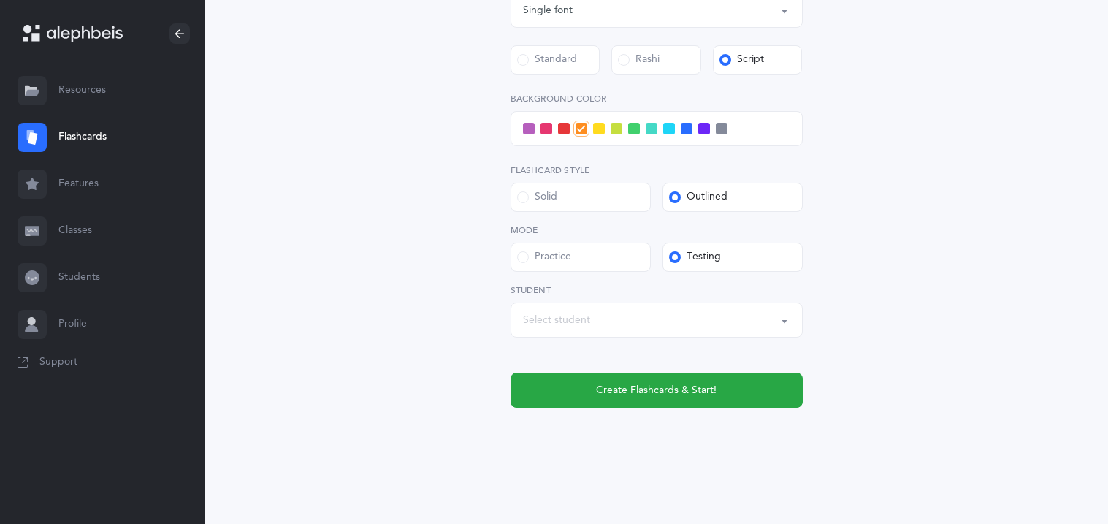
click at [709, 316] on div "Select student" at bounding box center [656, 319] width 267 height 25
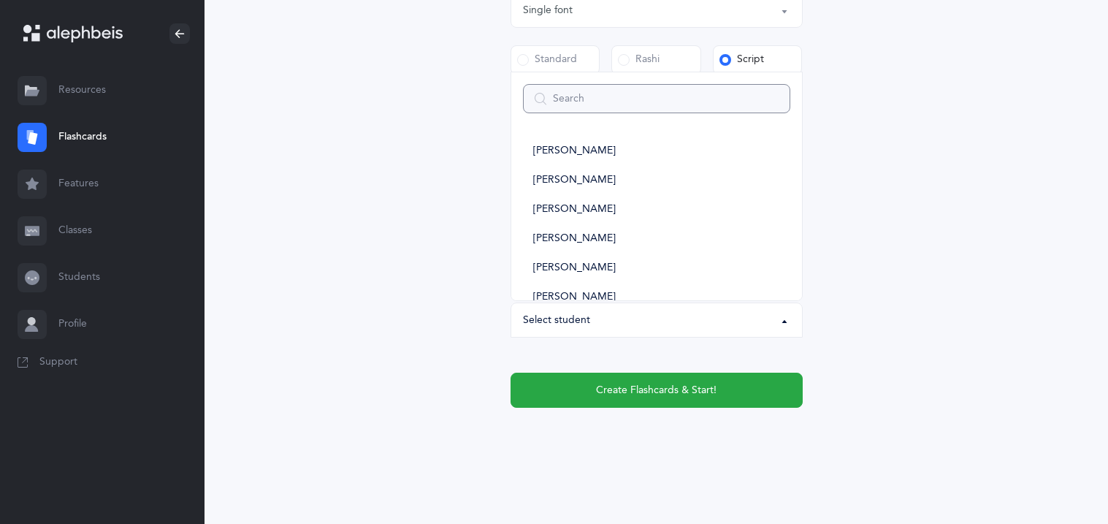
type input "y"
select select
type input "yon"
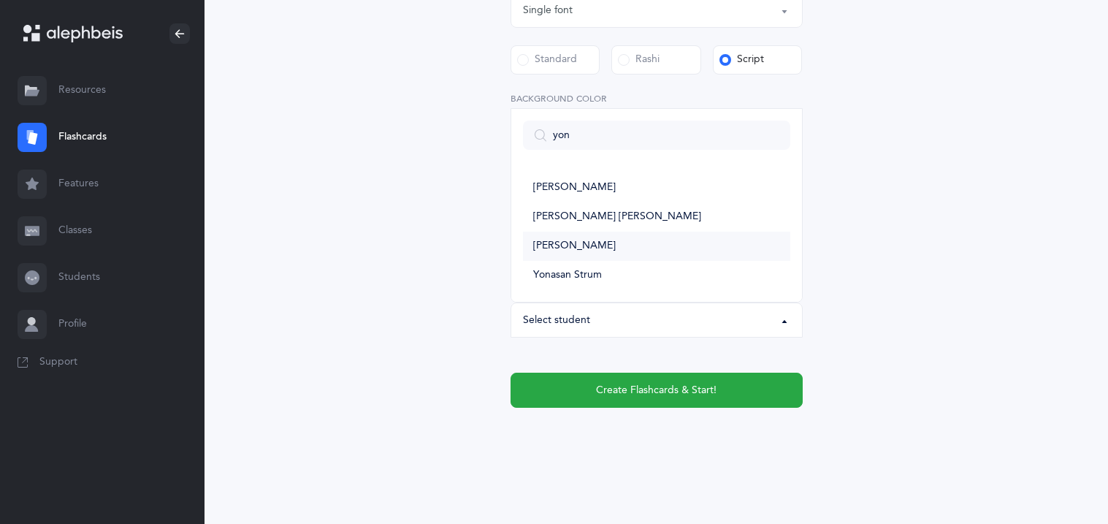
click at [585, 241] on span "[PERSON_NAME]" at bounding box center [574, 246] width 83 height 13
select select "11362"
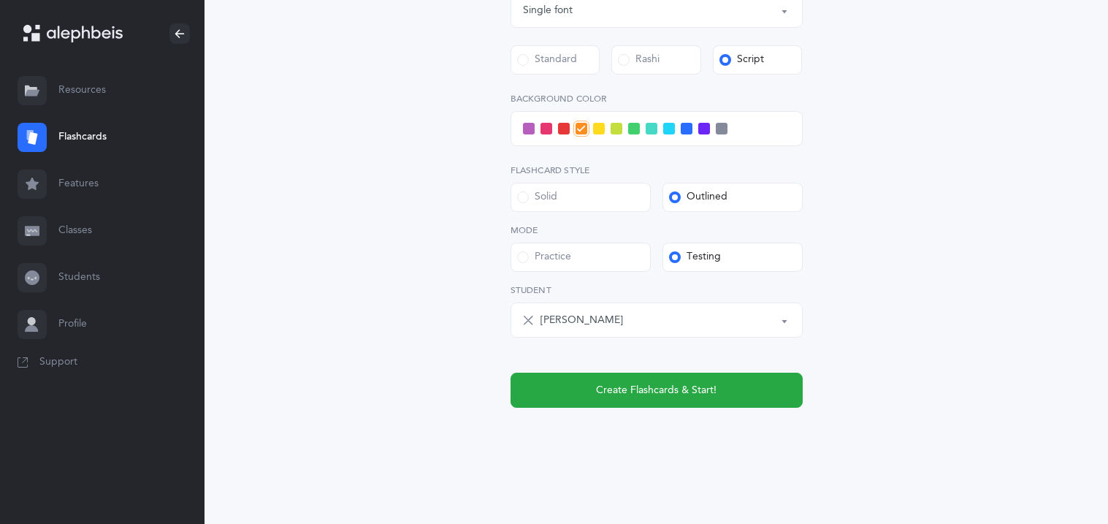
click at [601, 129] on span at bounding box center [599, 129] width 12 height 12
click at [0, 0] on input "checkbox" at bounding box center [0, 0] width 0 height 0
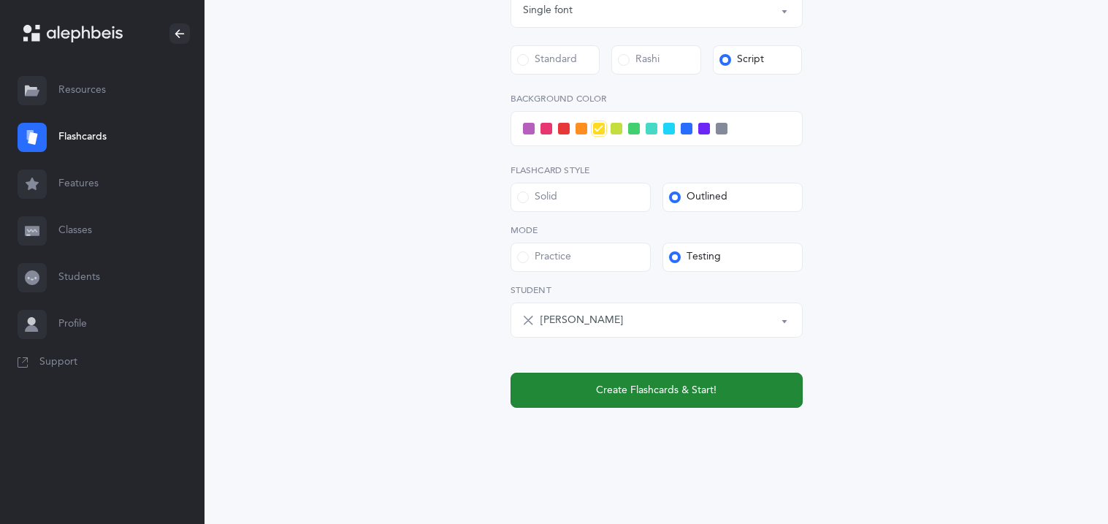
click at [632, 401] on button "Create Flashcards & Start!" at bounding box center [656, 389] width 292 height 35
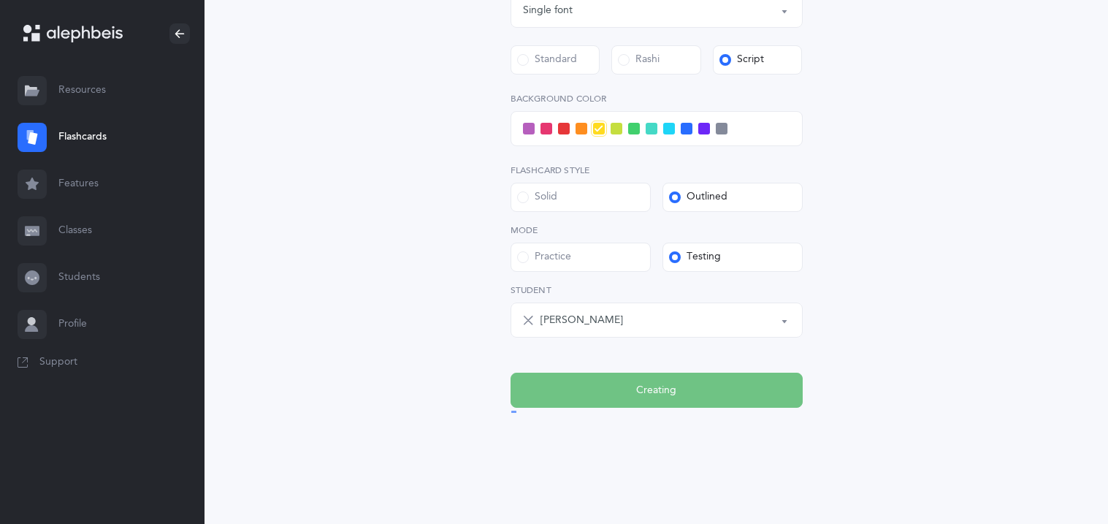
scroll to position [0, 0]
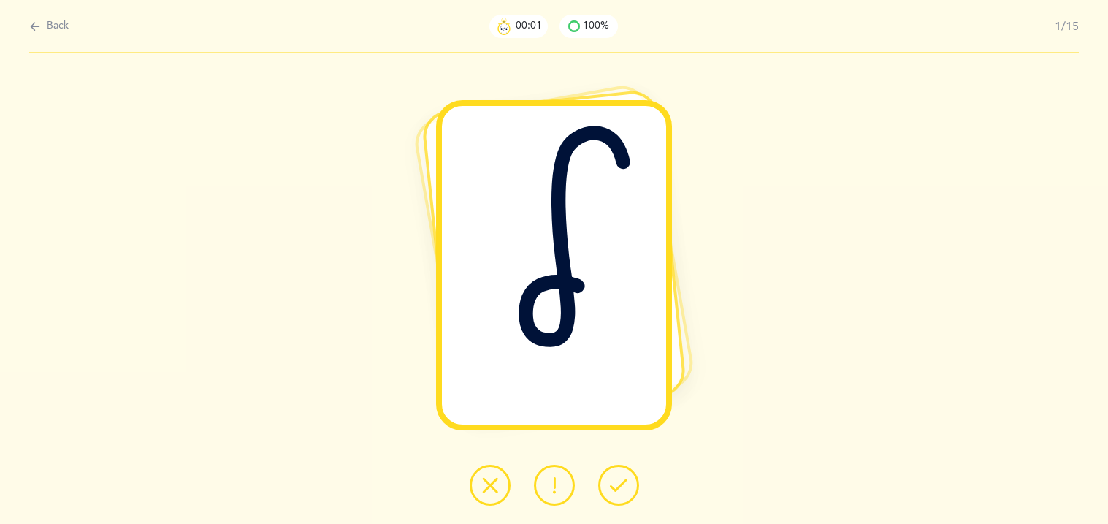
click at [599, 496] on div at bounding box center [554, 484] width 193 height 41
click at [631, 483] on button at bounding box center [618, 484] width 41 height 41
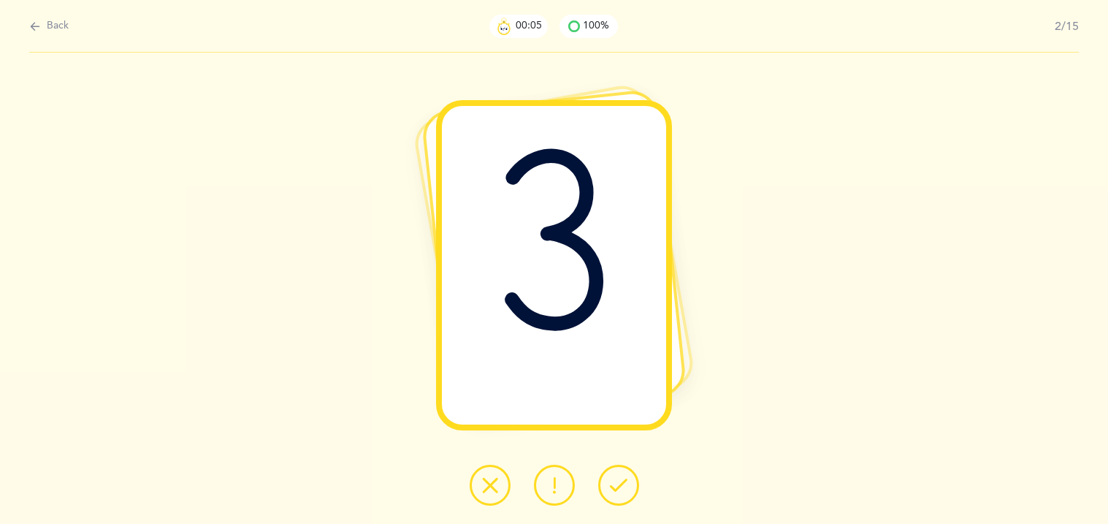
click at [631, 483] on button at bounding box center [618, 484] width 41 height 41
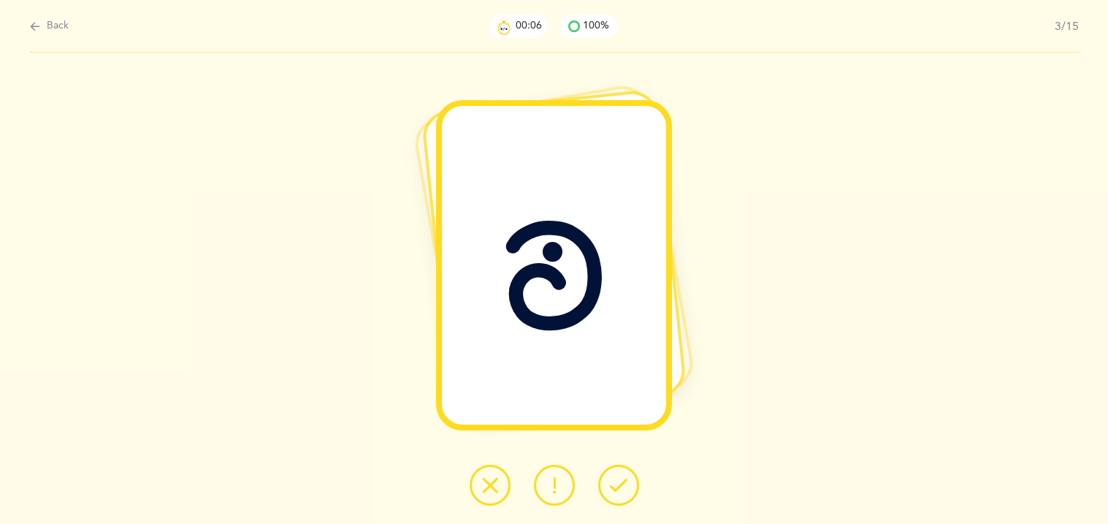
click at [631, 483] on button at bounding box center [618, 484] width 41 height 41
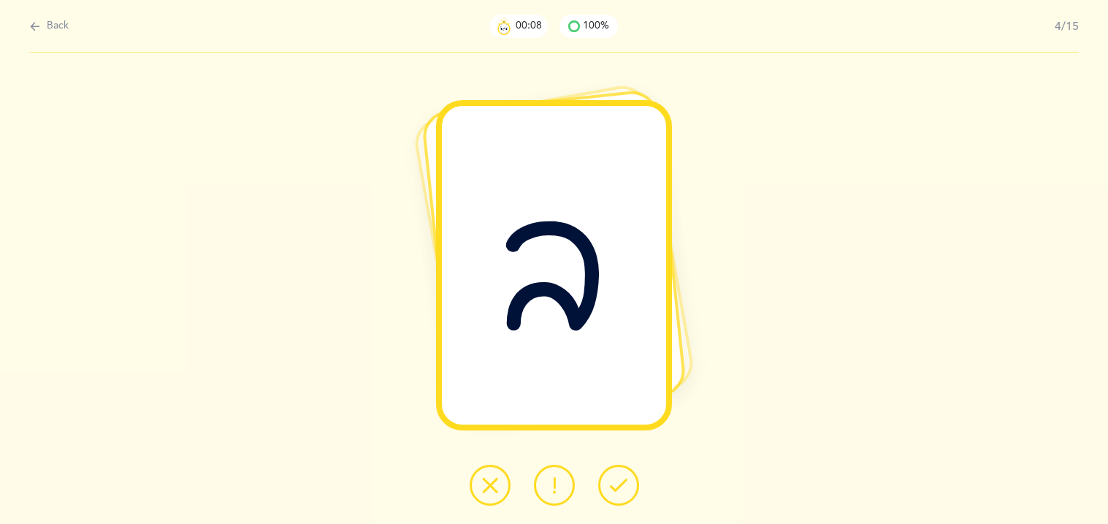
click at [631, 483] on button at bounding box center [618, 484] width 41 height 41
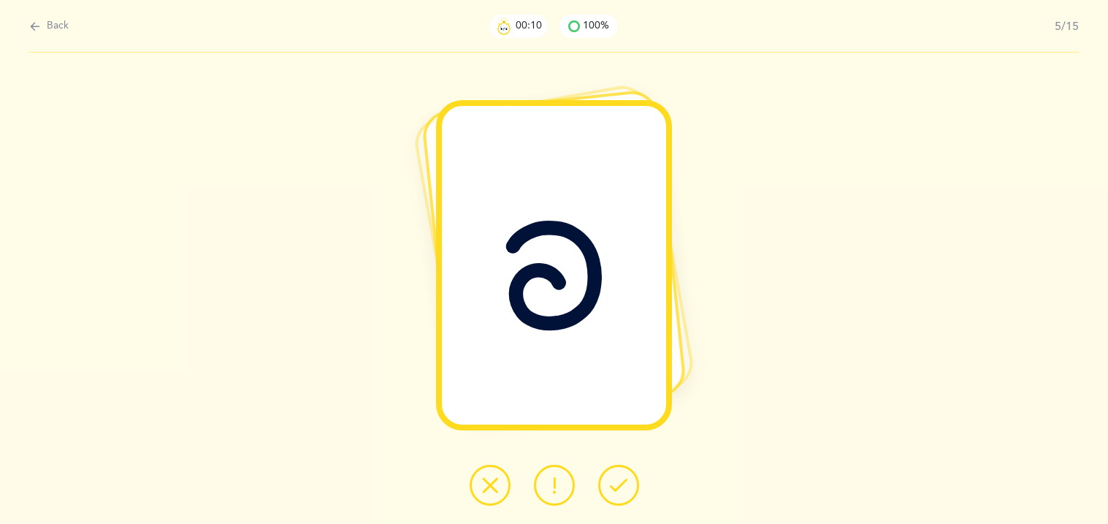
click at [631, 483] on button at bounding box center [618, 484] width 41 height 41
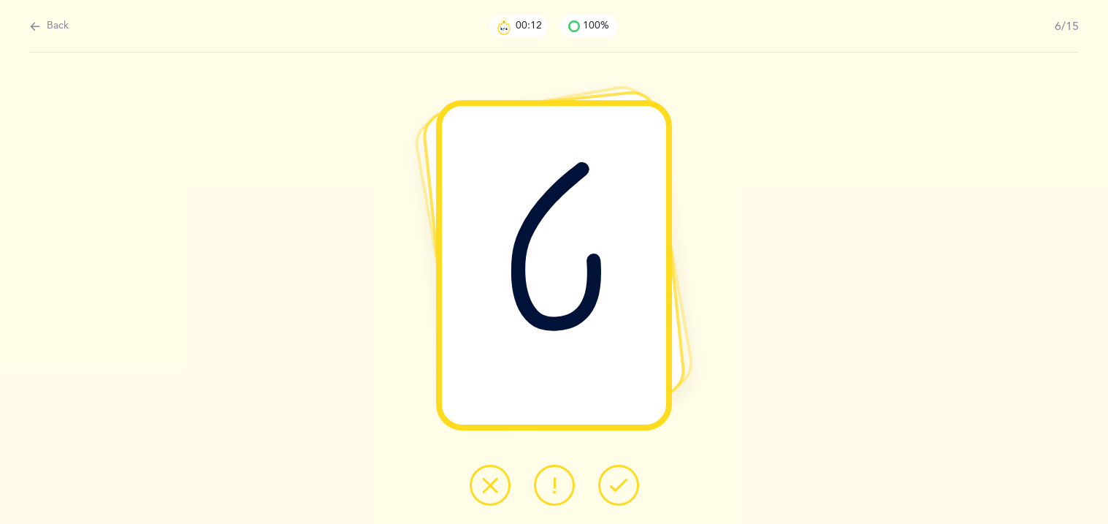
click at [631, 483] on button at bounding box center [618, 484] width 41 height 41
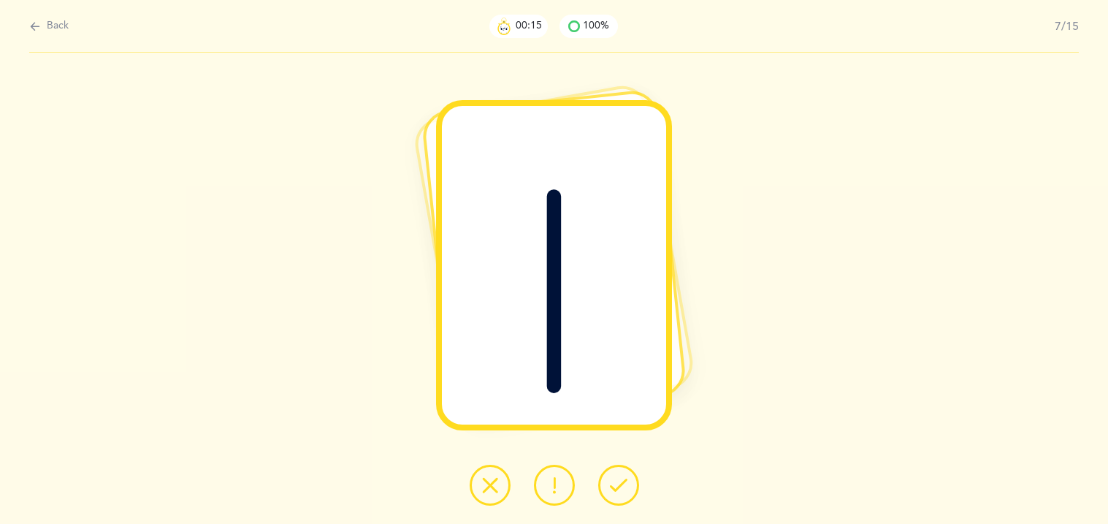
click at [631, 483] on button at bounding box center [618, 484] width 41 height 41
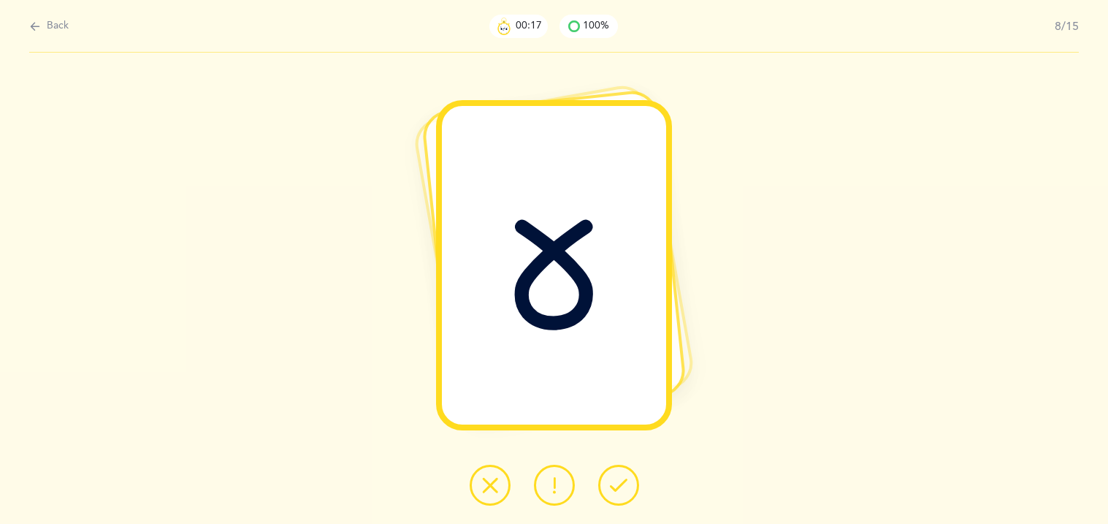
click at [631, 483] on button at bounding box center [618, 484] width 41 height 41
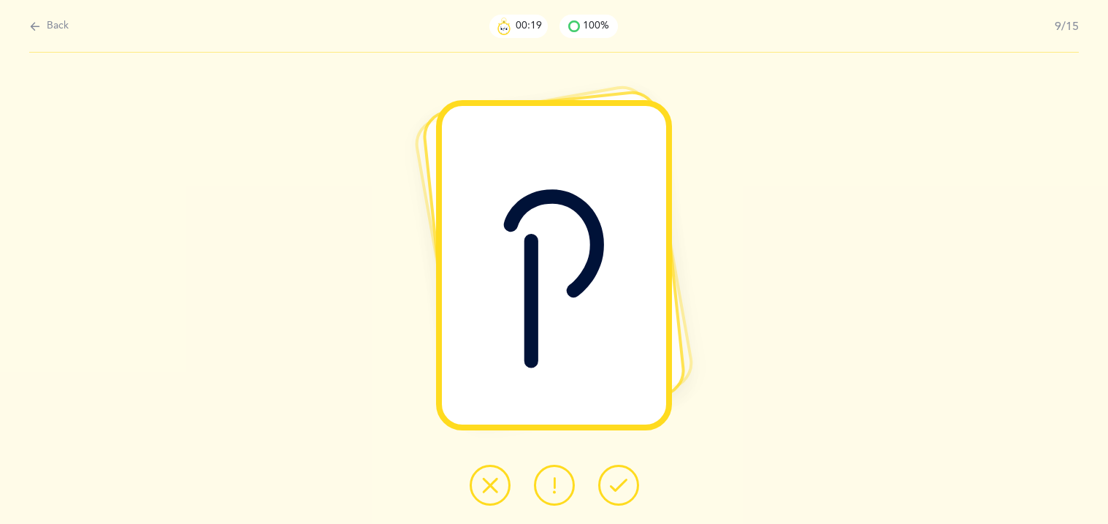
click at [631, 483] on button at bounding box center [618, 484] width 41 height 41
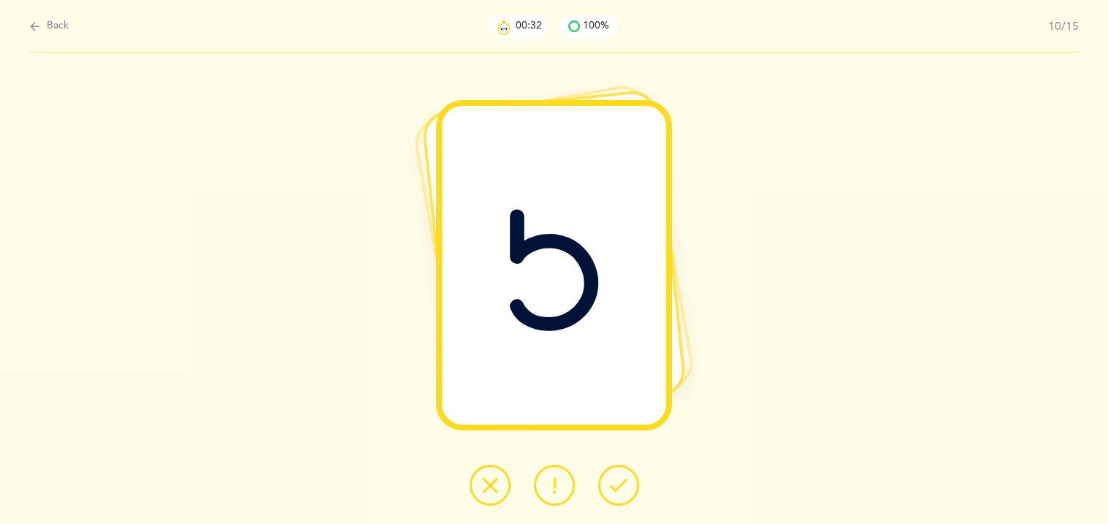
click at [484, 481] on icon at bounding box center [490, 485] width 18 height 18
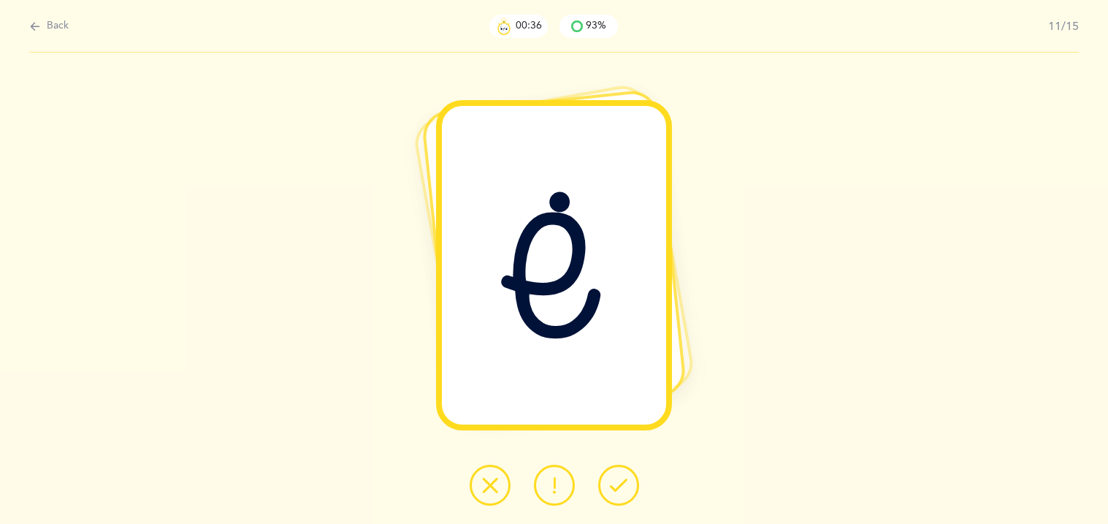
click at [633, 483] on button at bounding box center [618, 484] width 41 height 41
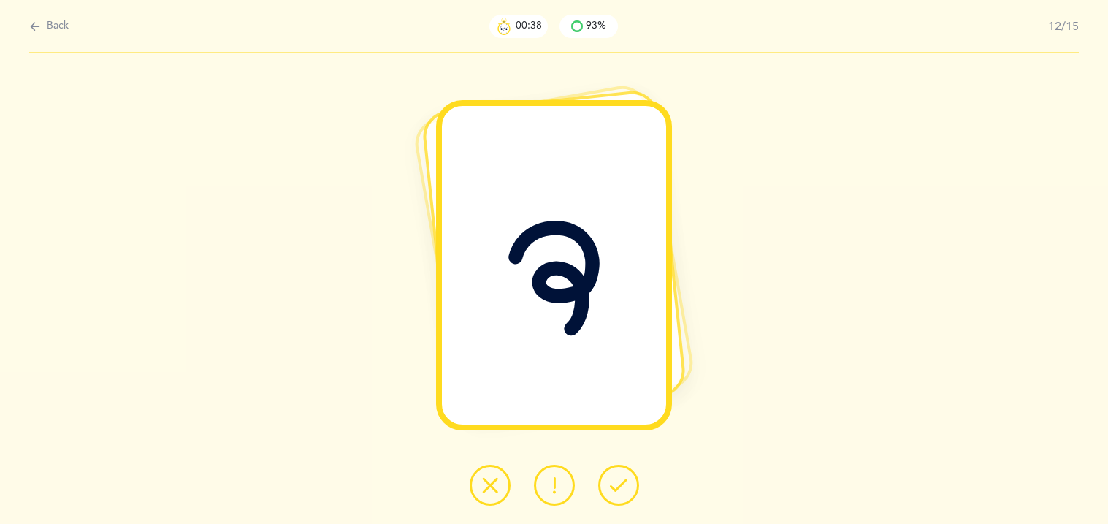
click at [633, 483] on button at bounding box center [618, 484] width 41 height 41
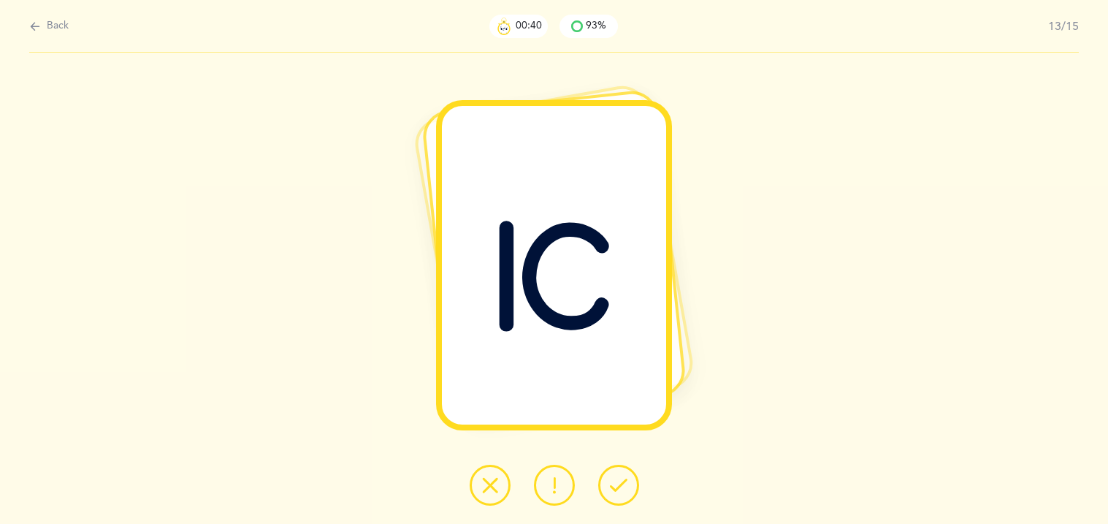
click at [633, 483] on button at bounding box center [618, 484] width 41 height 41
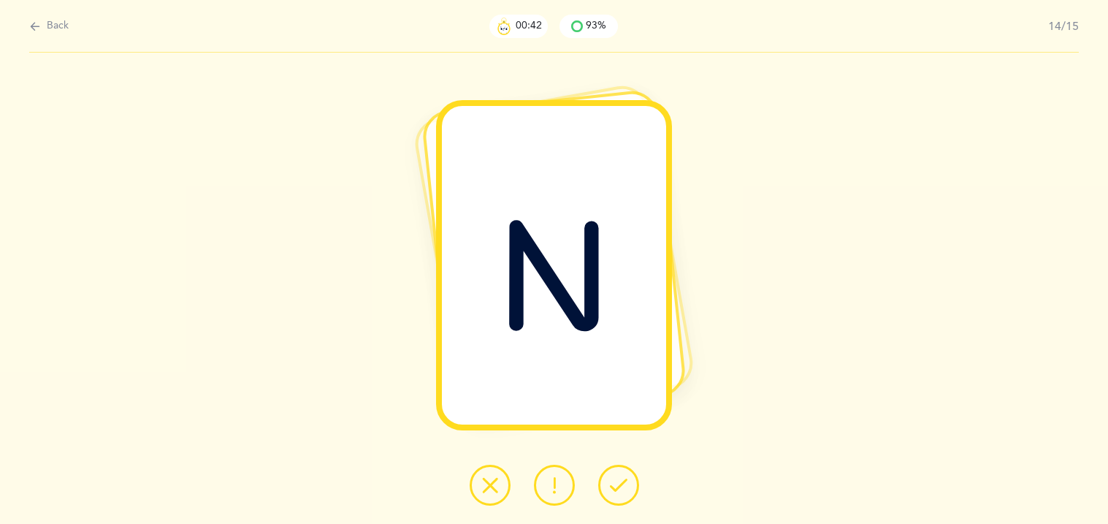
click at [633, 483] on button at bounding box center [618, 484] width 41 height 41
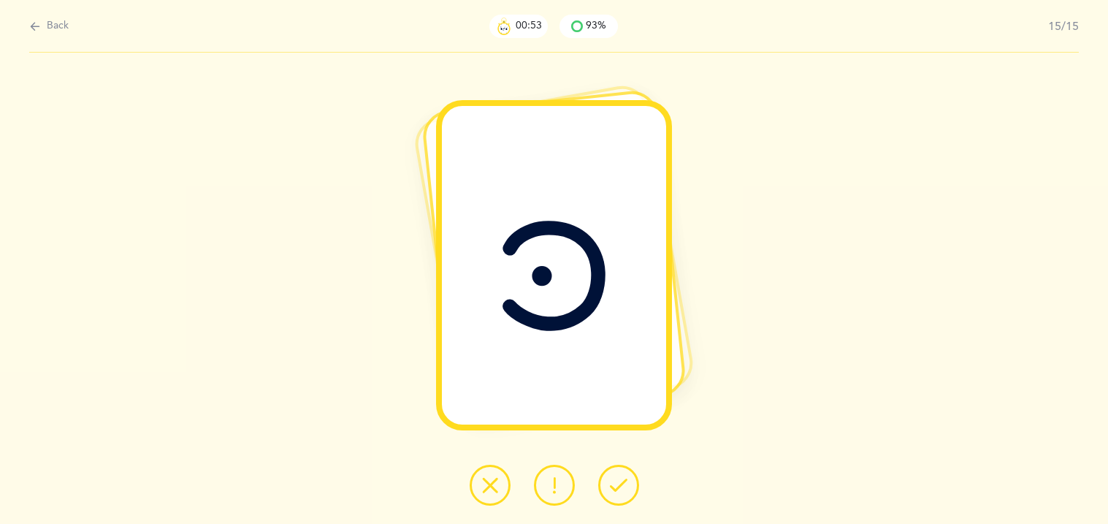
click at [552, 490] on icon at bounding box center [555, 485] width 18 height 18
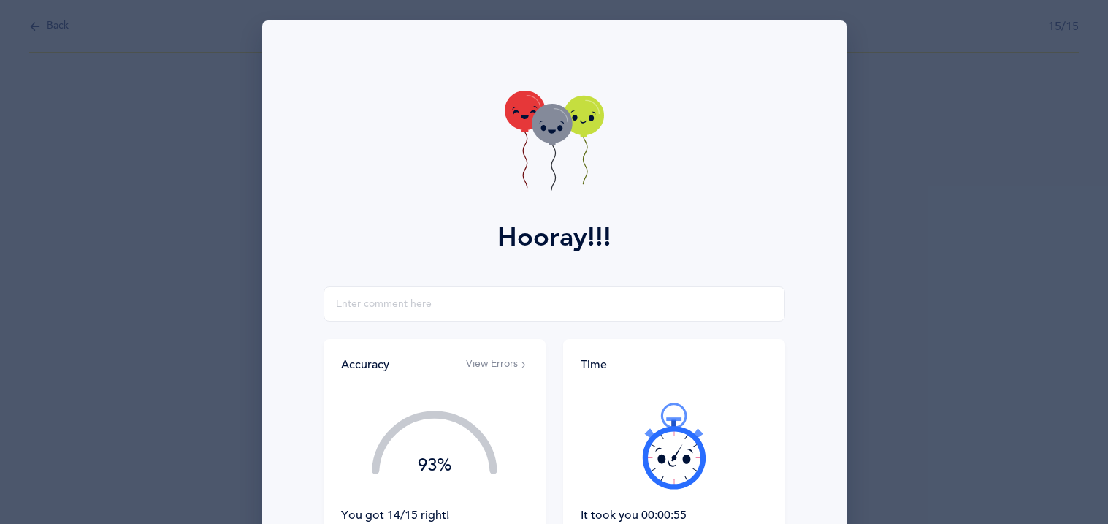
click at [552, 490] on div "Accuracy View Errors 93% You got 14/15 right! Great Job! You are an accurate re…" at bounding box center [439, 448] width 231 height 219
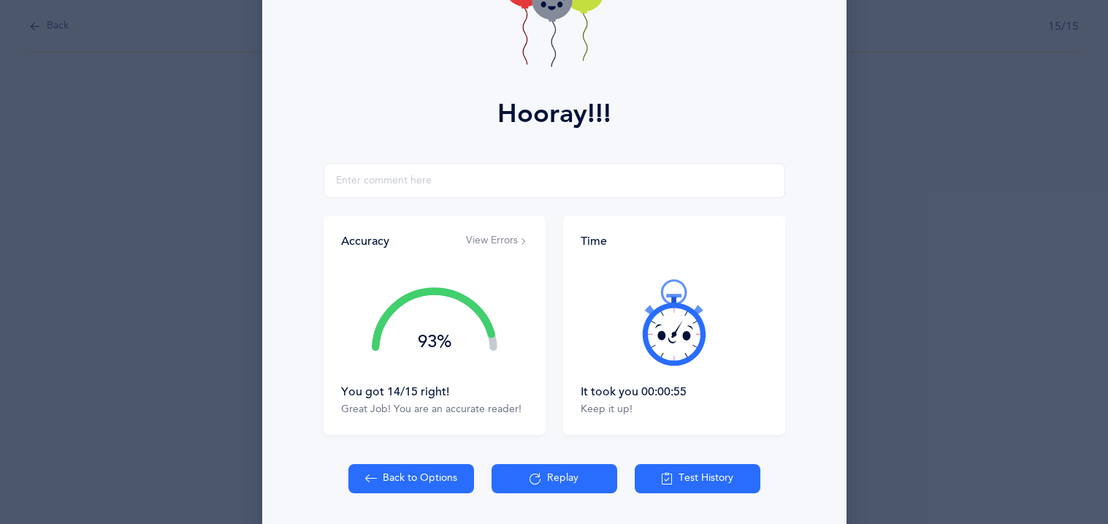
scroll to position [171, 0]
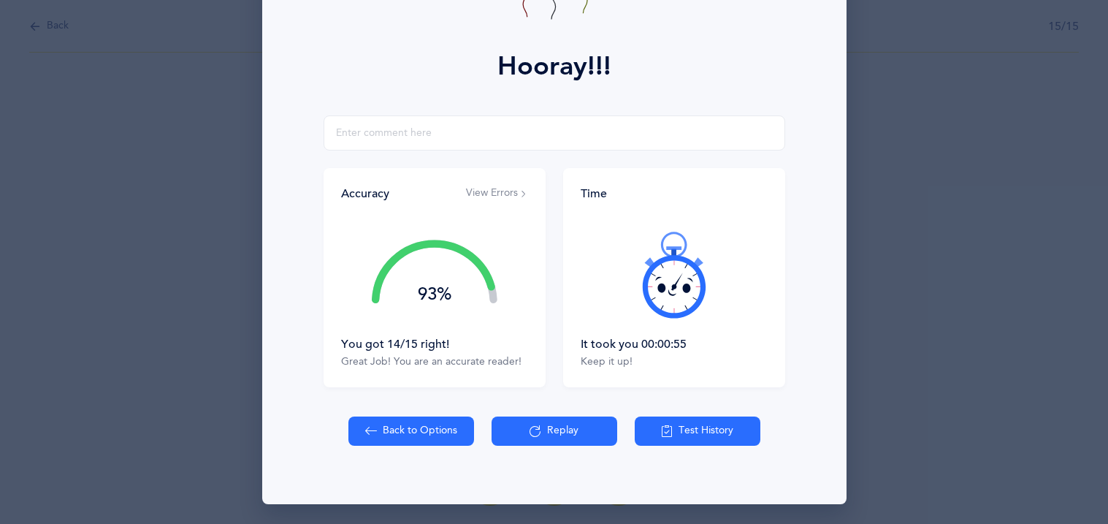
click at [415, 425] on button "Back to Options" at bounding box center [411, 430] width 126 height 29
select select "27"
select select "single"
